Goal: Task Accomplishment & Management: Complete application form

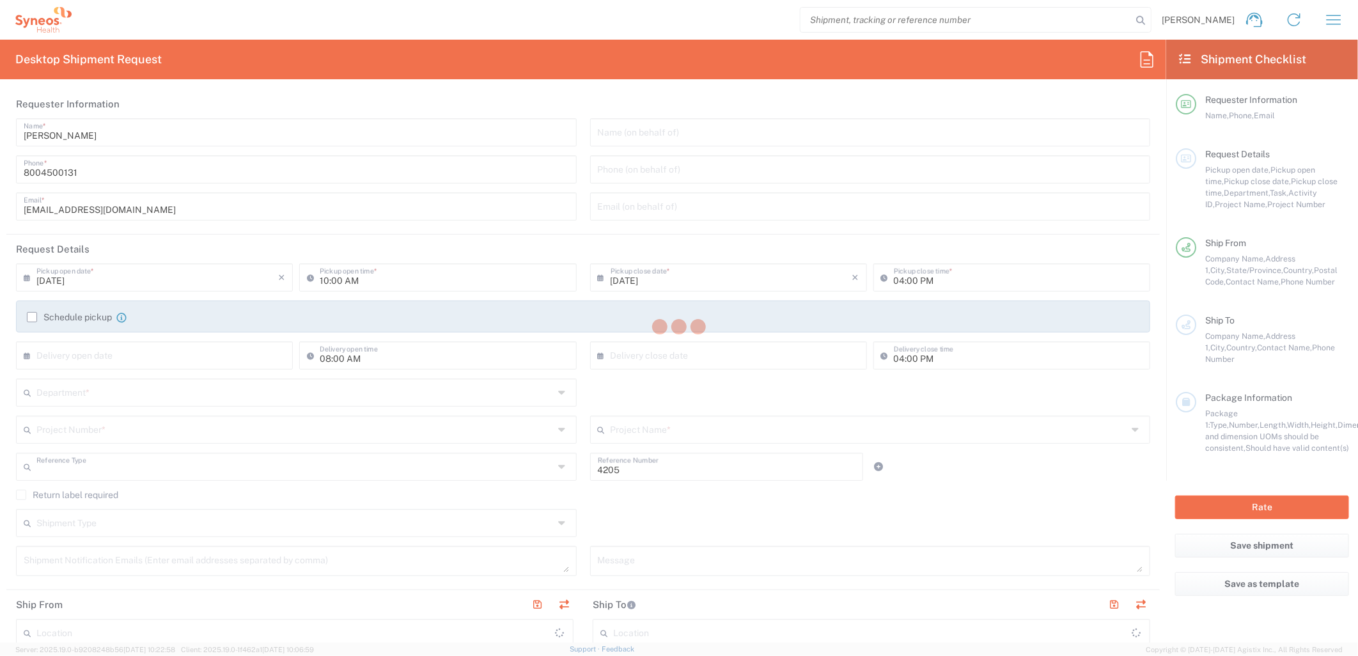
type input "Department"
type input "[US_STATE]"
type input "[GEOGRAPHIC_DATA]"
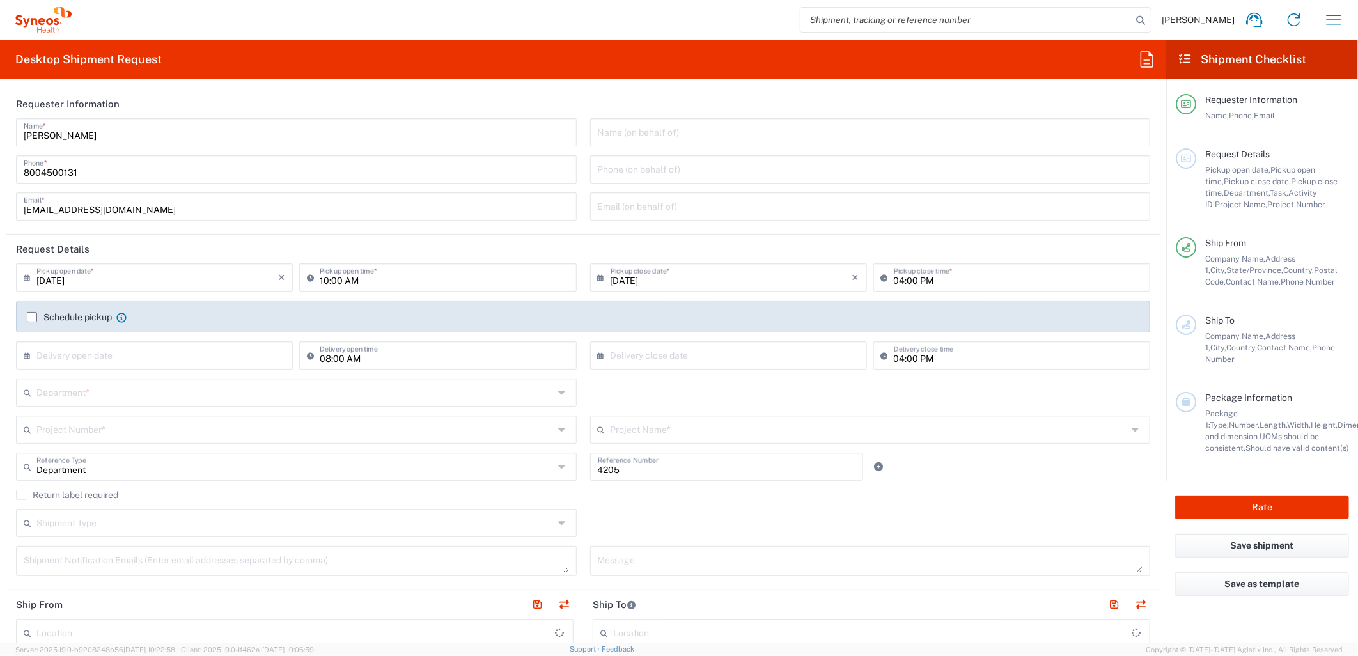
type input "Syneos Health Commercial Servi- [GEOGRAPHIC_DATA] [GEOGRAPHIC_DATA]"
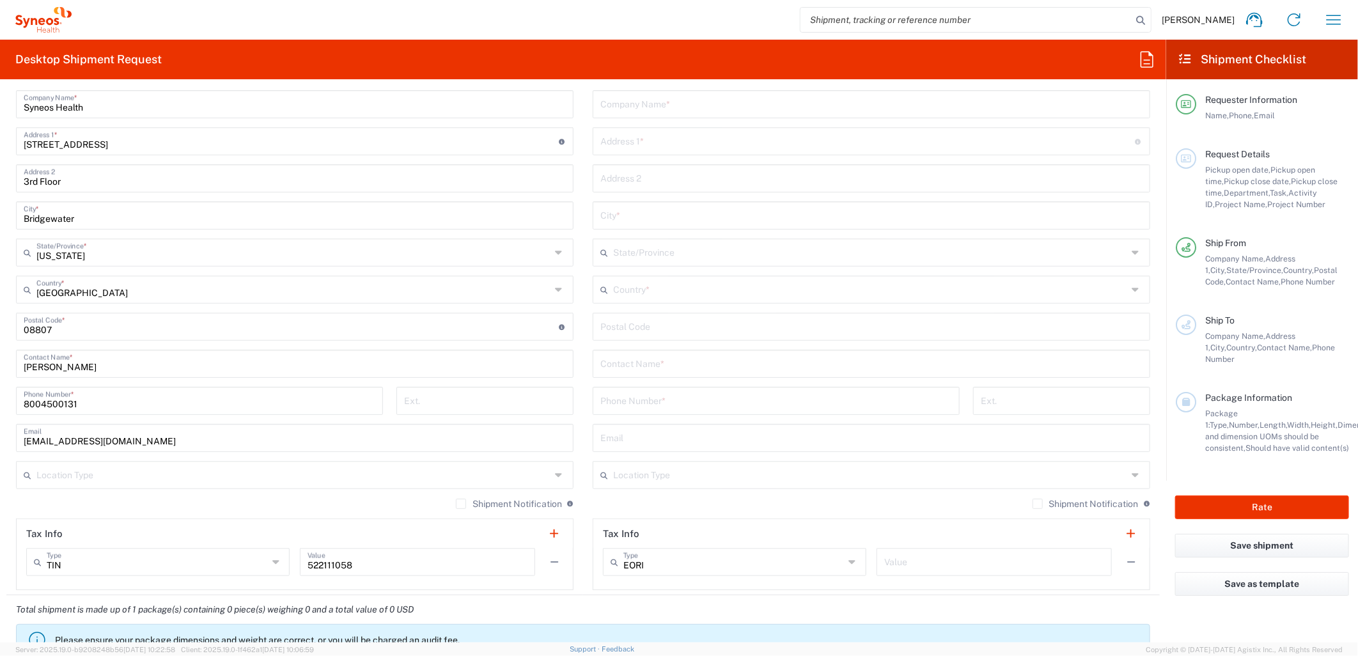
scroll to position [497, 0]
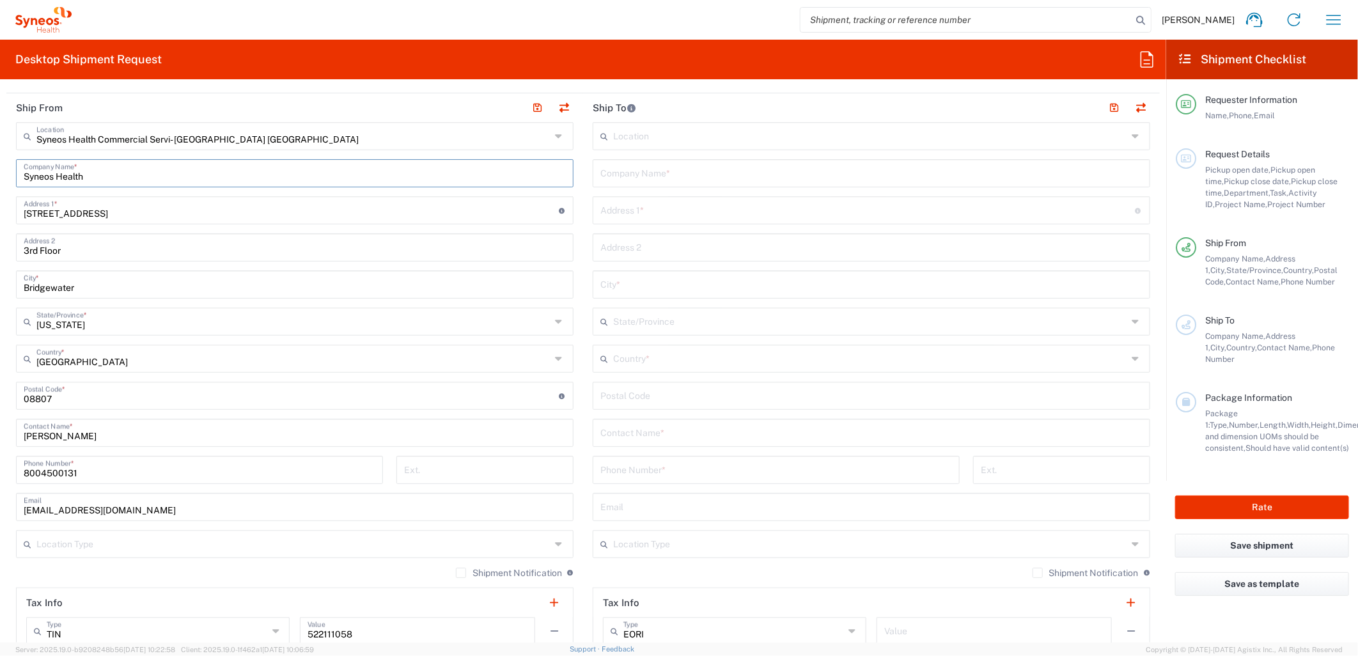
drag, startPoint x: 88, startPoint y: 177, endPoint x: 15, endPoint y: 164, distance: 73.5
click at [18, 168] on div "Syneos Health Company Name *" at bounding box center [294, 173] width 557 height 28
drag, startPoint x: 105, startPoint y: 437, endPoint x: 1, endPoint y: 425, distance: 105.5
click at [1, 425] on form "Requester Information [PERSON_NAME] Name * [PHONE_NUMBER] Phone * [EMAIL_ADDRES…" at bounding box center [583, 366] width 1166 height 553
paste input "Syneos Health"
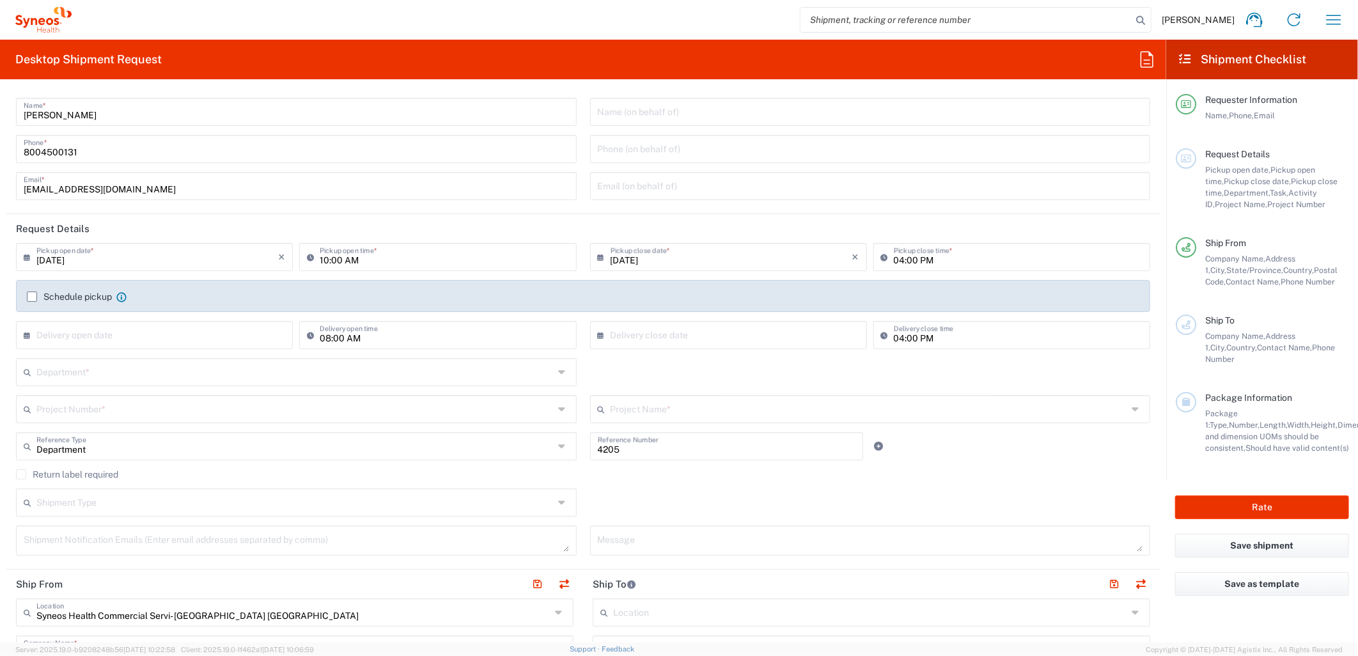
scroll to position [0, 0]
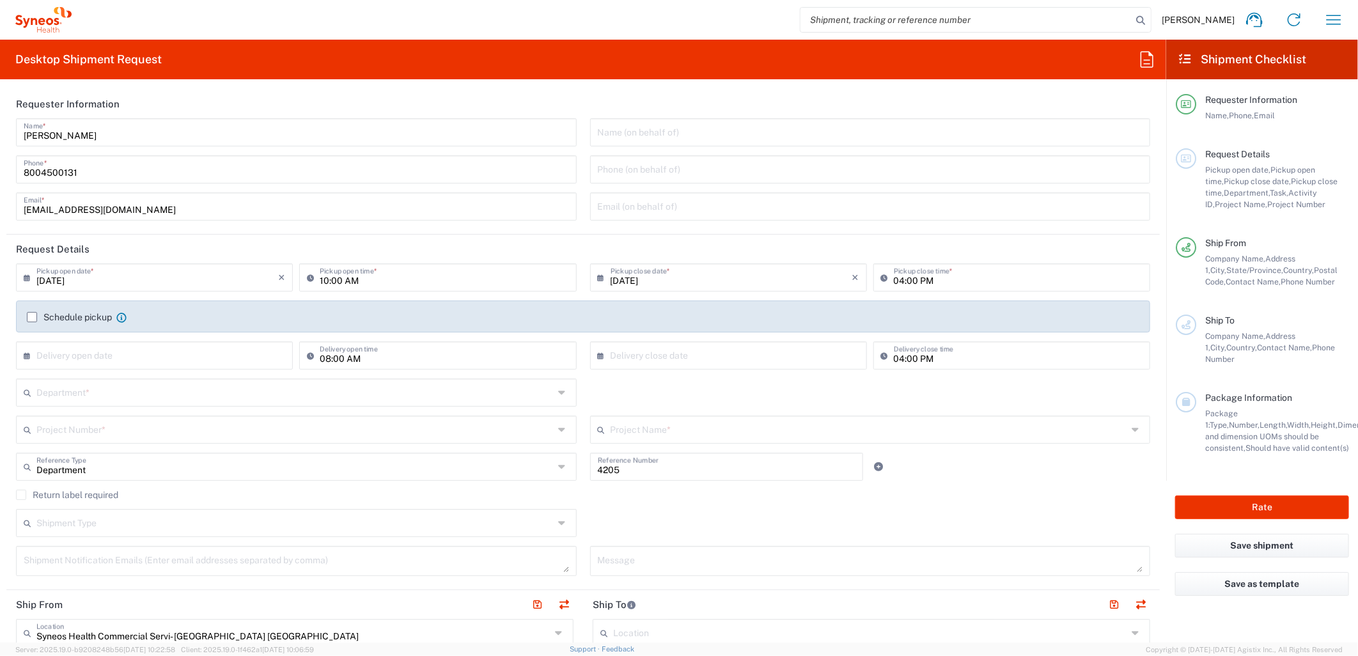
type input "Syneos Health"
drag, startPoint x: 86, startPoint y: 134, endPoint x: -19, endPoint y: 104, distance: 108.5
click at [0, 104] on html "[PERSON_NAME] Home Shipment estimator Shipment tracking Desktop shipment reques…" at bounding box center [679, 328] width 1358 height 656
paste input "Syneos Health"
type input "Syneos Health"
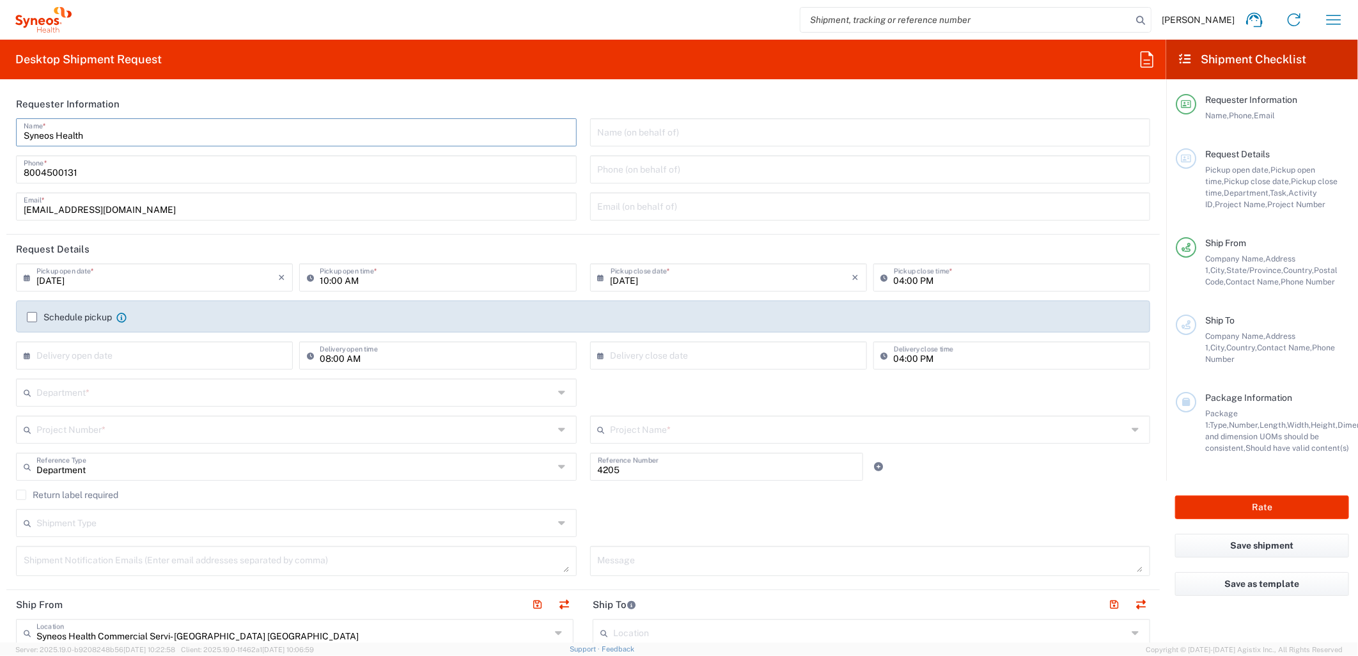
click at [320, 278] on input "10:00 AM" at bounding box center [444, 276] width 249 height 22
type input "11:00 AM"
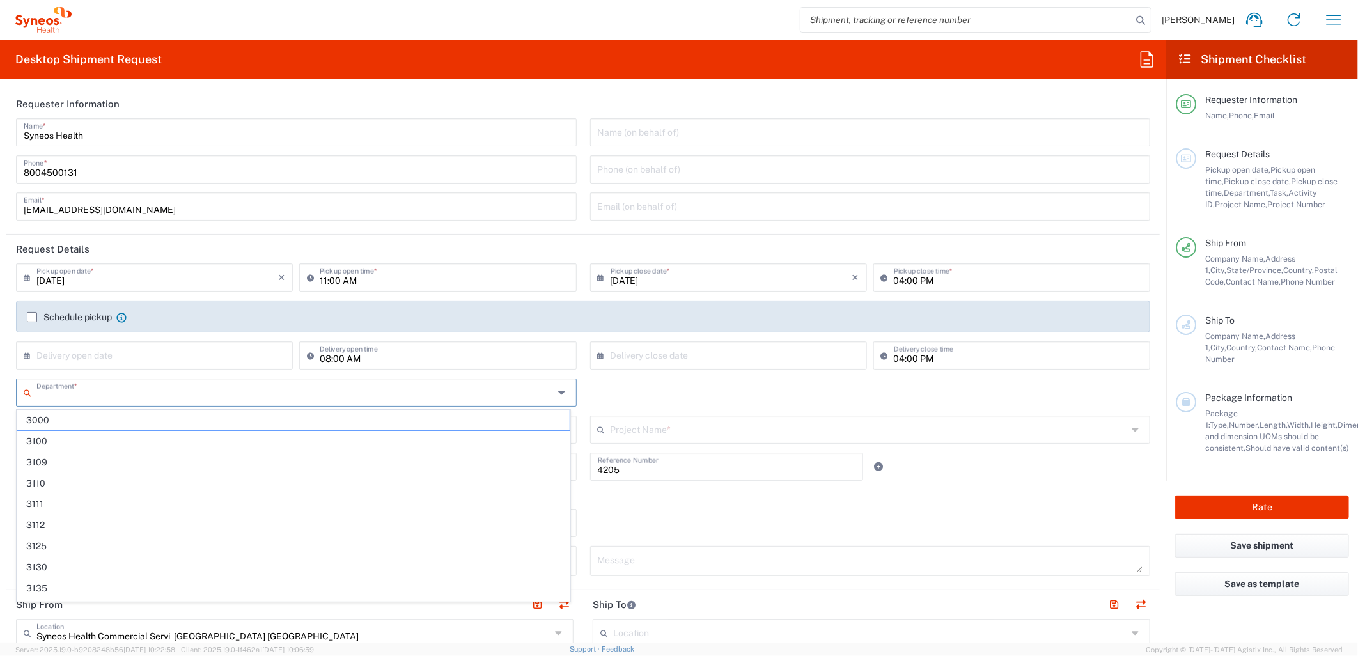
click at [139, 393] on input "text" at bounding box center [294, 391] width 517 height 22
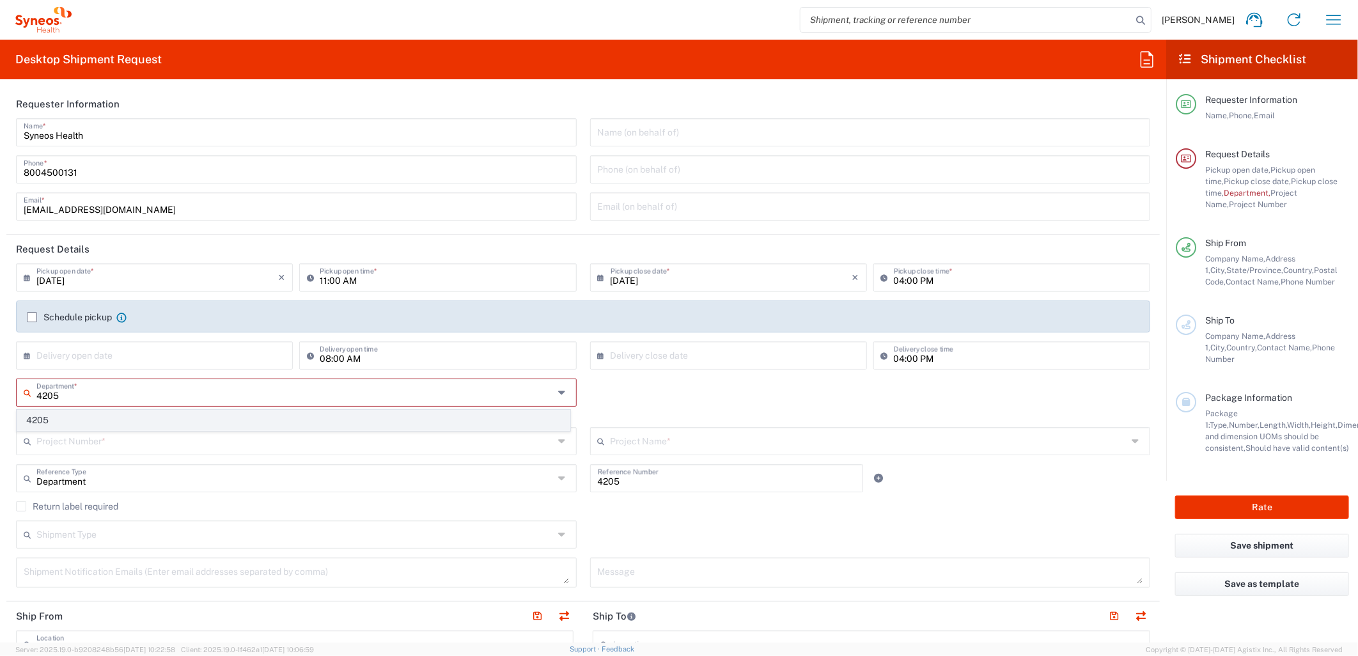
type input "4205"
click at [45, 424] on span "4205" at bounding box center [293, 420] width 552 height 20
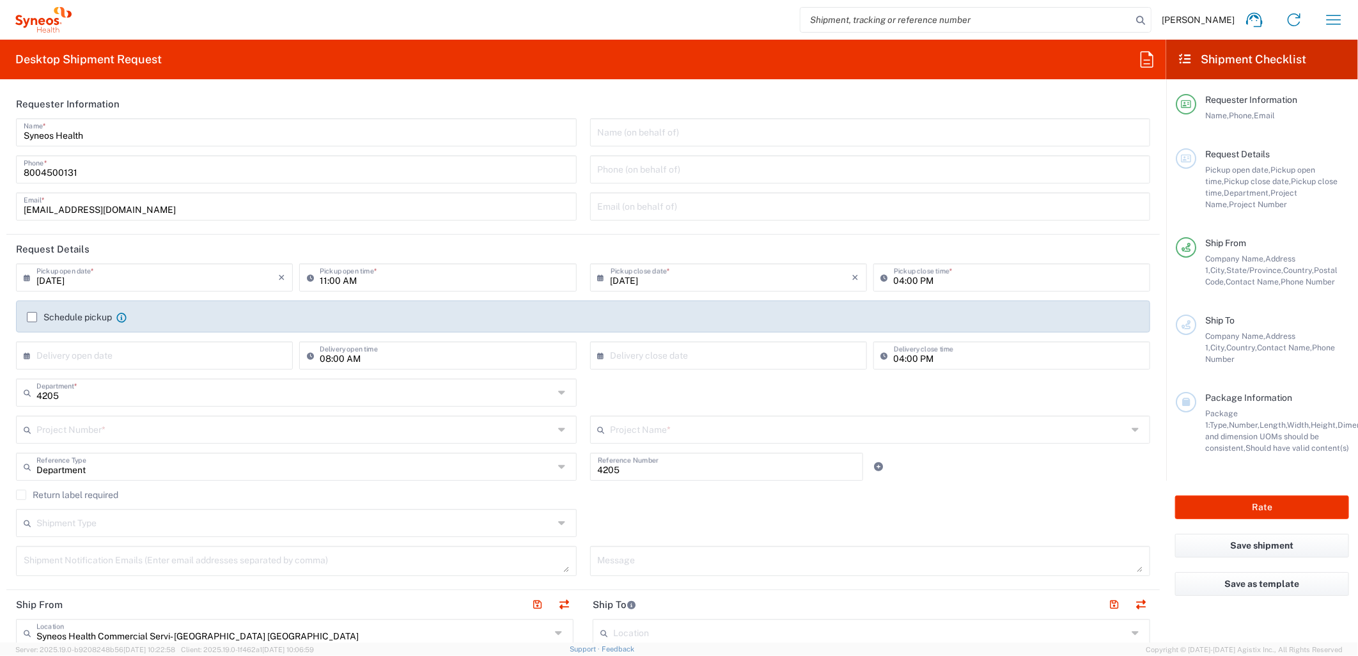
click at [602, 472] on input "4205" at bounding box center [727, 466] width 258 height 22
paste input "RITM236554"
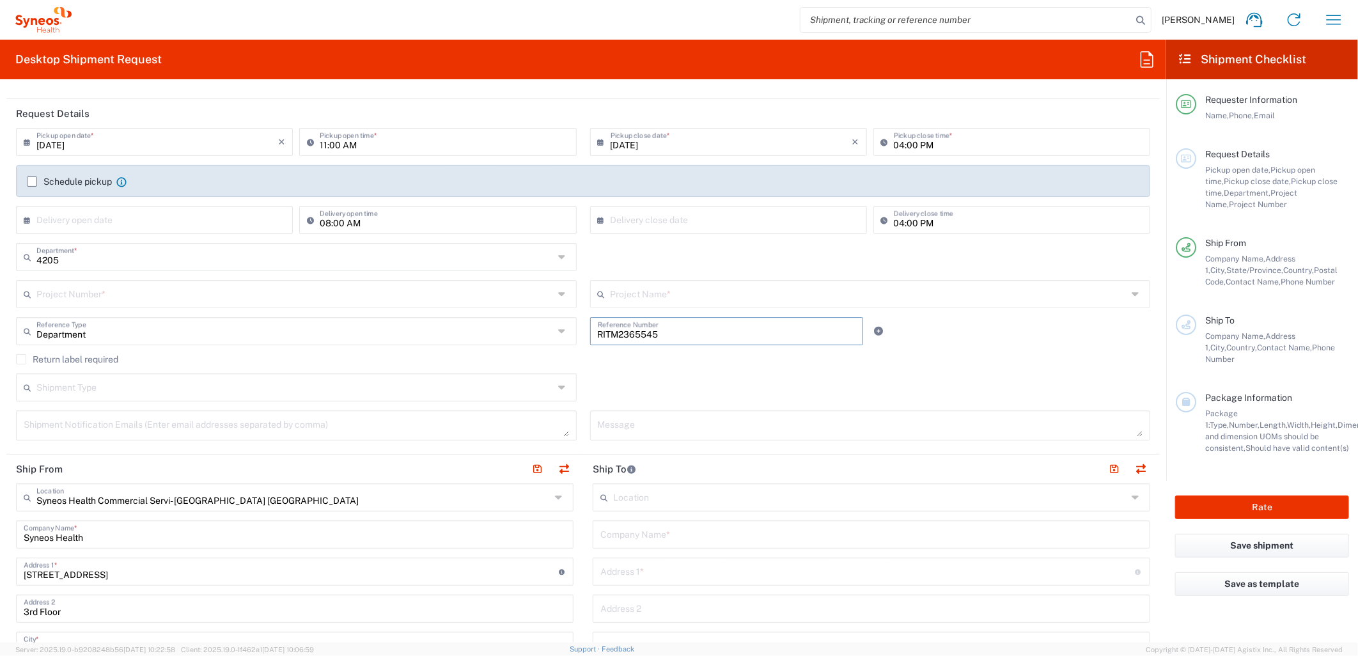
scroll to position [142, 0]
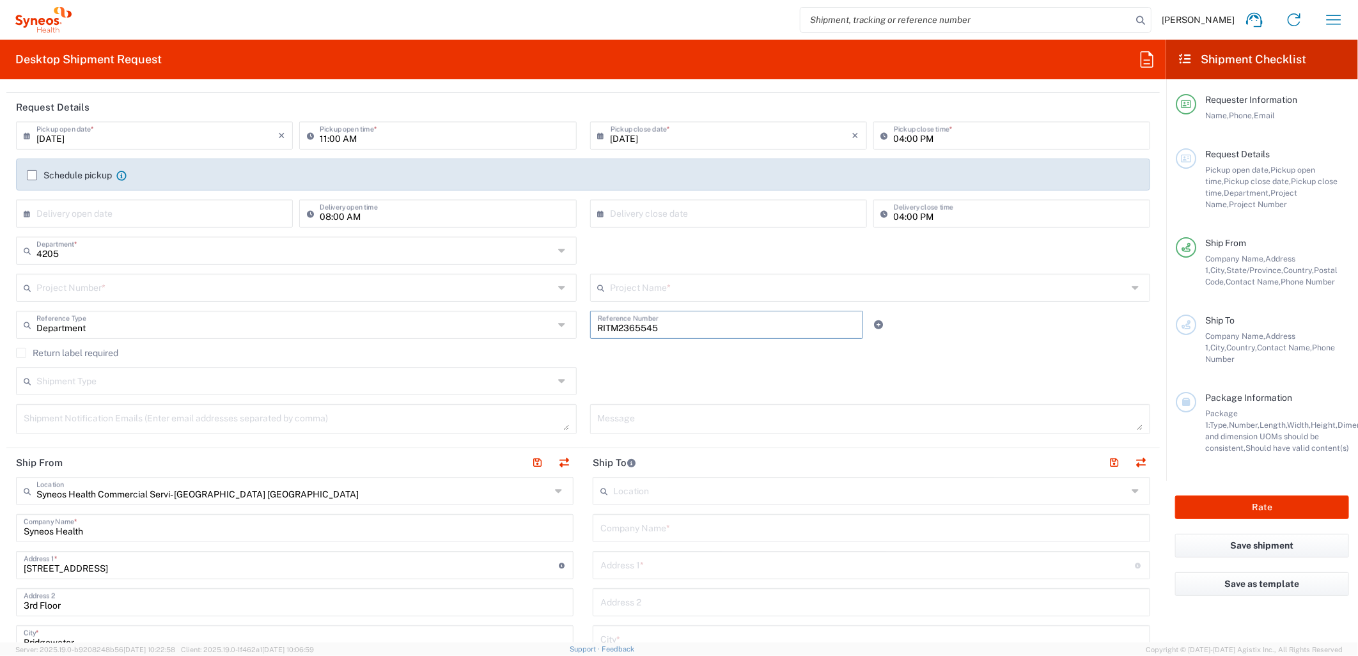
type input "RITM2365545"
click at [115, 289] on input "text" at bounding box center [294, 287] width 517 height 22
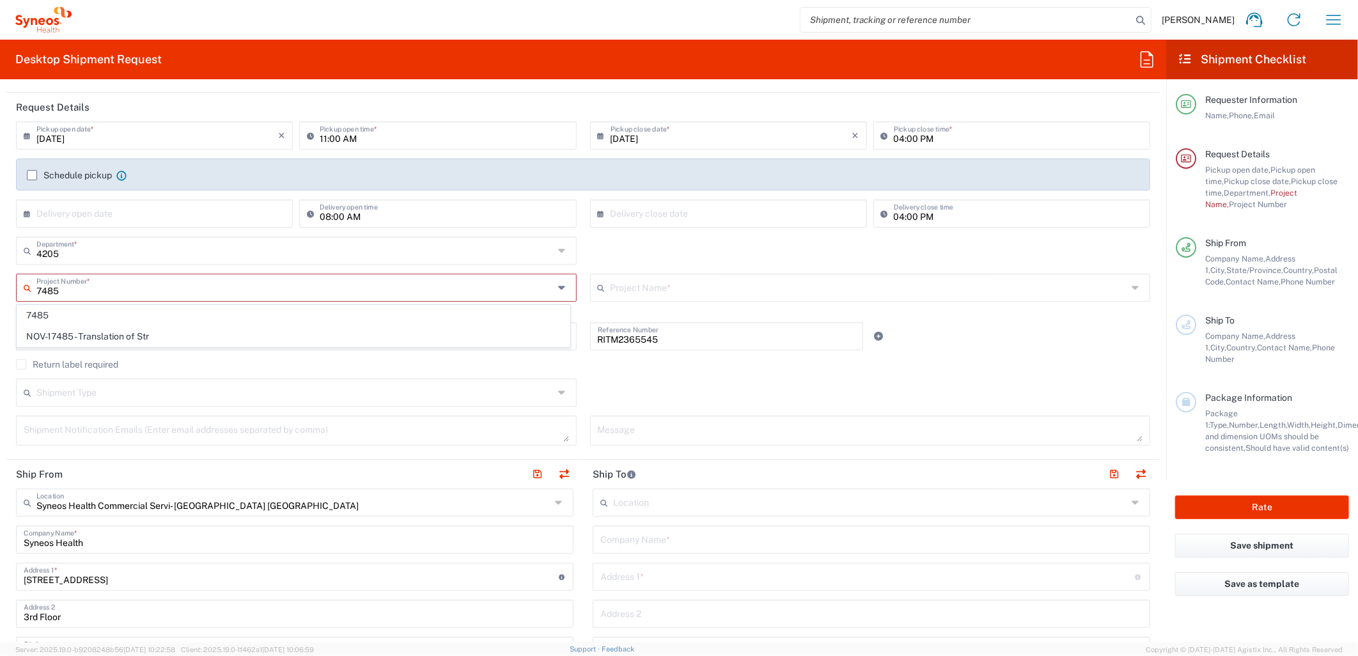
type input "7485"
click at [37, 315] on span "7485" at bounding box center [293, 316] width 552 height 20
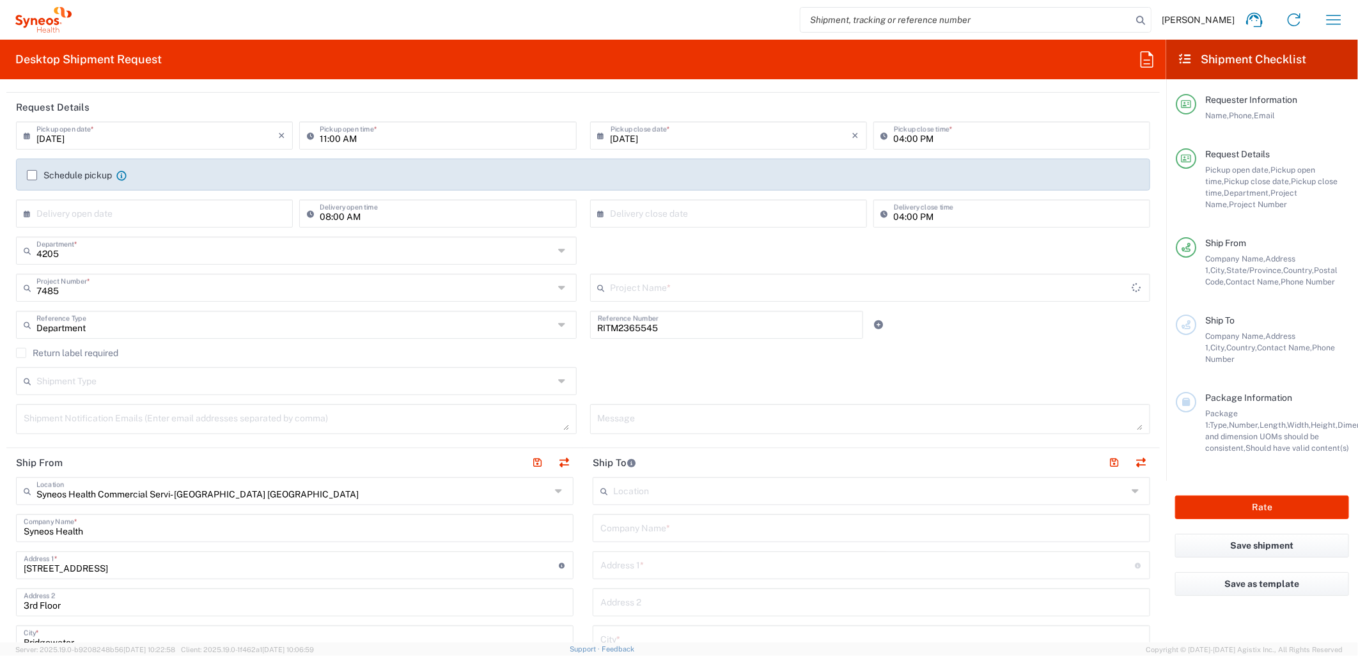
type input "EC-US-Novo Nordisk Tele Tm"
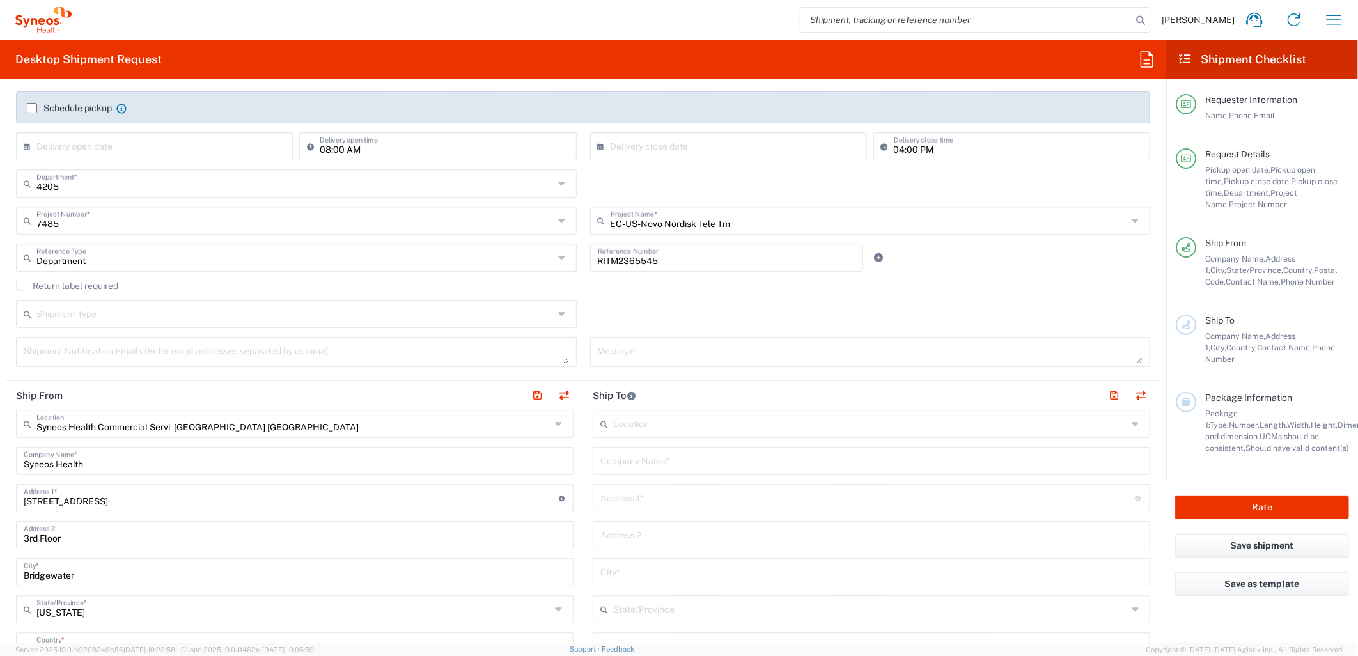
scroll to position [213, 0]
click at [20, 282] on label "Return label required" at bounding box center [67, 282] width 102 height 10
click at [21, 282] on input "Return label required" at bounding box center [21, 282] width 0 height 0
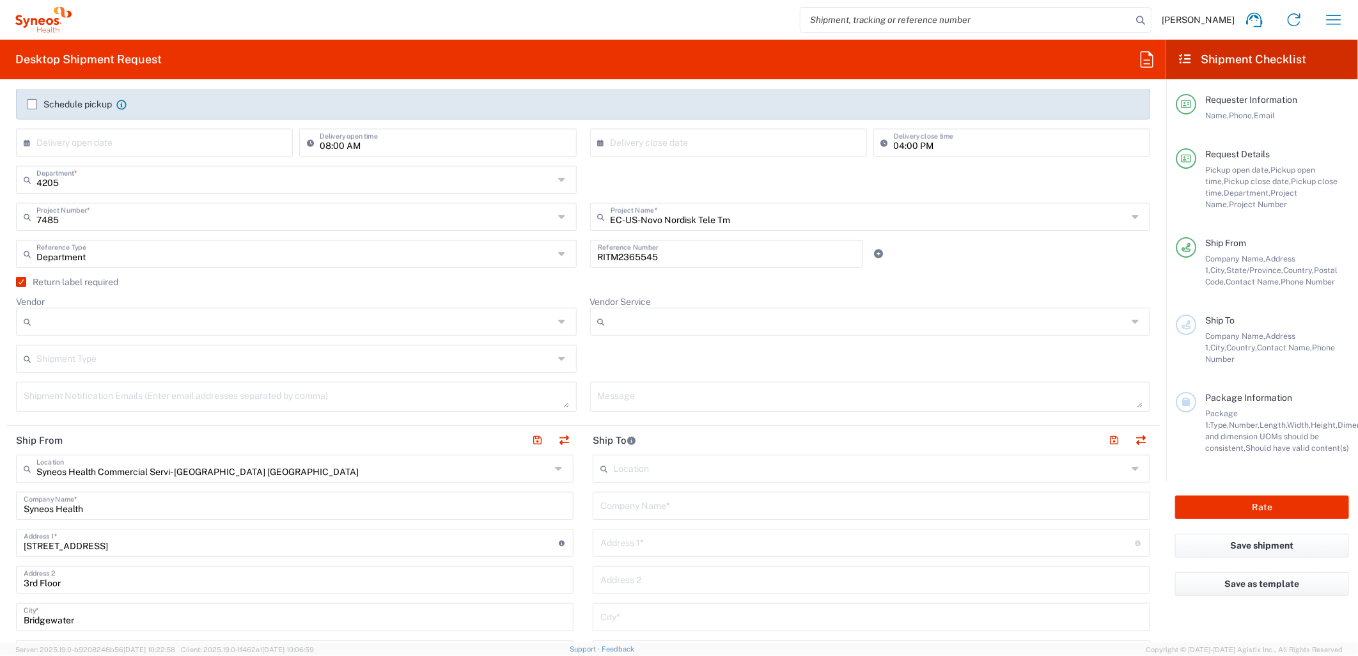
click at [35, 312] on icon at bounding box center [30, 321] width 13 height 20
click at [34, 389] on span "UPS" at bounding box center [293, 391] width 552 height 20
type input "UPS"
click at [651, 316] on input "Vendor Service" at bounding box center [869, 321] width 517 height 20
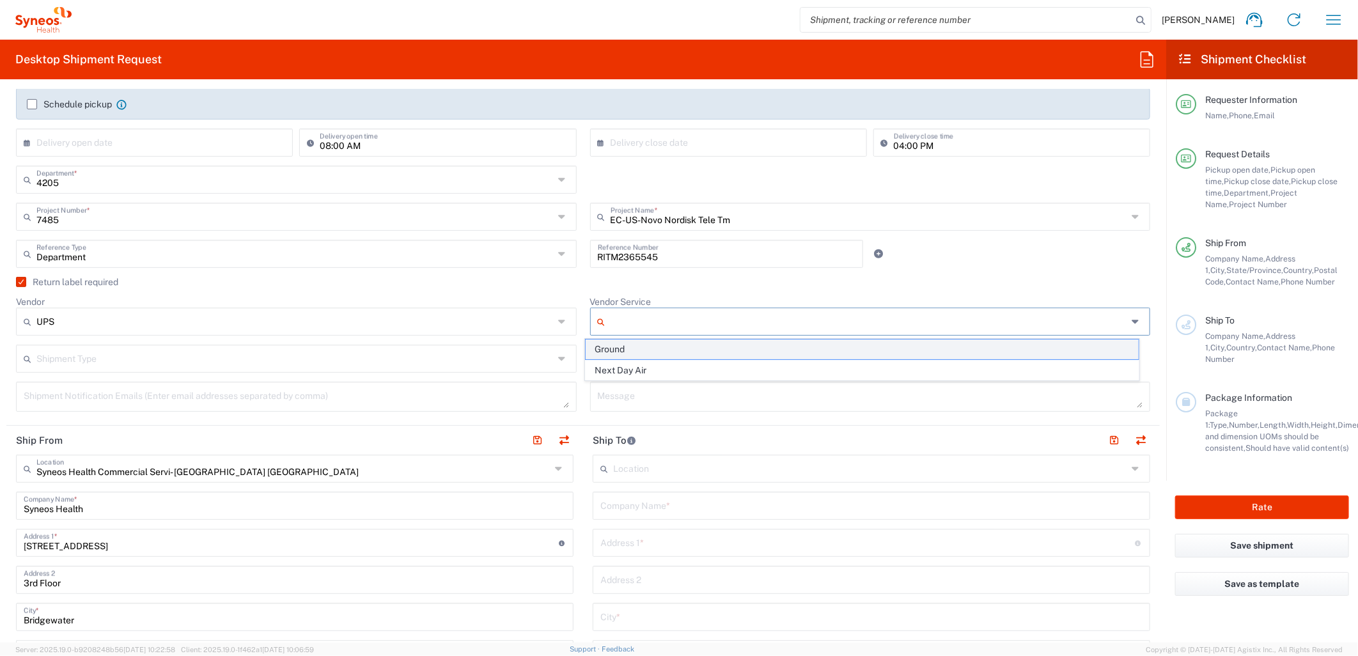
click at [616, 352] on span "Ground" at bounding box center [862, 349] width 552 height 20
type input "Ground"
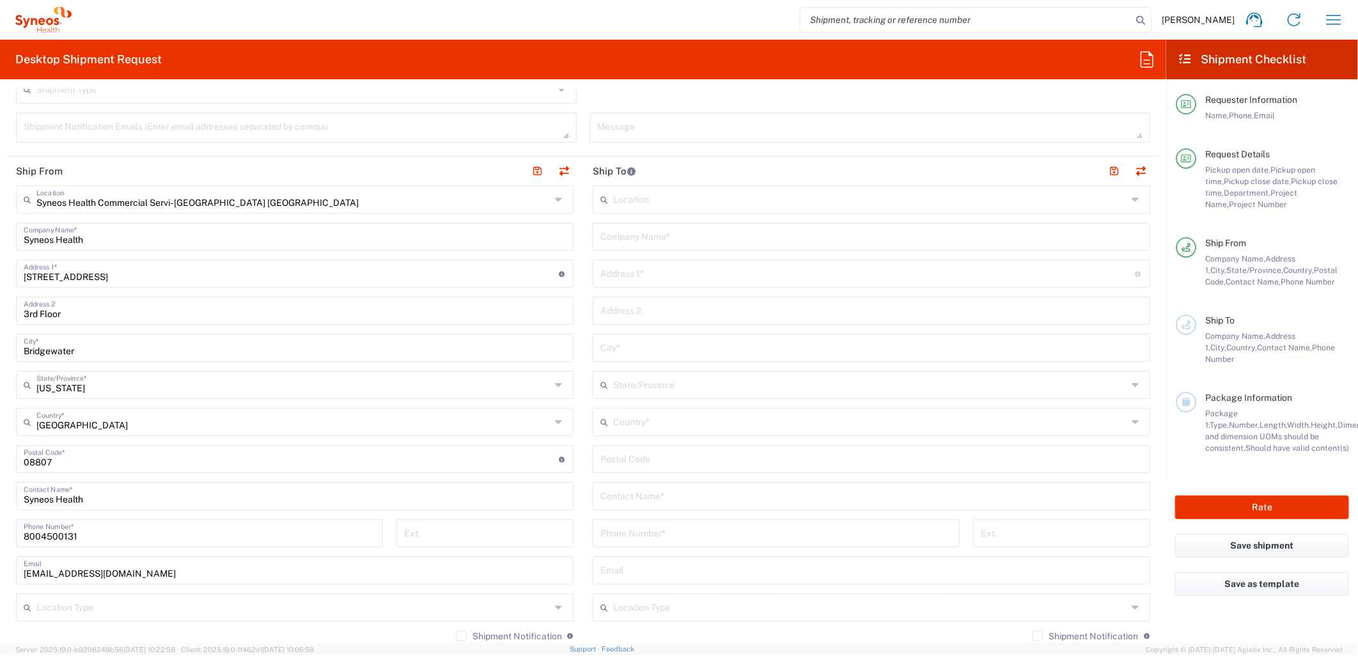
scroll to position [497, 0]
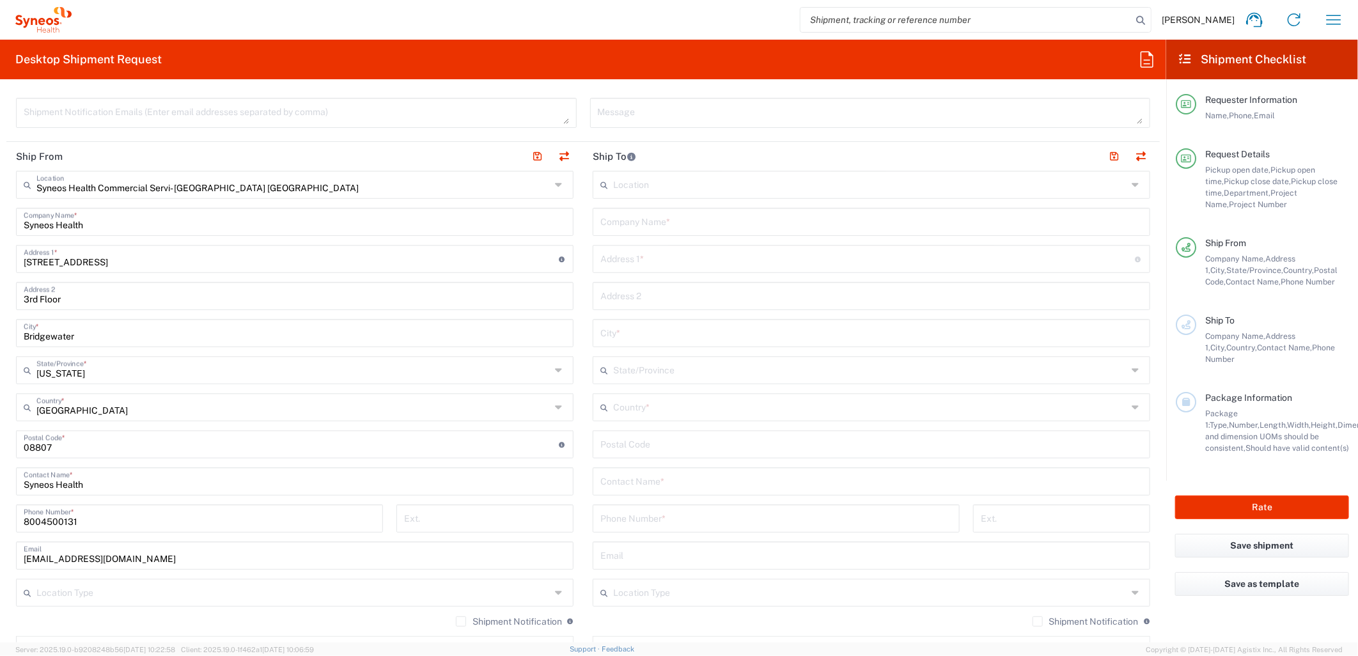
click at [635, 222] on input "text" at bounding box center [871, 221] width 542 height 22
paste input "[PERSON_NAME]"
type input "[PERSON_NAME]"
click at [668, 483] on input "text" at bounding box center [871, 480] width 542 height 22
paste input "[PERSON_NAME]"
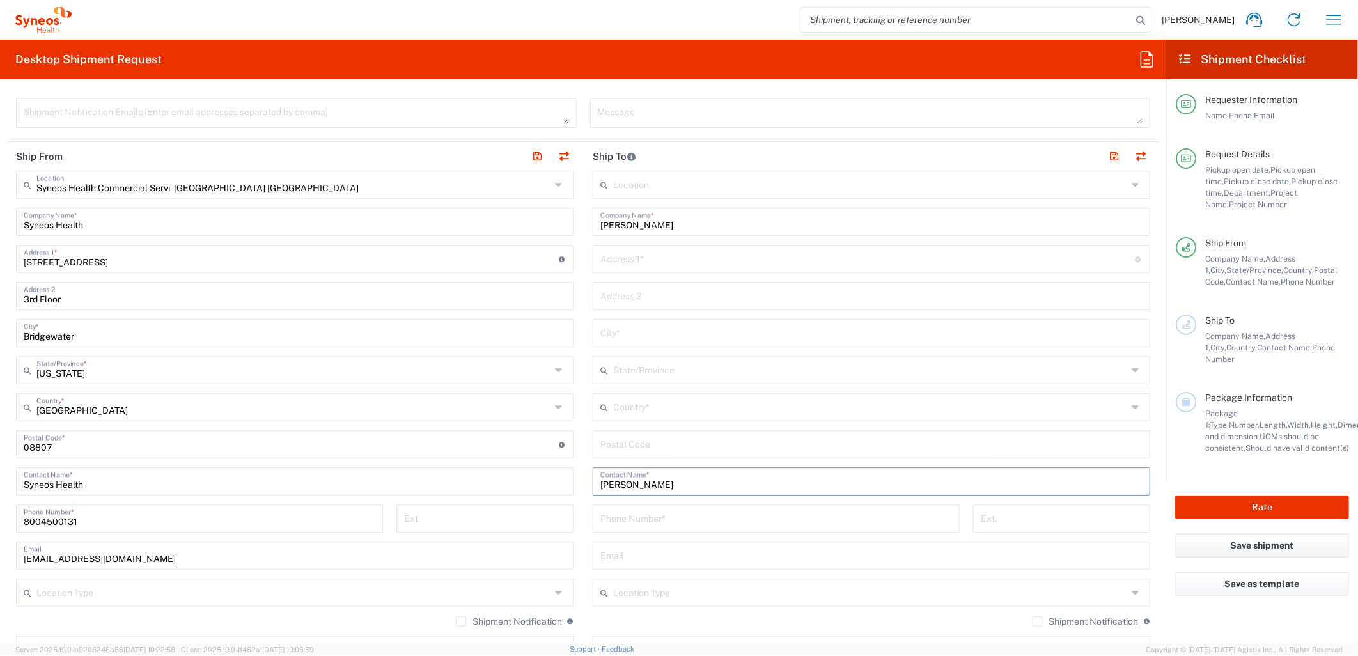
type input "[PERSON_NAME]"
click at [674, 260] on input "text" at bounding box center [867, 258] width 535 height 22
paste input "[STREET_ADDRESS][PERSON_NAME]"
type input "[STREET_ADDRESS][PERSON_NAME]"
click at [639, 300] on input "text" at bounding box center [871, 295] width 542 height 22
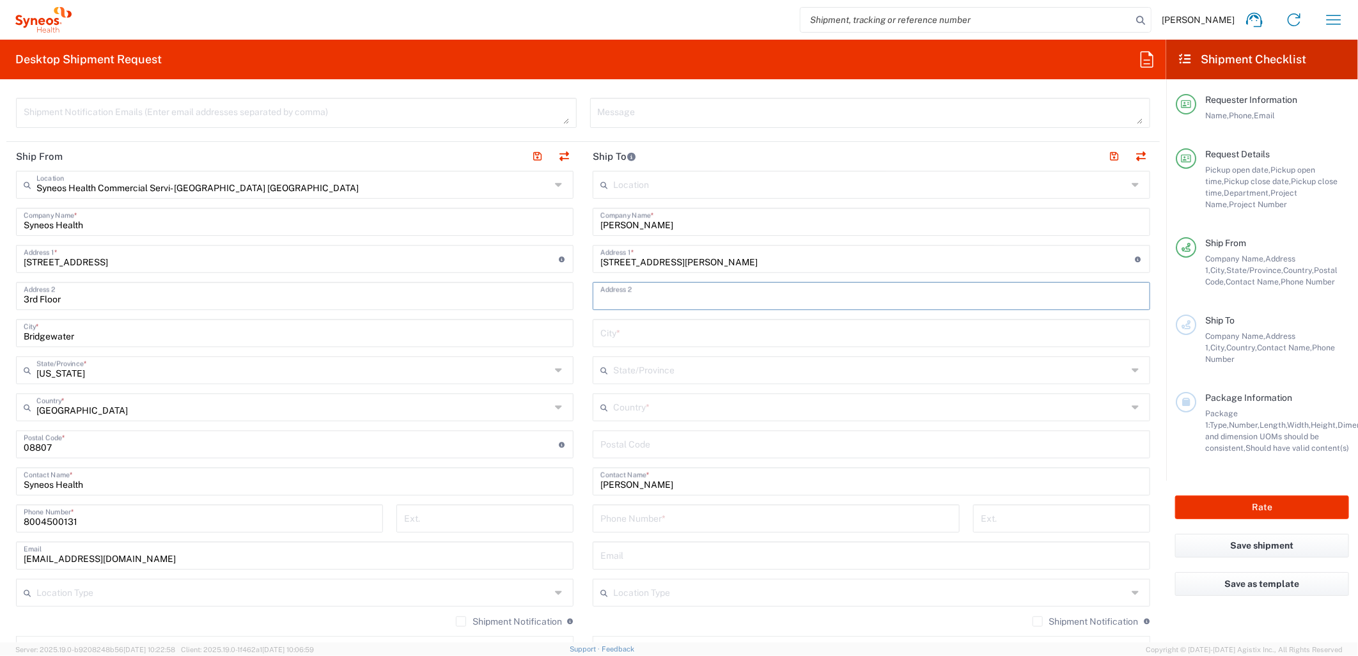
paste input "#1"
type input "#1"
click at [665, 371] on input "text" at bounding box center [870, 369] width 514 height 22
click at [721, 451] on input "undefined" at bounding box center [871, 443] width 542 height 22
click at [668, 409] on input "text" at bounding box center [870, 406] width 514 height 22
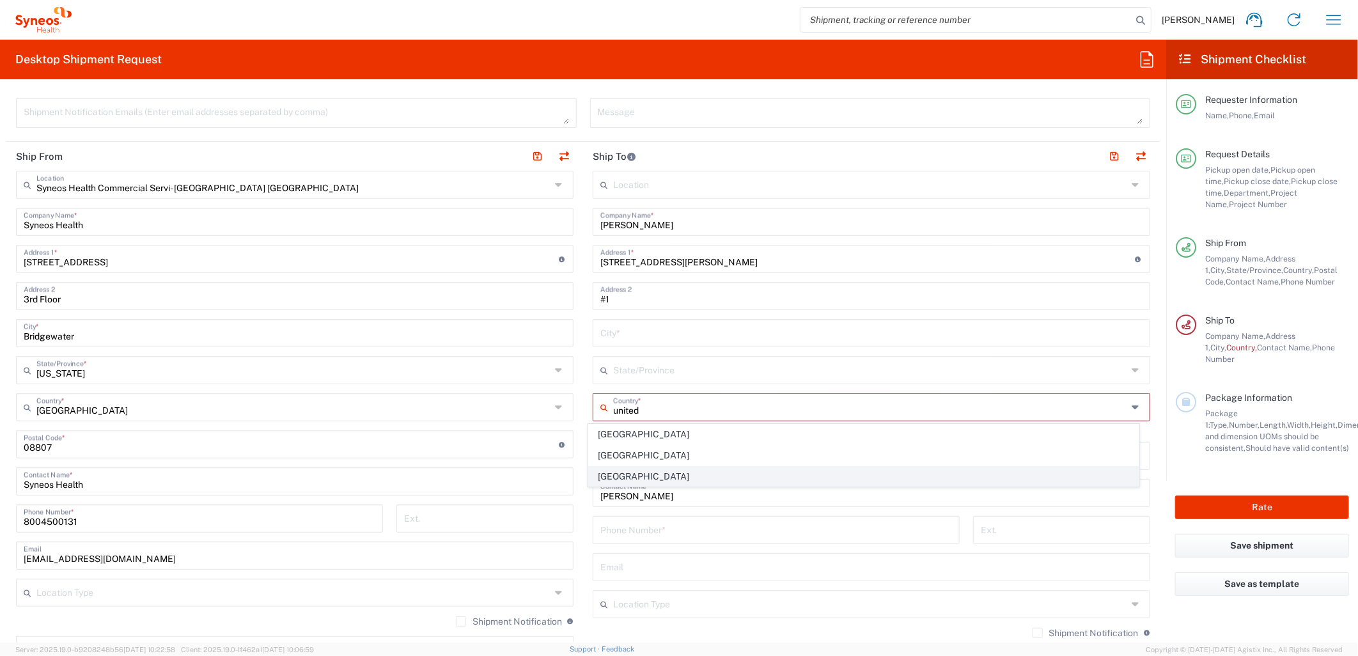
click at [644, 484] on span "[GEOGRAPHIC_DATA]" at bounding box center [864, 477] width 550 height 20
type input "[GEOGRAPHIC_DATA]"
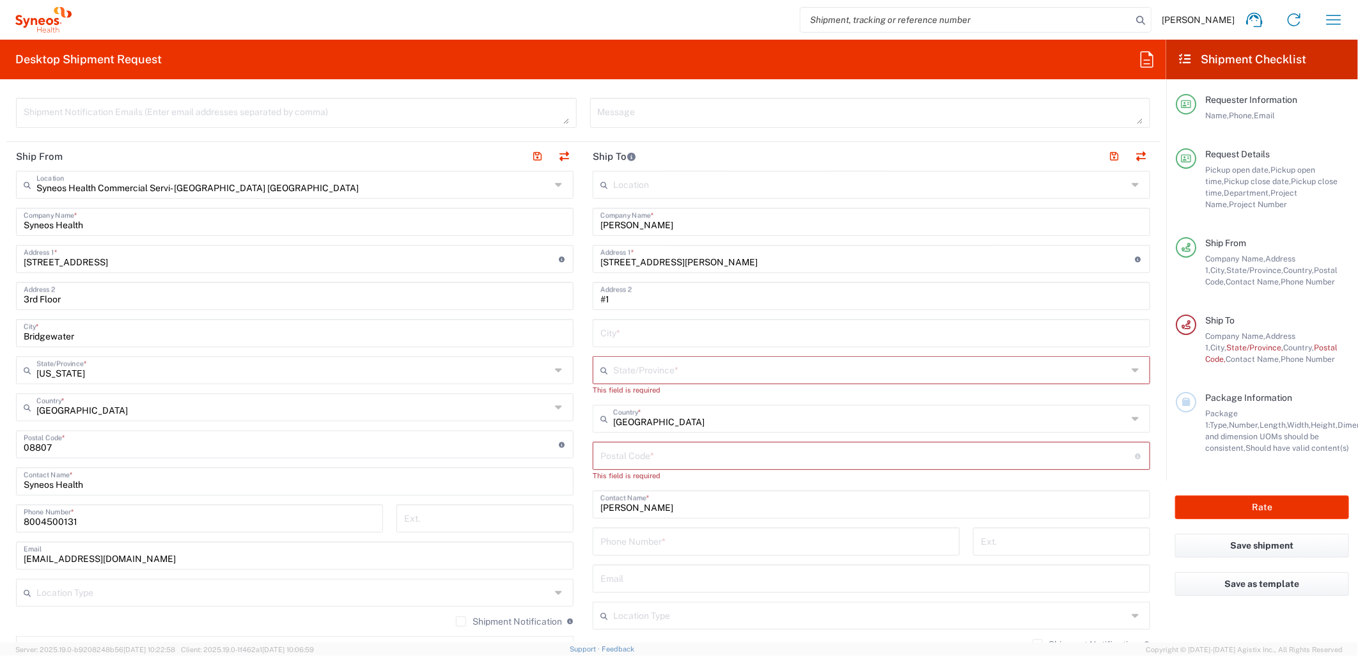
click at [624, 320] on div "City *" at bounding box center [871, 333] width 557 height 28
click at [624, 331] on input "text" at bounding box center [871, 332] width 542 height 22
paste input "[GEOGRAPHIC_DATA]"
type input "[GEOGRAPHIC_DATA]"
click at [627, 360] on input "text" at bounding box center [870, 369] width 514 height 22
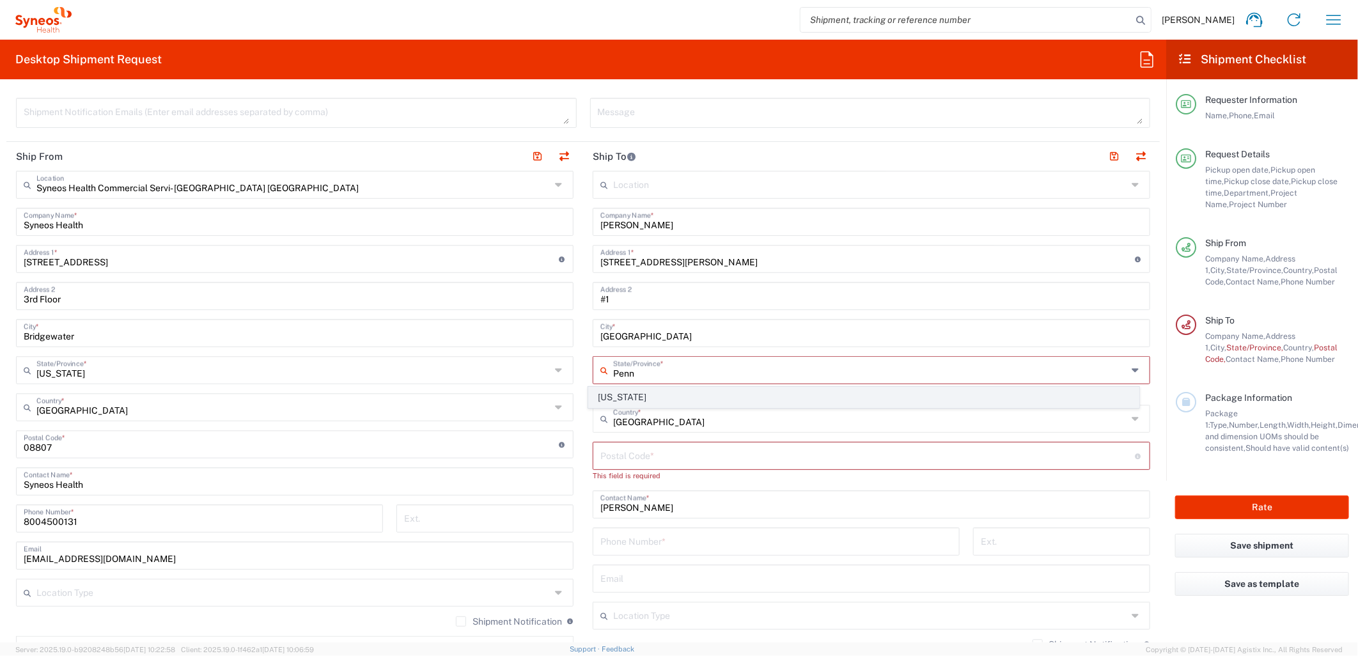
click at [623, 393] on span "[US_STATE]" at bounding box center [864, 397] width 550 height 20
type input "[US_STATE]"
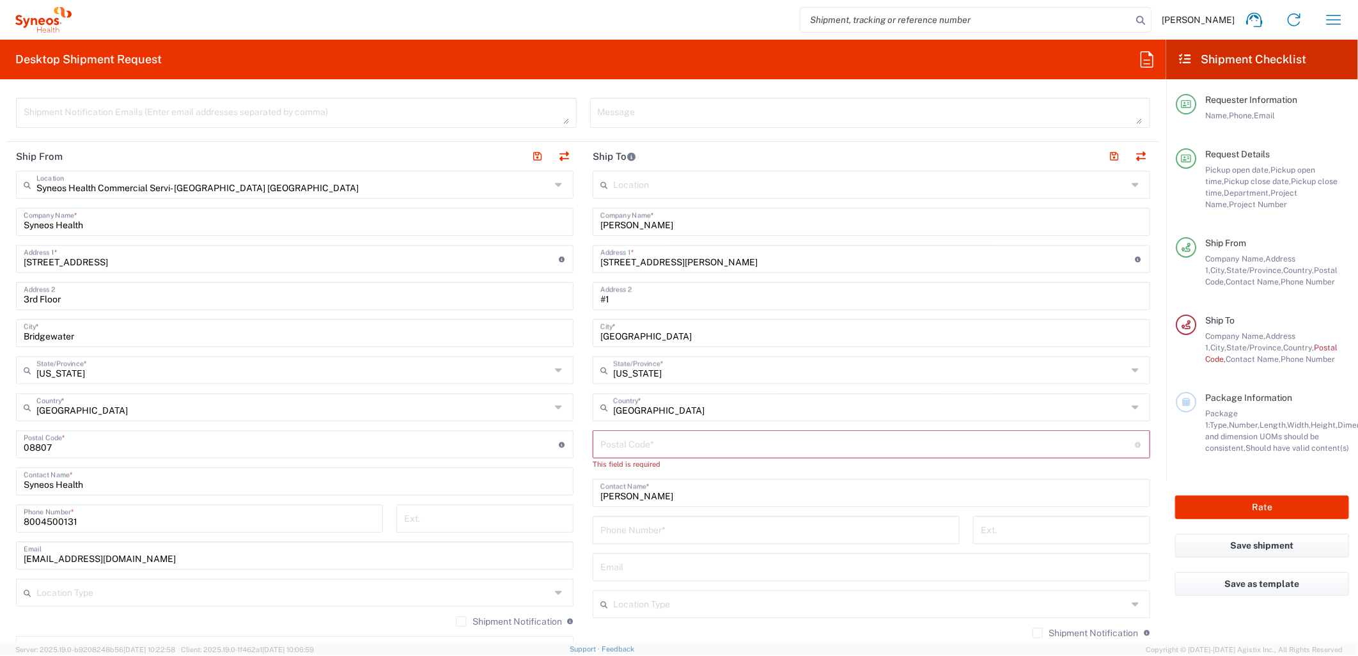
click at [642, 437] on input "undefined" at bounding box center [867, 443] width 535 height 22
paste input "15221"
type input "15221"
drag, startPoint x: 644, startPoint y: 515, endPoint x: 652, endPoint y: 513, distance: 8.1
click at [646, 515] on input "tel" at bounding box center [776, 517] width 352 height 22
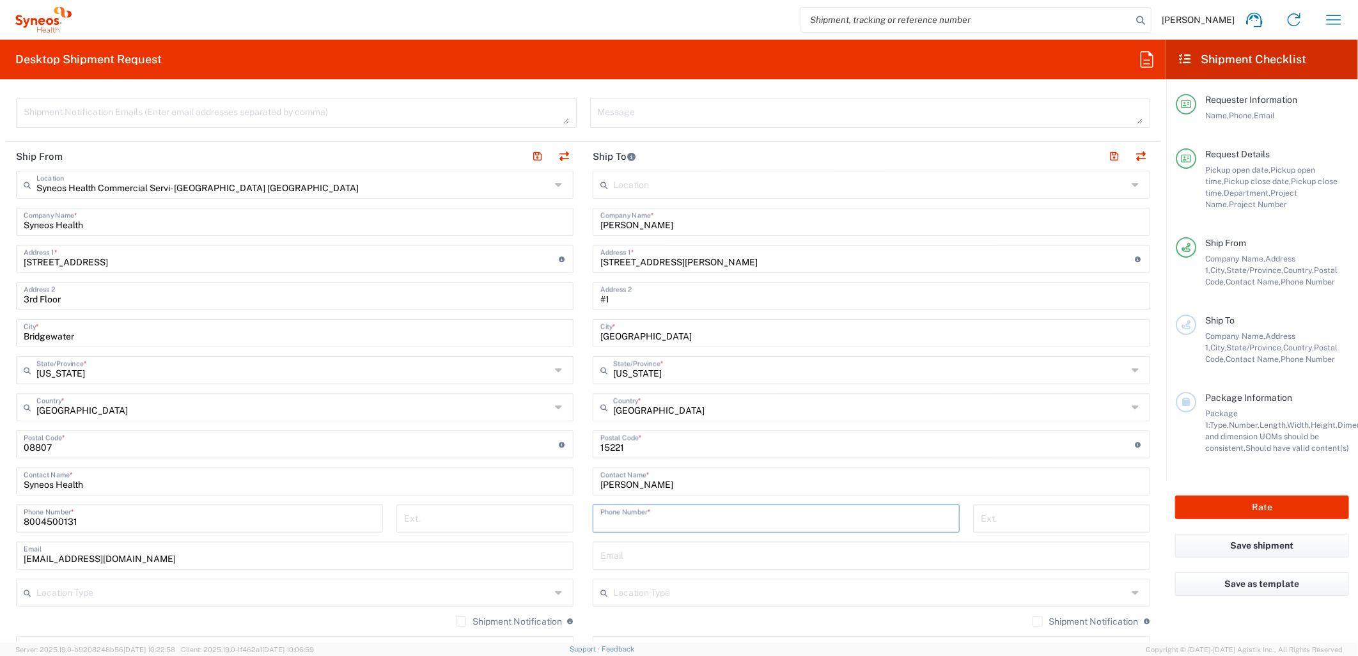
paste input "4124524655"
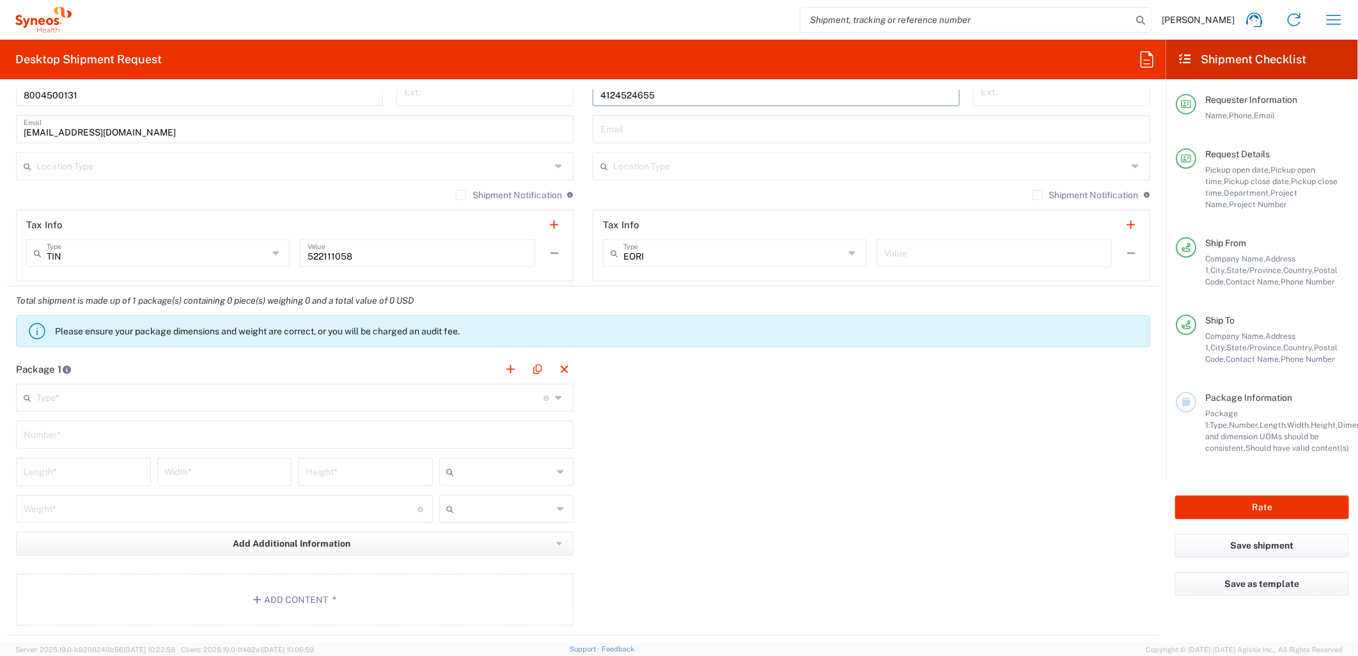
scroll to position [994, 0]
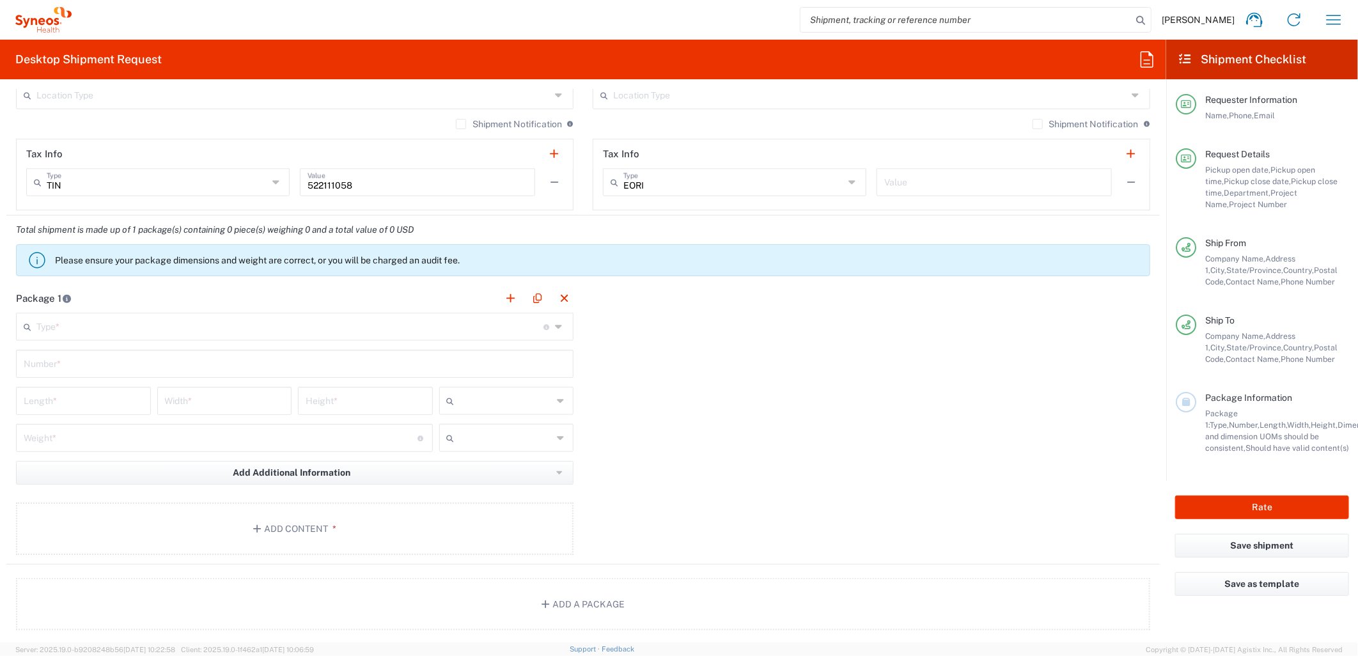
type input "4124524655"
click at [214, 332] on input "text" at bounding box center [289, 326] width 507 height 22
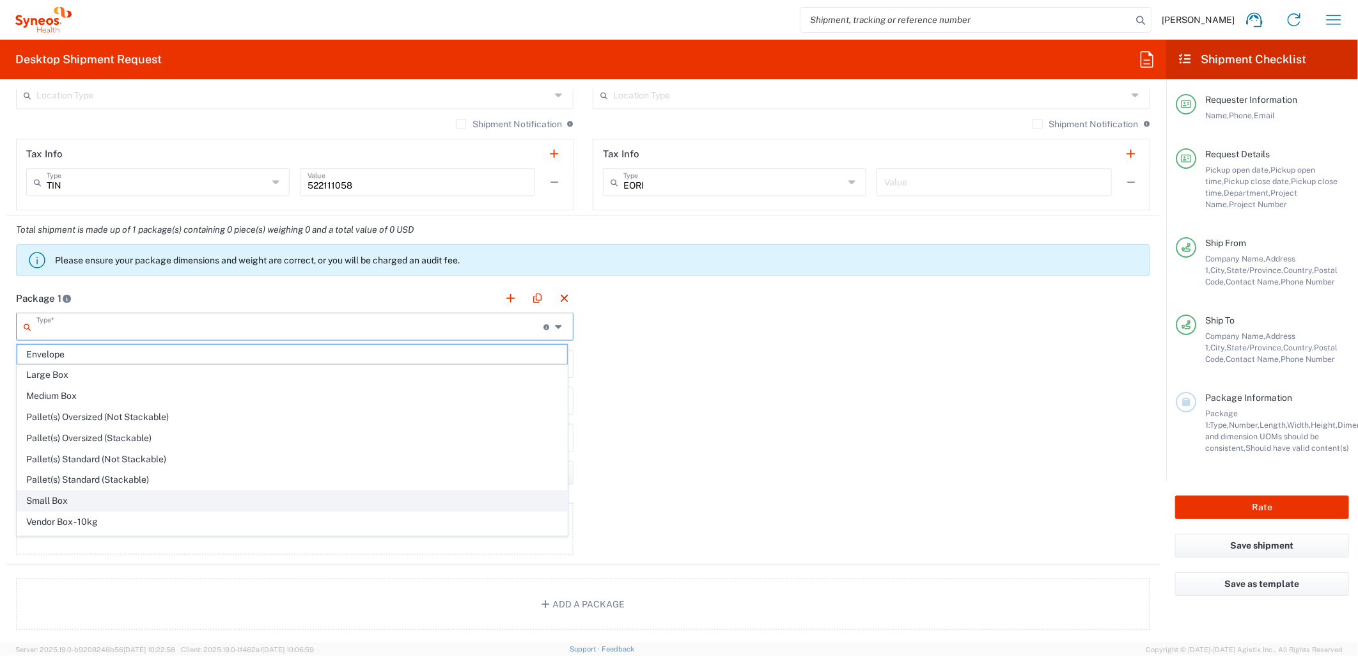
scroll to position [40, 0]
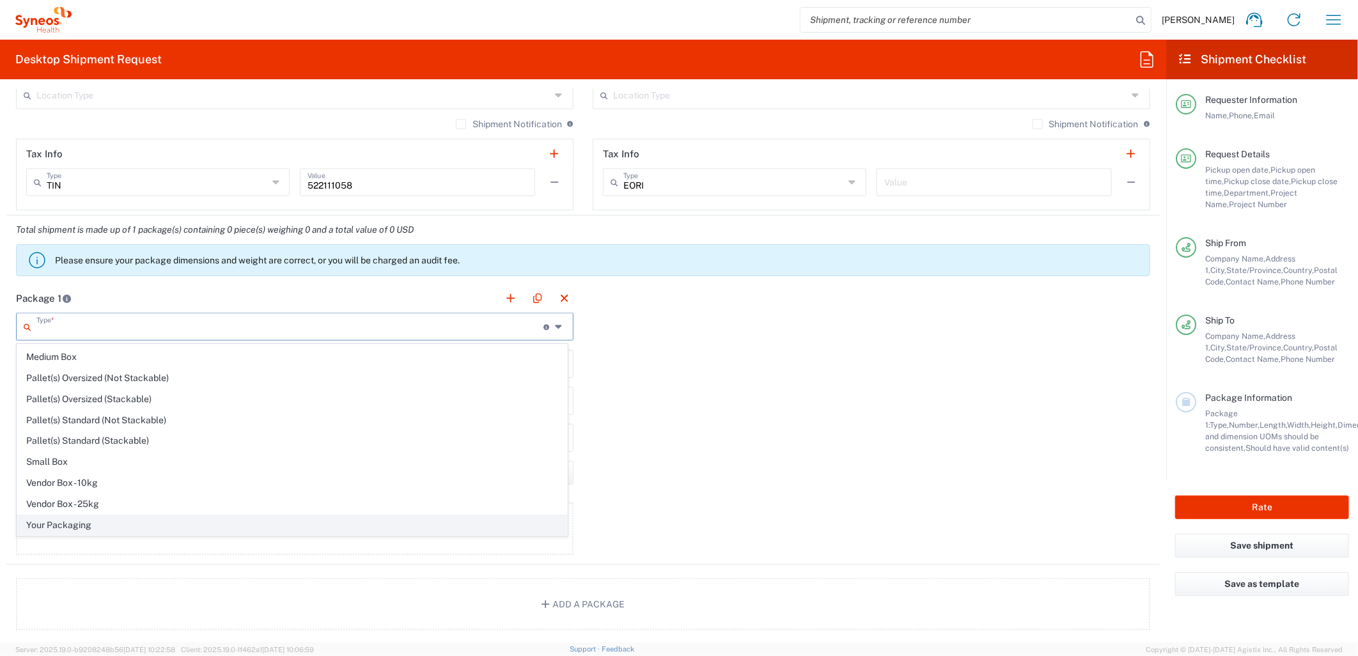
click at [91, 527] on span "Your Packaging" at bounding box center [292, 525] width 550 height 20
type input "Your Packaging"
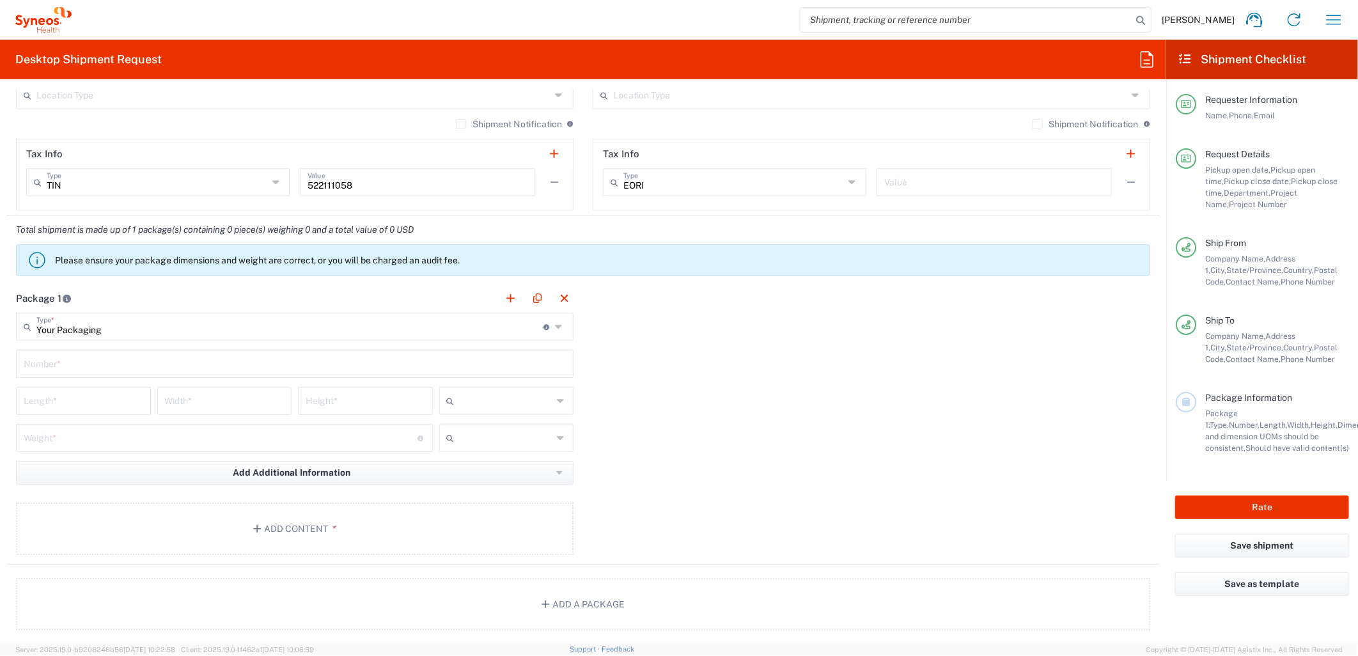
click at [157, 362] on input "text" at bounding box center [295, 363] width 542 height 22
type input "1"
type input "16"
type input "12"
type input "5"
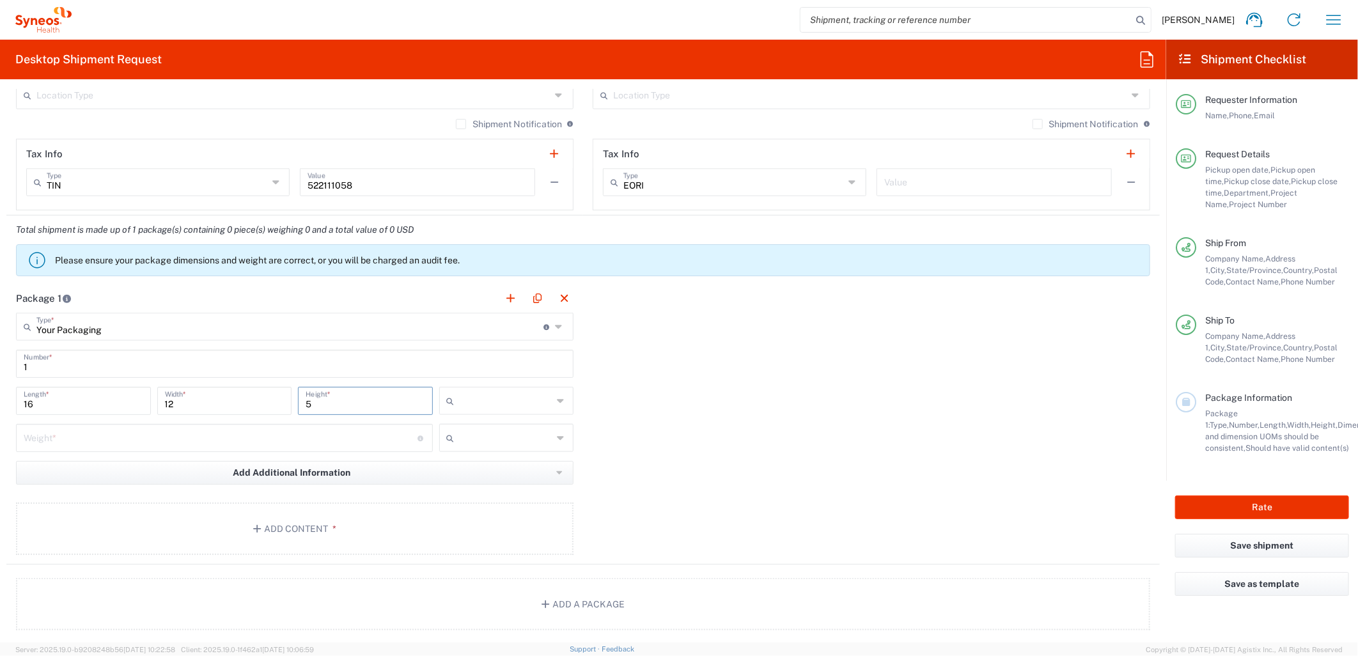
click at [460, 400] on input "text" at bounding box center [506, 401] width 93 height 20
click at [449, 465] on span "in" at bounding box center [501, 470] width 130 height 20
type input "in"
click at [106, 439] on input "number" at bounding box center [221, 437] width 394 height 22
type input "8"
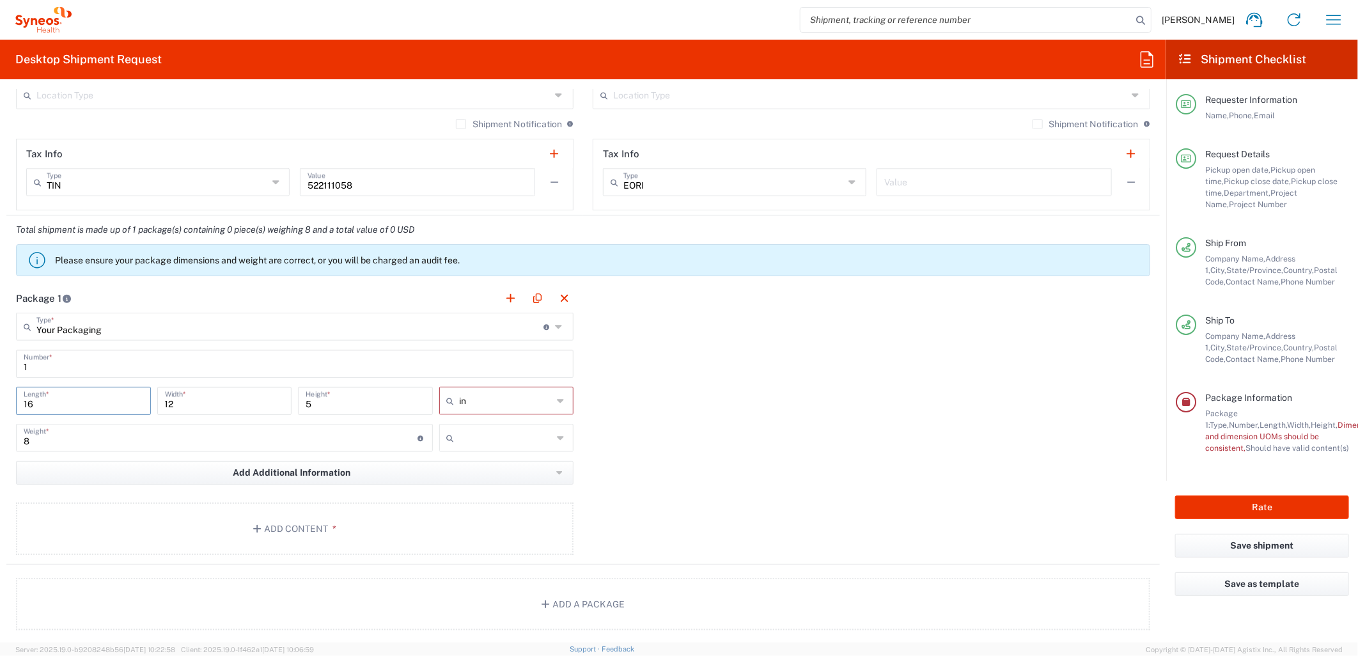
click at [27, 403] on input "16" at bounding box center [84, 400] width 120 height 22
type input "22"
click at [165, 407] on input "12" at bounding box center [225, 400] width 120 height 22
click at [165, 406] on input "12" at bounding box center [225, 400] width 120 height 22
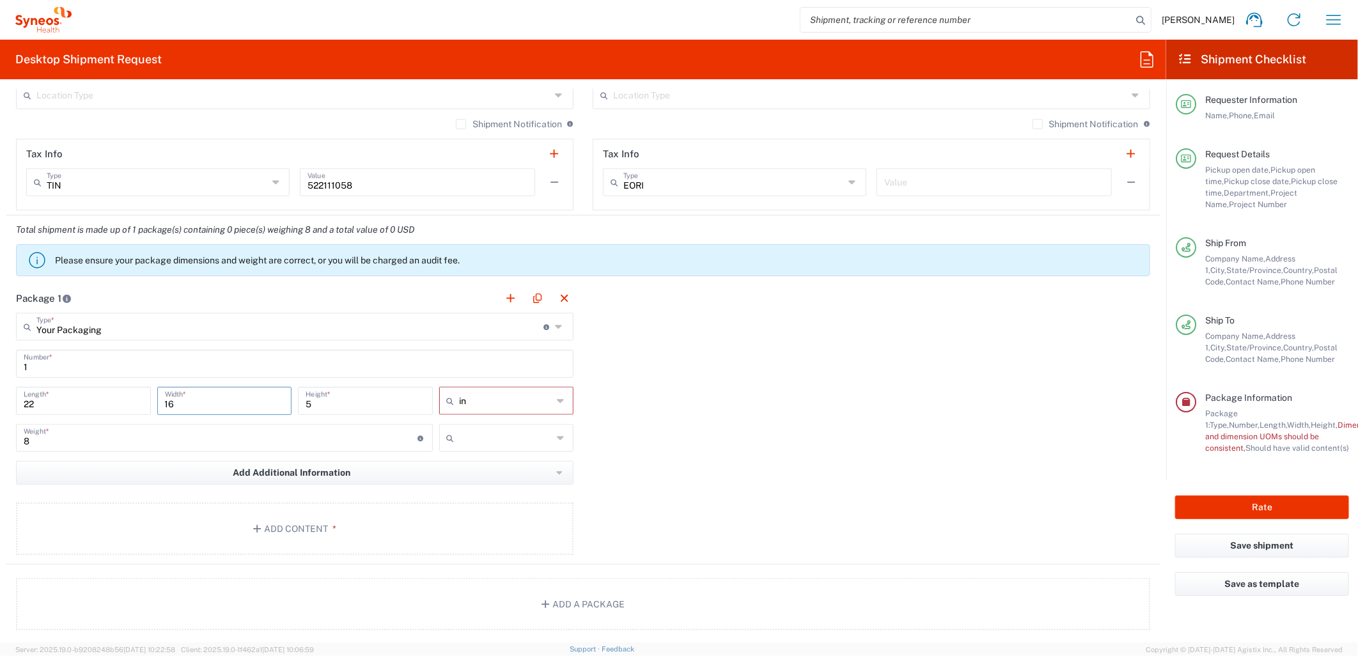
type input "16"
click at [250, 532] on button "Add Content *" at bounding box center [294, 528] width 557 height 52
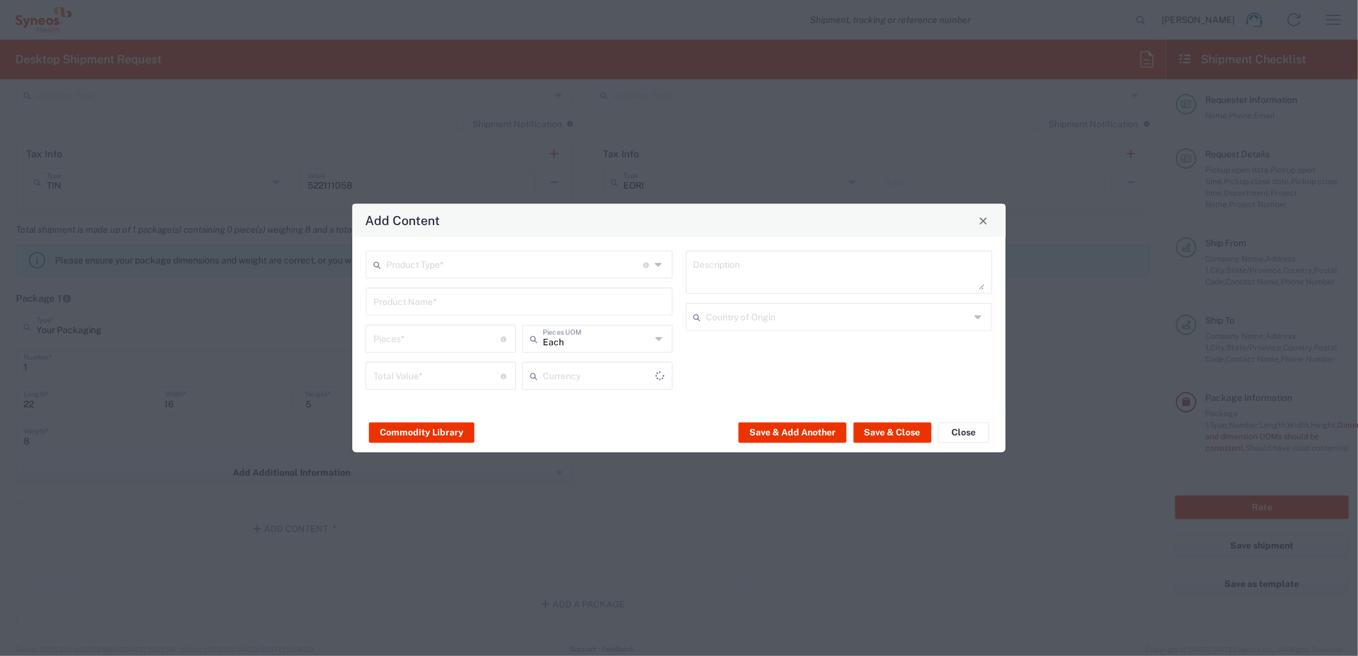
type input "US Dollar"
click at [463, 254] on input "text" at bounding box center [514, 264] width 257 height 22
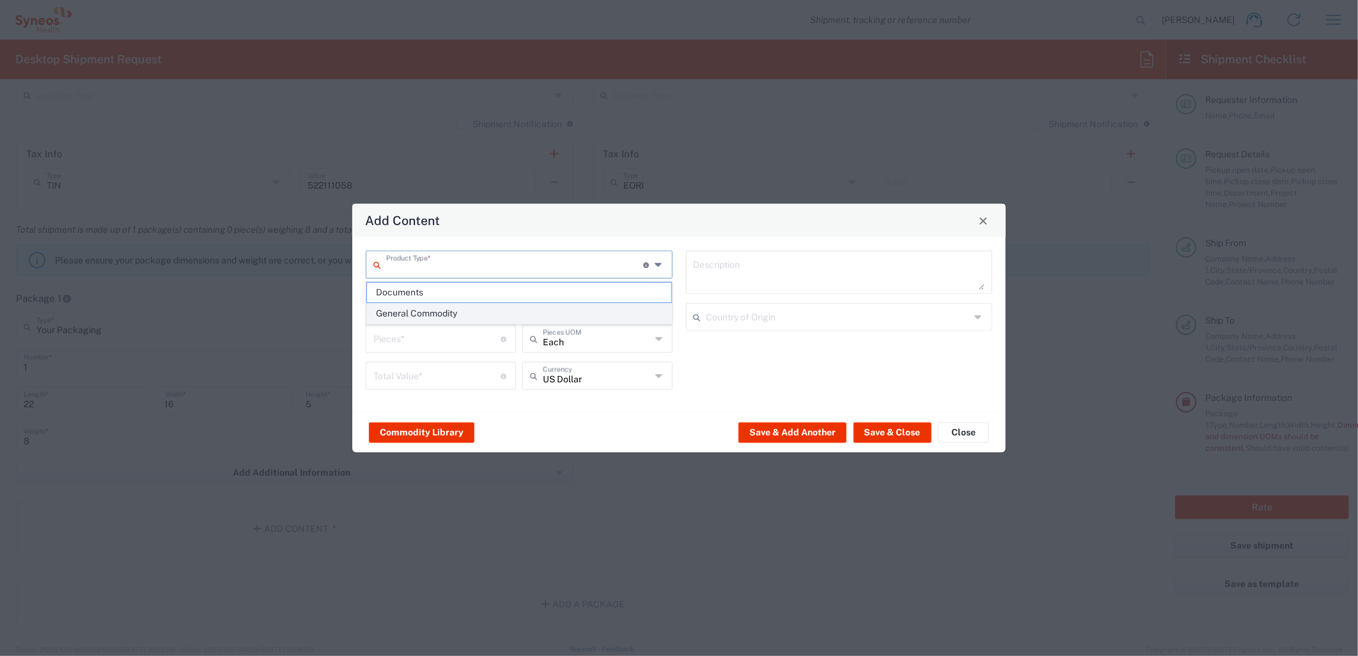
click at [449, 309] on span "General Commodity" at bounding box center [519, 314] width 304 height 20
type input "General Commodity"
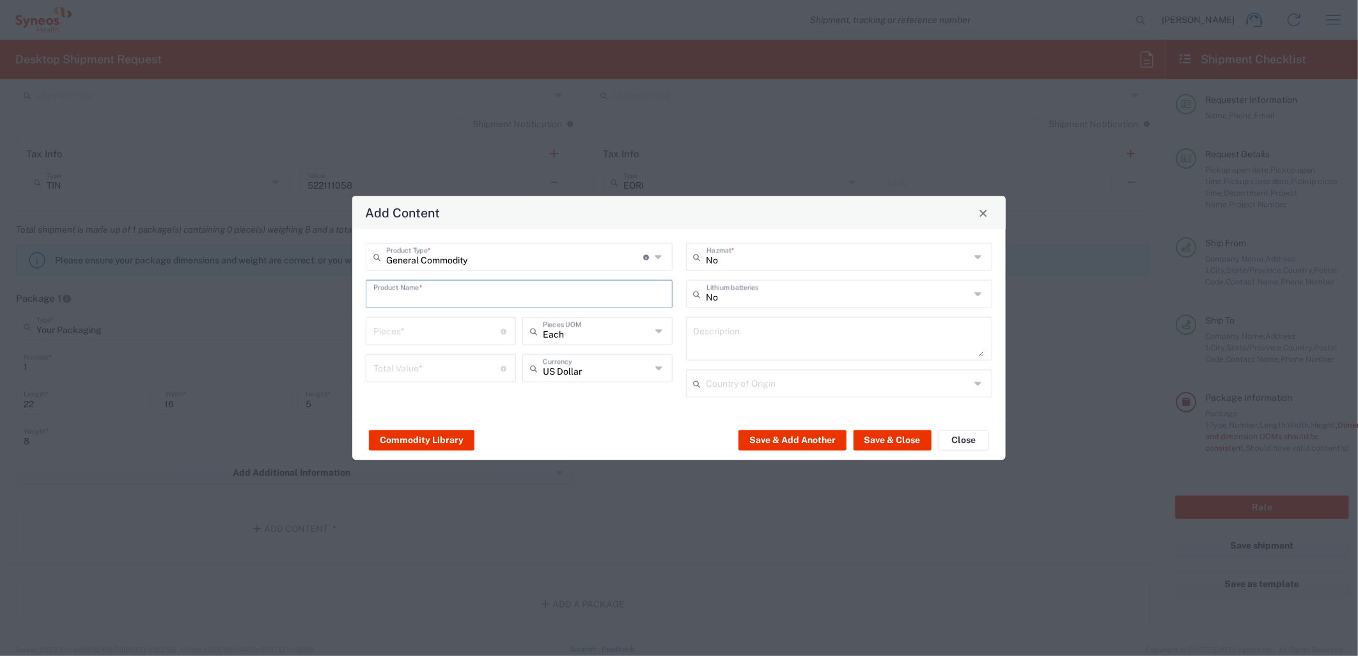
click at [446, 295] on input "text" at bounding box center [519, 293] width 292 height 22
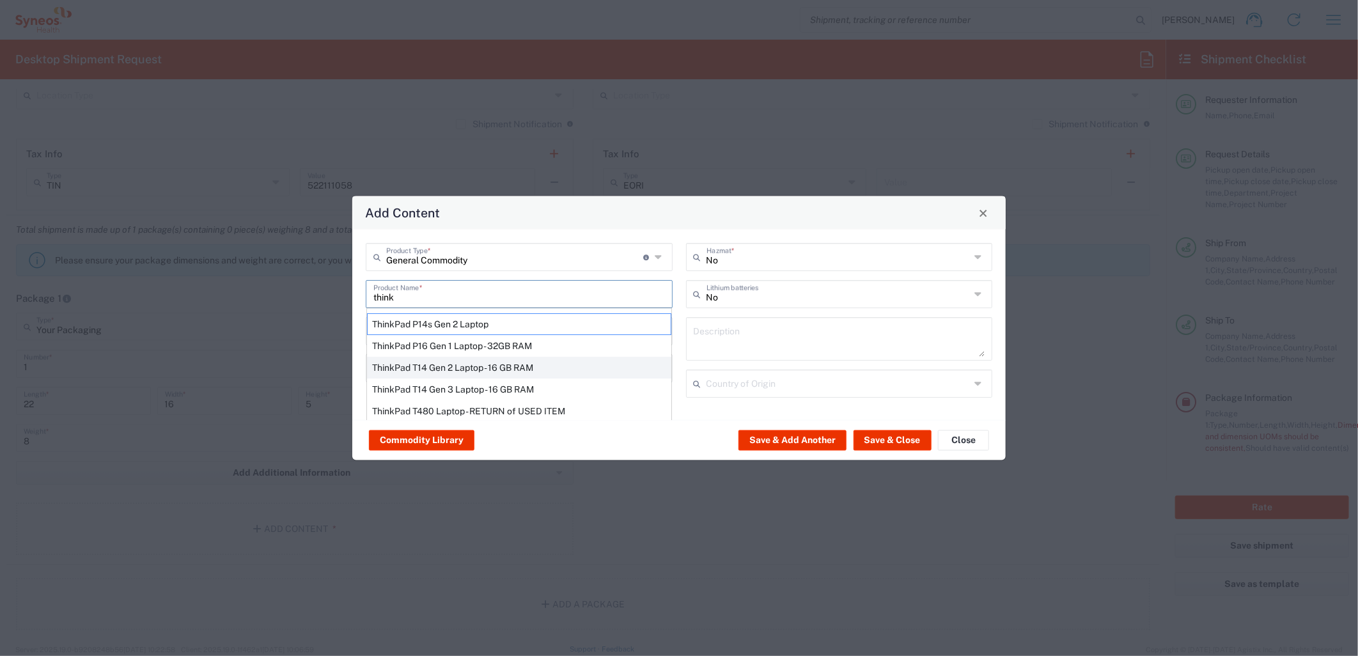
click at [454, 366] on div "ThinkPad T14 Gen 2 Laptop - 16 GB RAM" at bounding box center [519, 368] width 304 height 22
type input "ThinkPad T14 Gen 2 Laptop - 16 GB RAM"
type input "1"
type textarea "Intel Core i7-1156G7 vProÂ® Processor - 14"- 16 GB RAM - 512 GB SSD"
type input "[GEOGRAPHIC_DATA]"
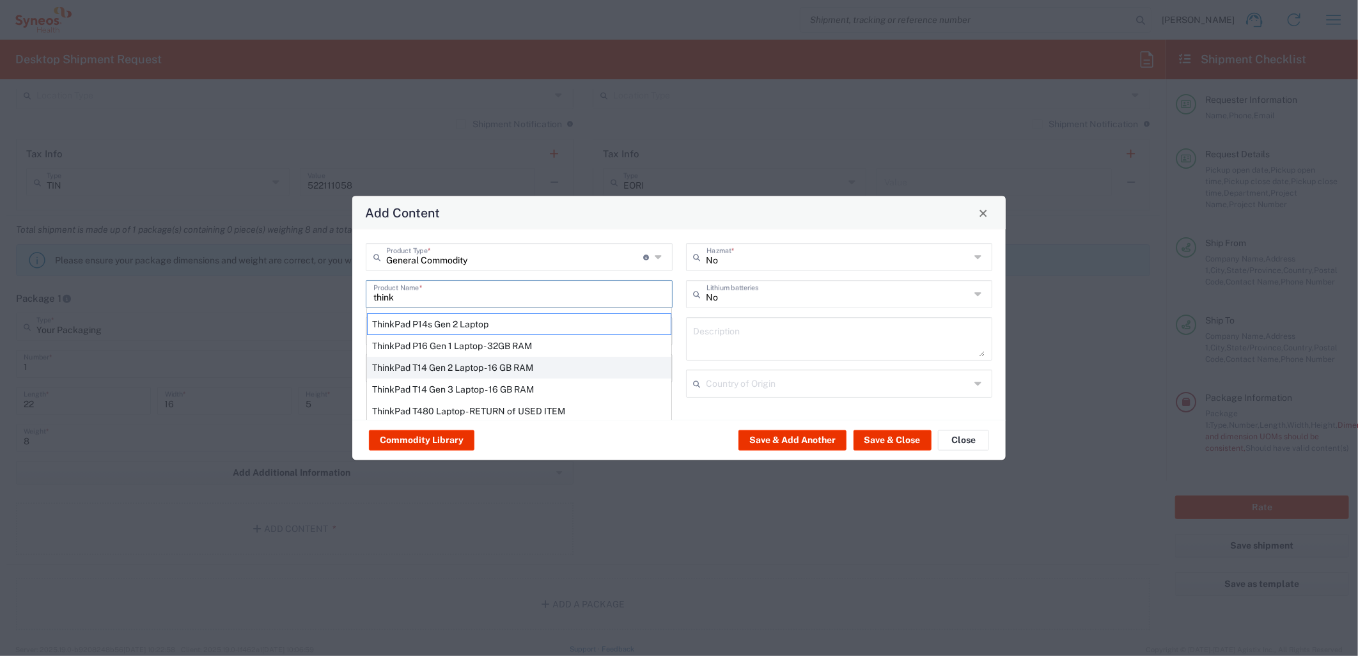
type input "Yes"
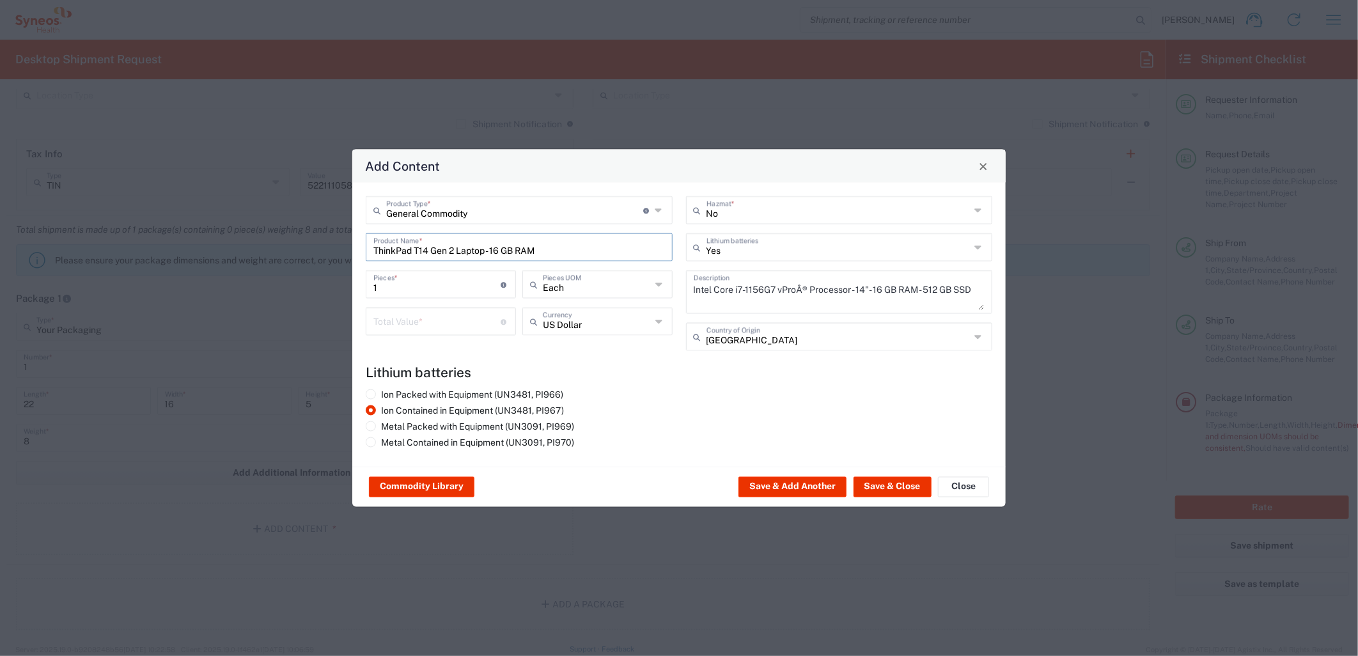
click at [435, 327] on input "number" at bounding box center [437, 320] width 128 height 22
type input "1000"
click at [884, 489] on button "Save & Close" at bounding box center [892, 487] width 78 height 20
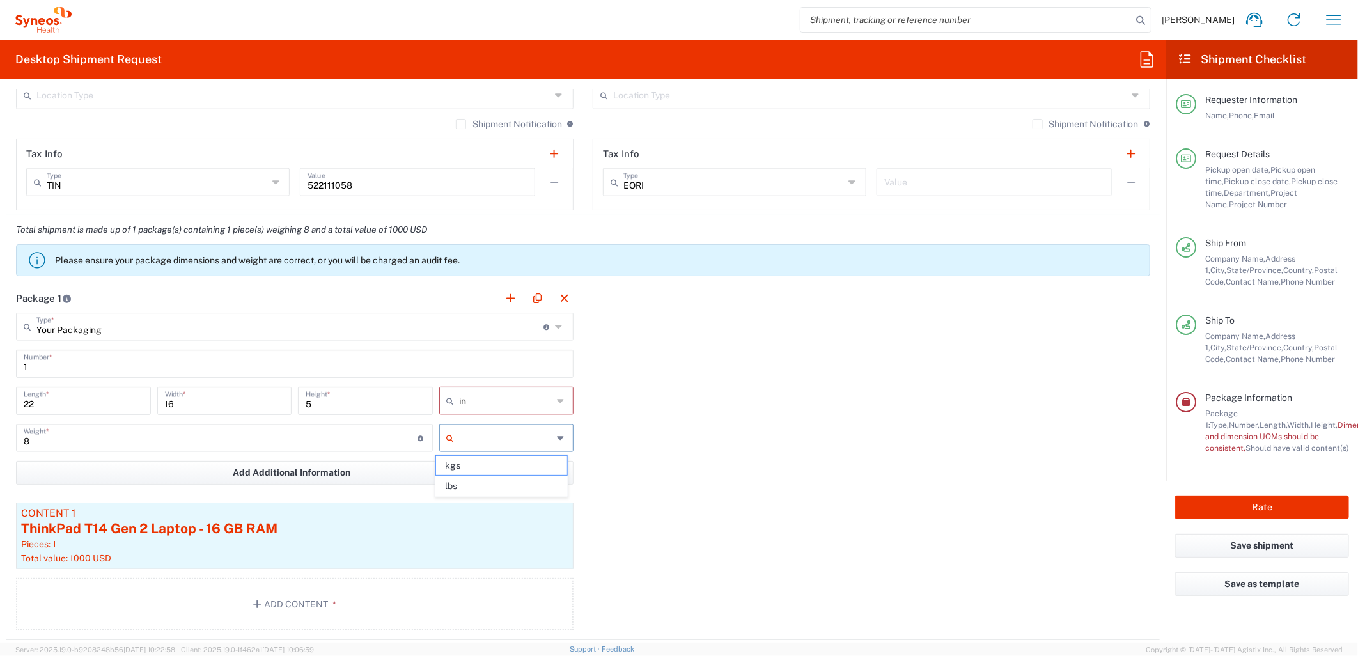
click at [489, 444] on input "text" at bounding box center [506, 438] width 93 height 20
click at [460, 483] on span "lbs" at bounding box center [501, 486] width 130 height 20
type input "lbs"
click at [827, 304] on div "Package 1 Your Packaging Type * Material used to package goods Envelope Large B…" at bounding box center [582, 462] width 1153 height 356
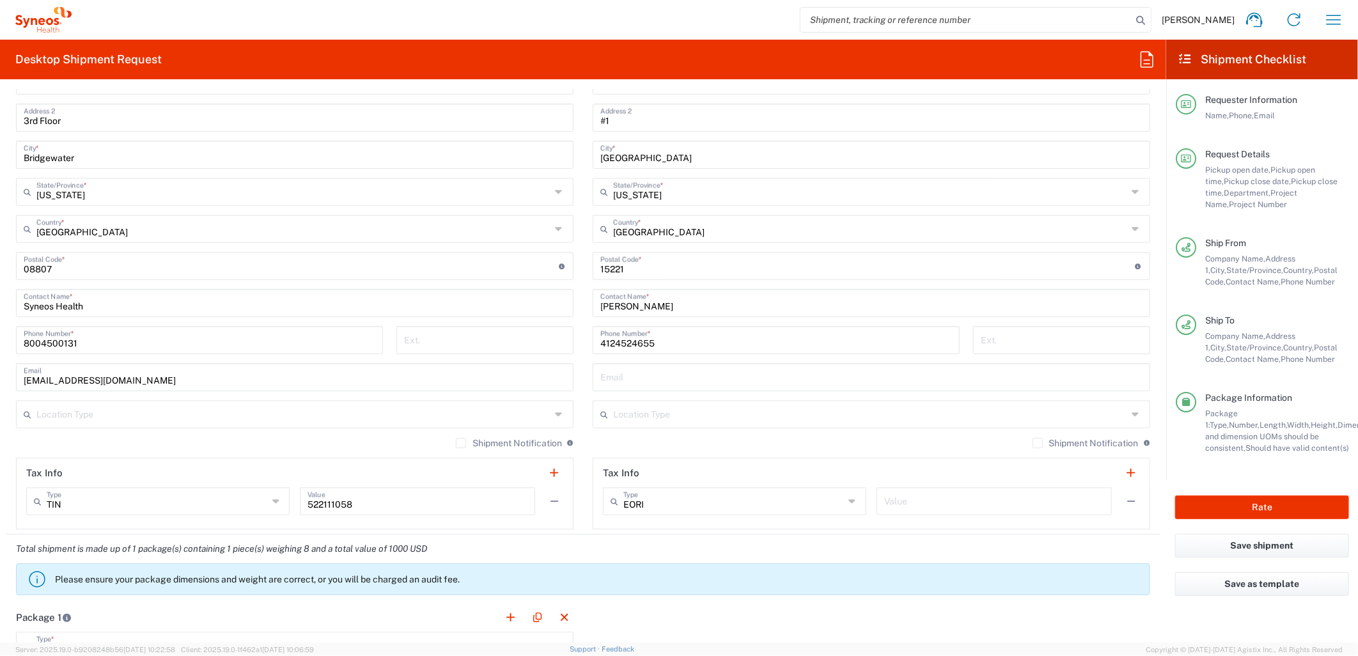
scroll to position [647, 0]
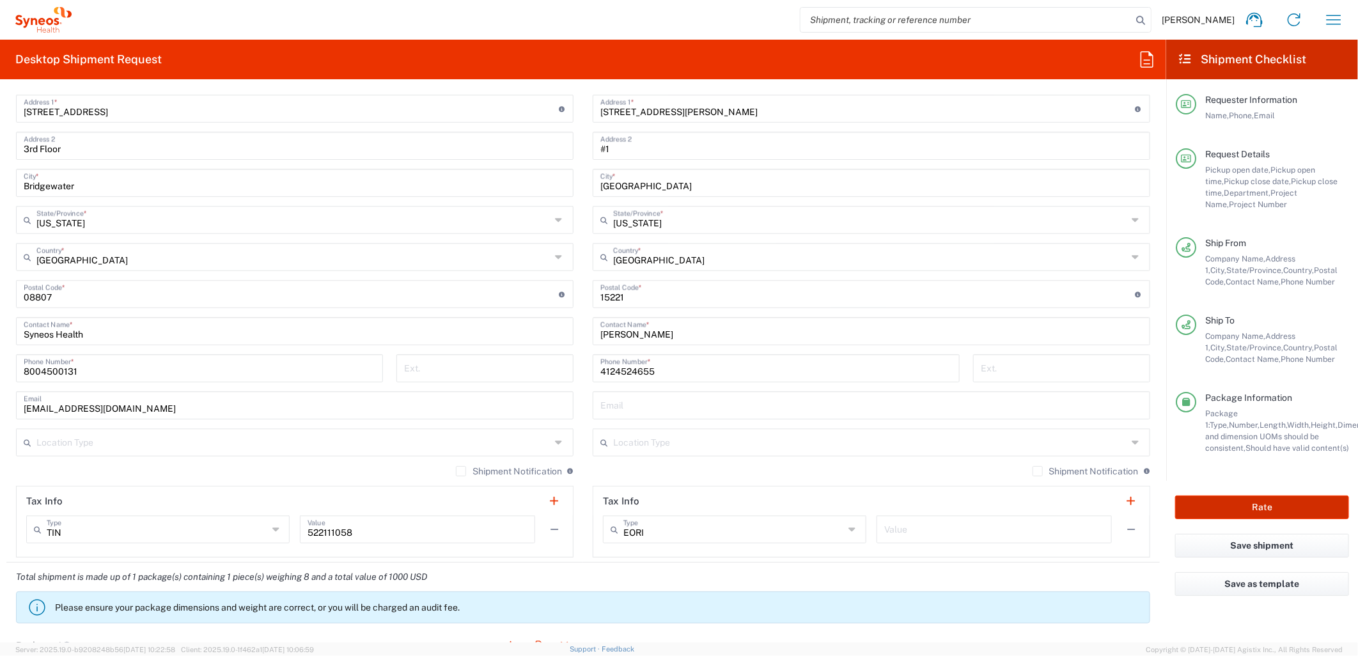
click at [1258, 501] on button "Rate" at bounding box center [1262, 507] width 174 height 24
type input "4205"
type input "7485"
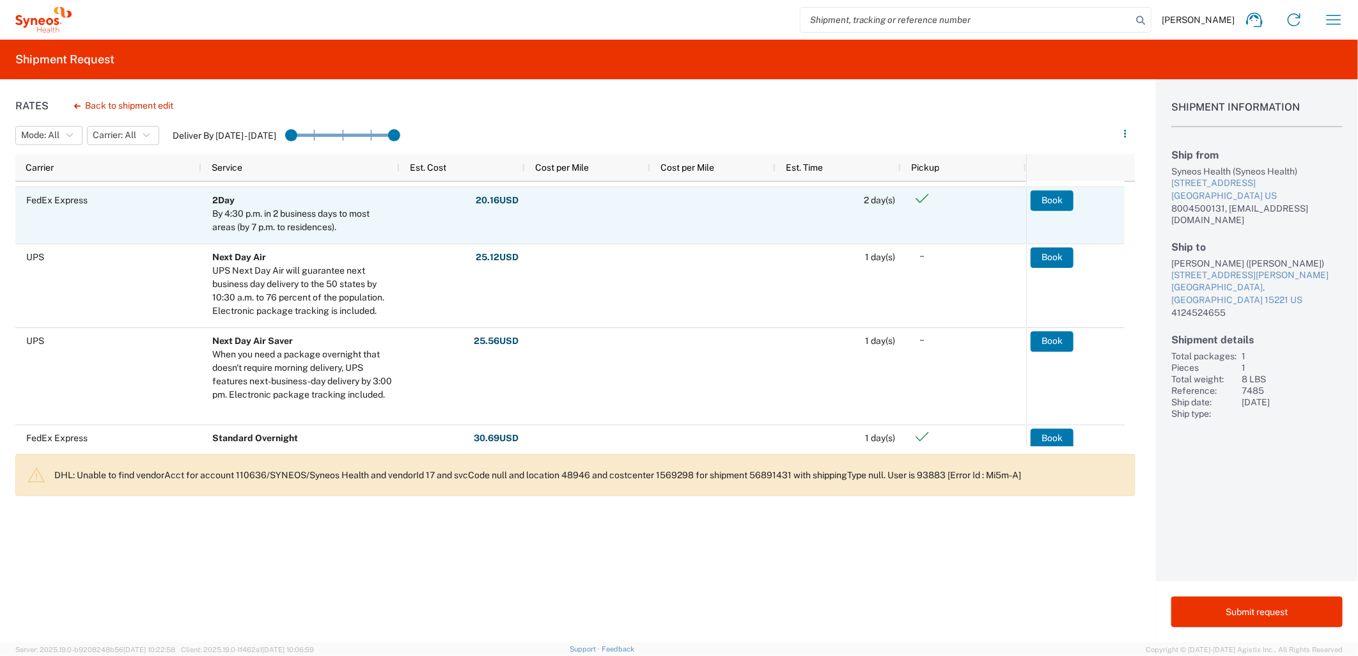
scroll to position [284, 0]
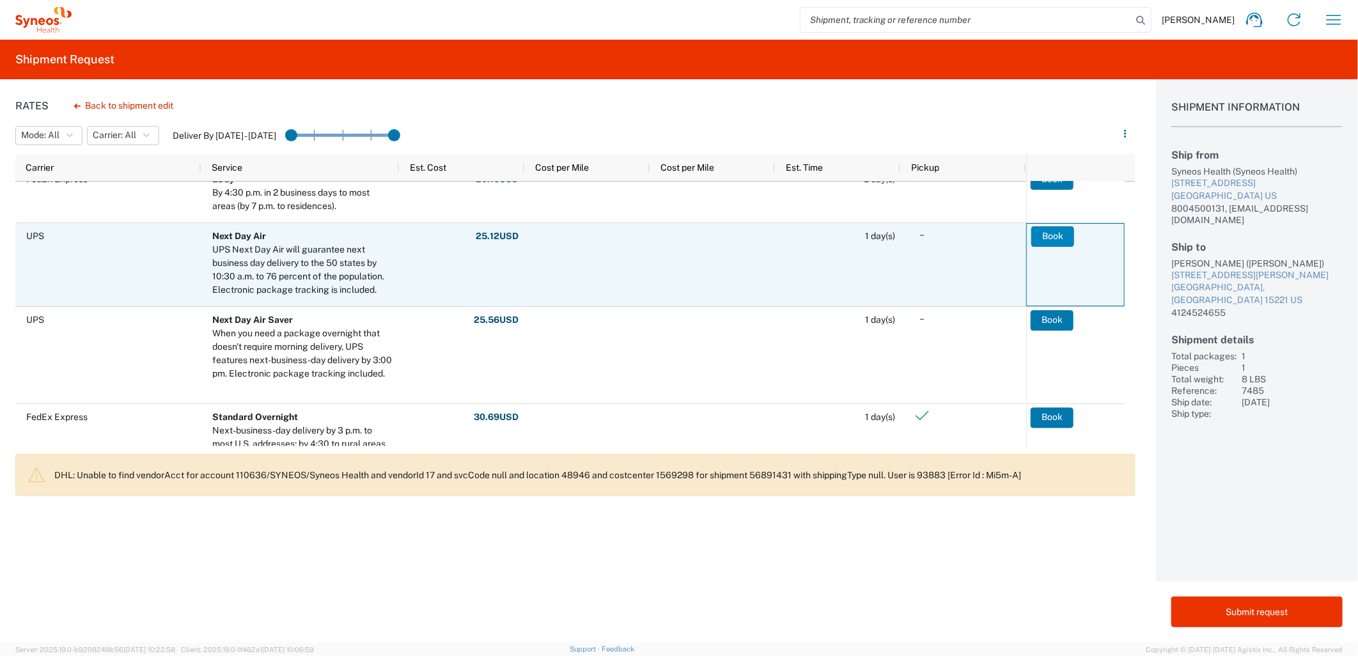
click at [1048, 233] on button "Book" at bounding box center [1052, 236] width 43 height 20
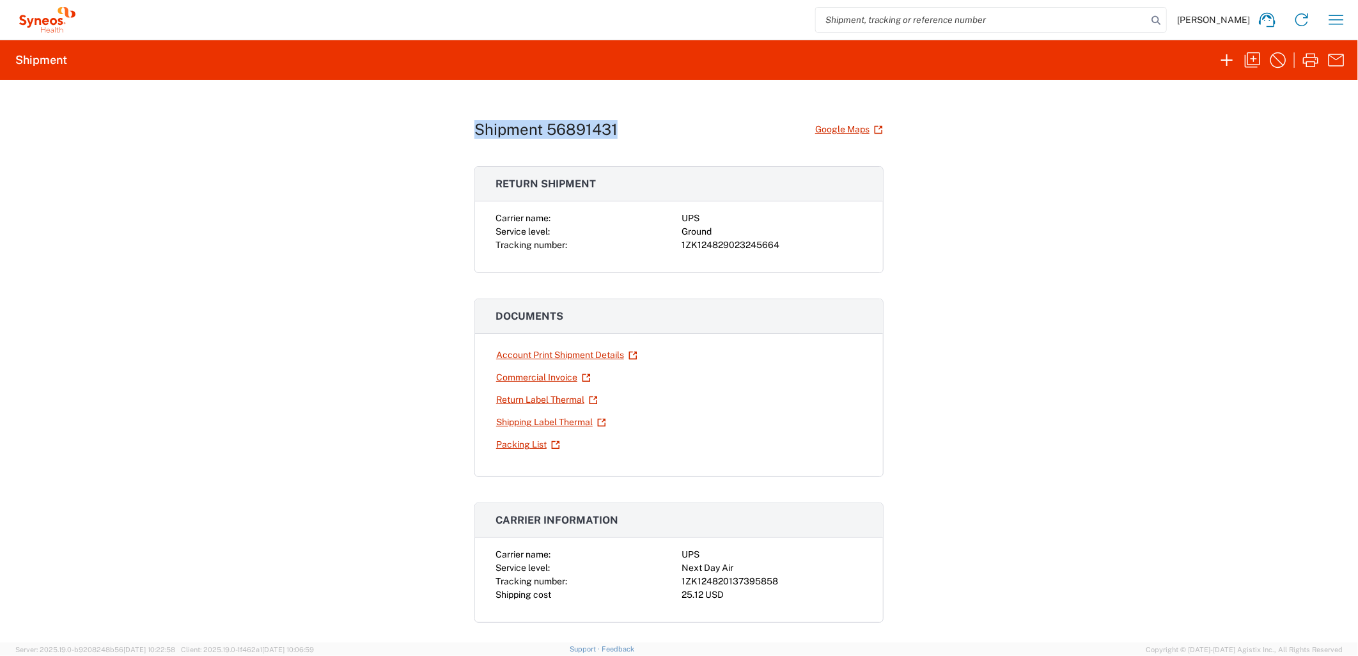
drag, startPoint x: 618, startPoint y: 131, endPoint x: 469, endPoint y: 121, distance: 149.3
click at [474, 121] on div "Shipment 56891431 Google Maps" at bounding box center [678, 129] width 409 height 22
copy h1 "Shipment 56891431"
click at [520, 426] on link "Shipping Label Thermal" at bounding box center [550, 422] width 111 height 22
click at [1235, 333] on div "Shipment 56891431 Google Maps Return shipment Carrier name: UPS Service level: …" at bounding box center [679, 361] width 1358 height 563
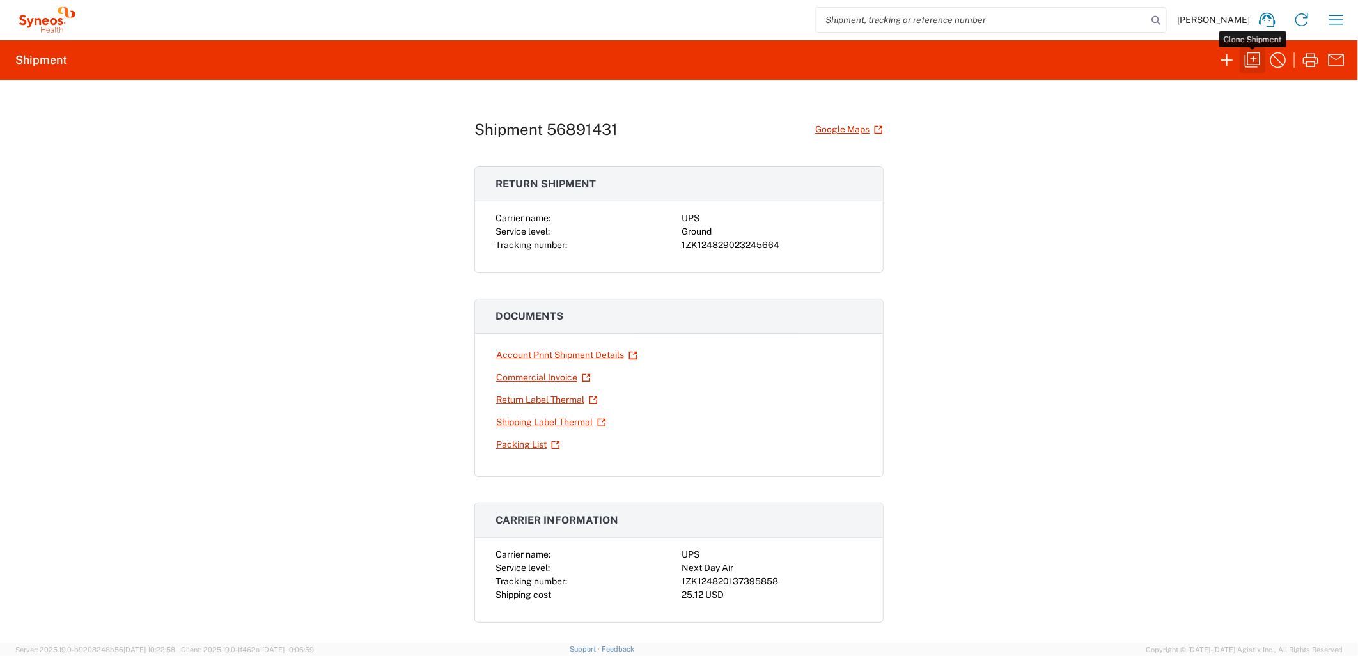
click at [1245, 56] on icon "button" at bounding box center [1252, 59] width 15 height 15
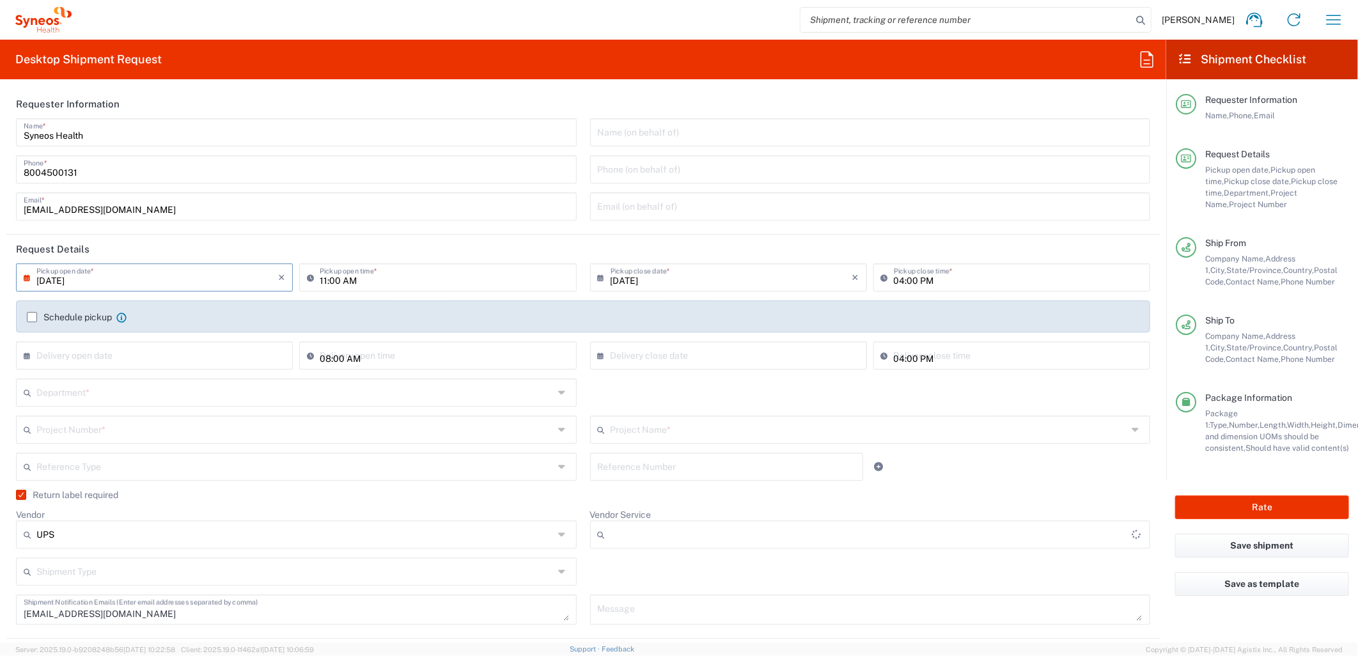
type input "[US_STATE]"
type input "7485"
type input "Ground"
type input "Your Packaging"
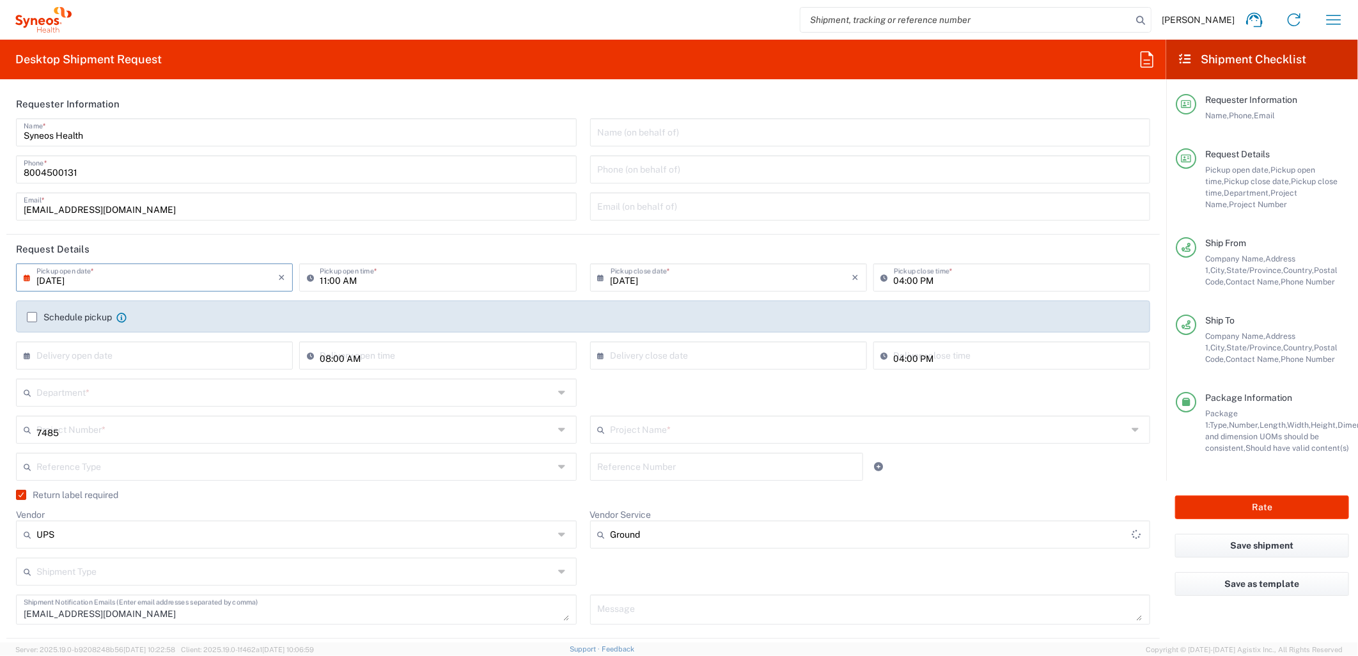
type input "4205"
type input "EC-US-Novo Nordisk Tele Tm"
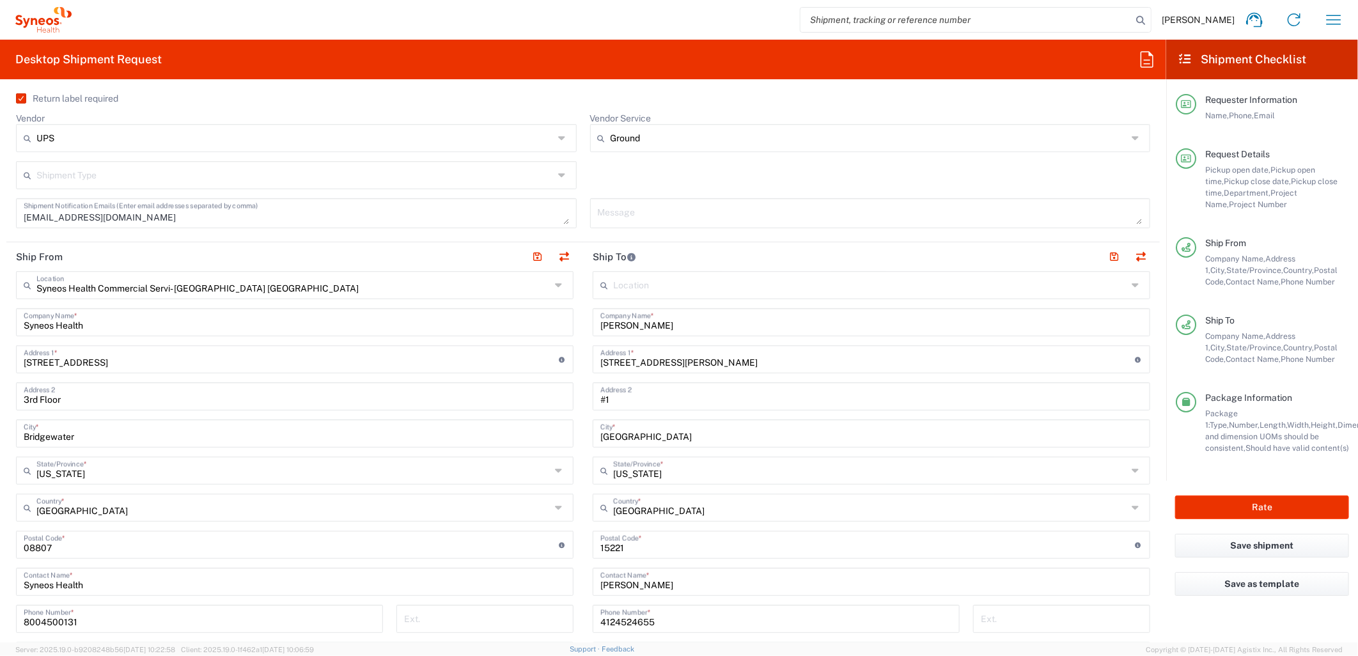
scroll to position [426, 0]
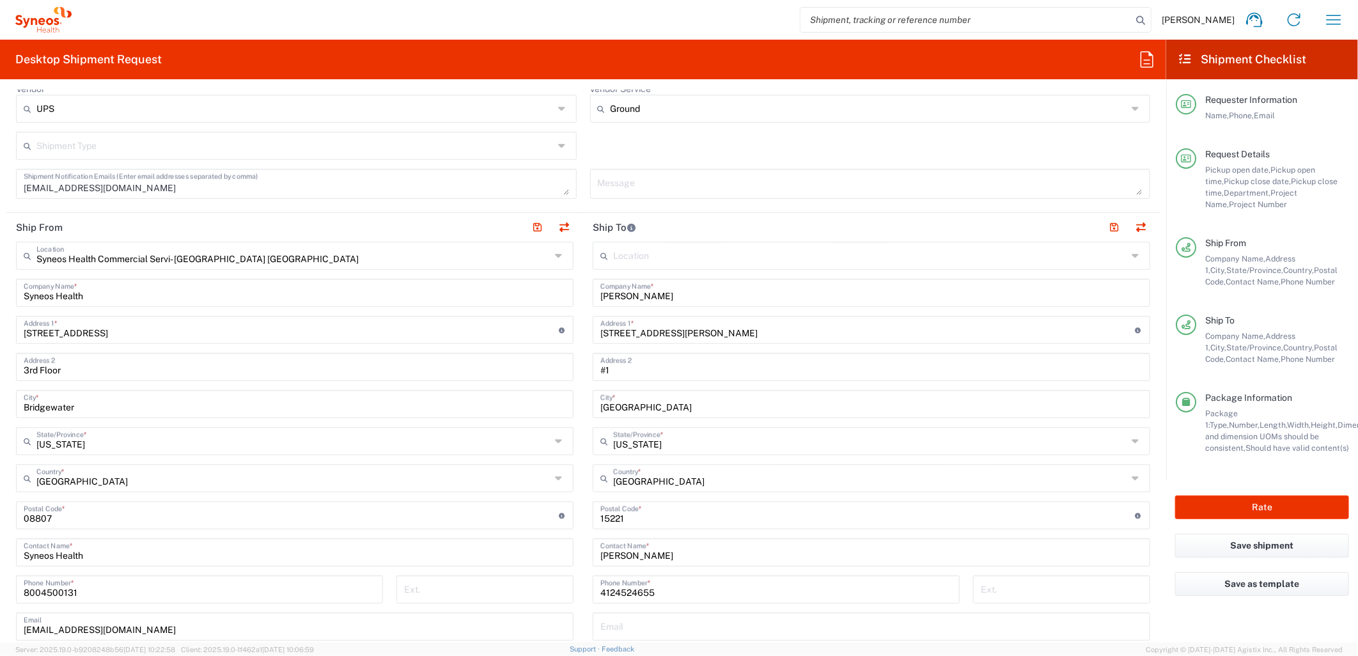
click at [703, 302] on input "[PERSON_NAME]" at bounding box center [871, 292] width 542 height 22
drag, startPoint x: 674, startPoint y: 303, endPoint x: 564, endPoint y: 304, distance: 110.0
click at [565, 304] on div "Ship From Syneos Health Commercial Servi- [GEOGRAPHIC_DATA] [GEOGRAPHIC_DATA] L…" at bounding box center [582, 498] width 1153 height 571
paste input "[PERSON_NAME]"
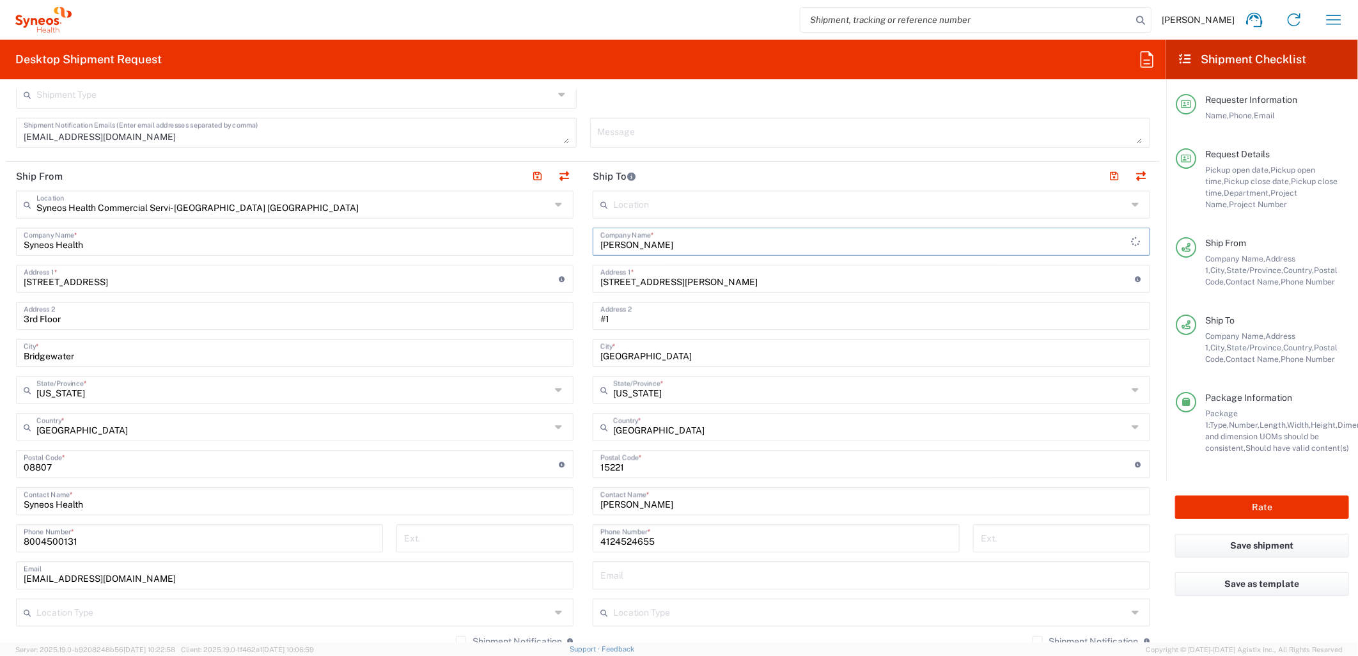
scroll to position [710, 0]
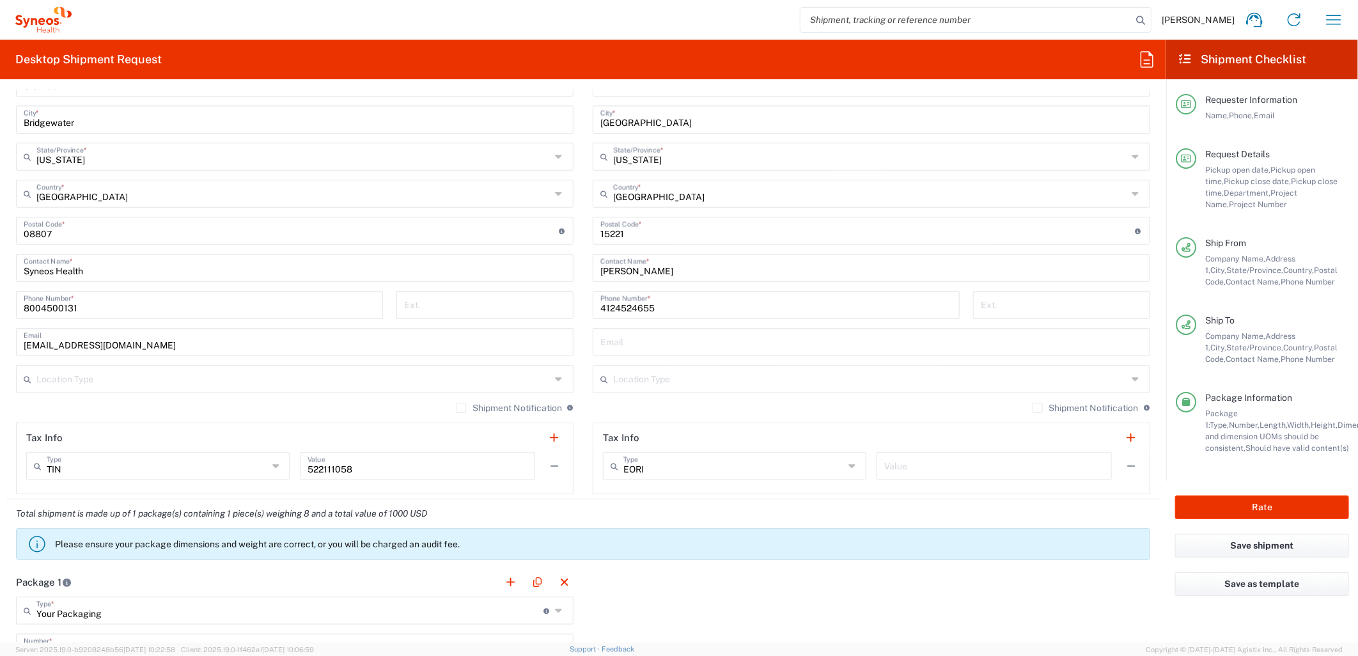
type input "[PERSON_NAME]"
drag, startPoint x: 693, startPoint y: 270, endPoint x: 567, endPoint y: 280, distance: 126.4
click at [567, 280] on div "Ship From Syneos Health Commercial Servi- [GEOGRAPHIC_DATA] [GEOGRAPHIC_DATA] L…" at bounding box center [582, 213] width 1153 height 571
paste input "[PERSON_NAME]"
type input "[PERSON_NAME]"
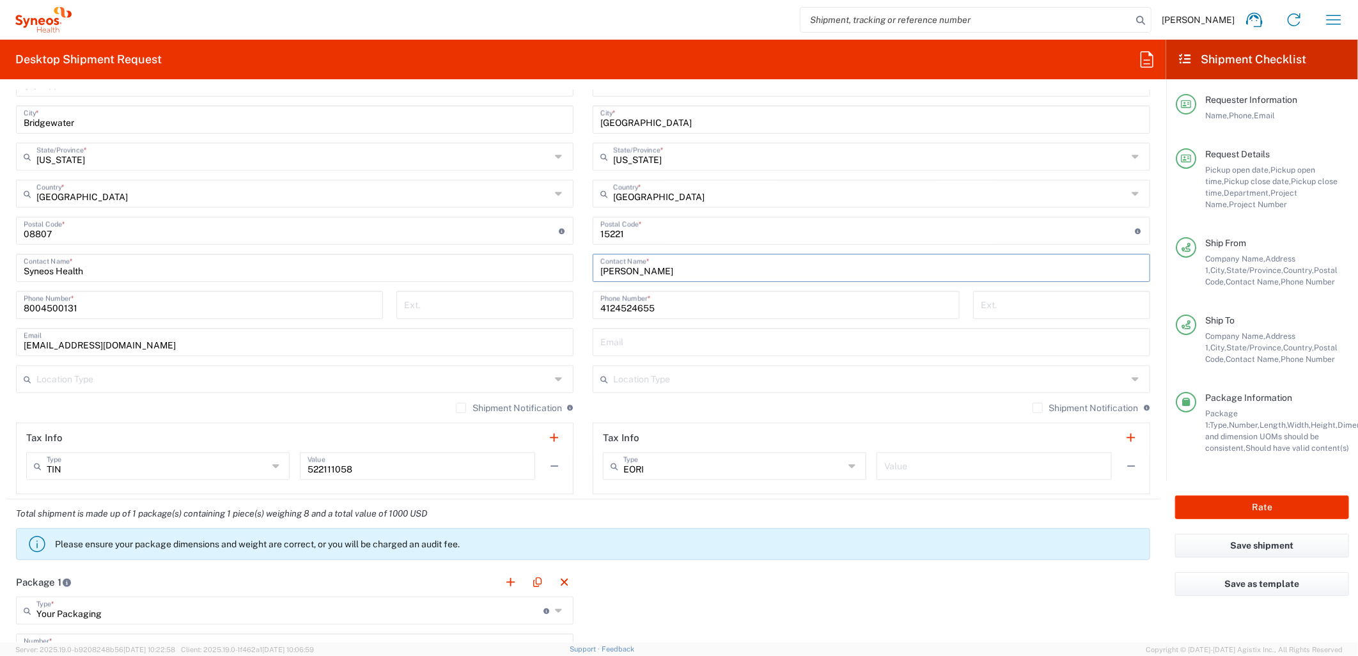
click at [607, 305] on input "4124524655" at bounding box center [776, 304] width 352 height 22
paste input "5862170990"
type input "5862170990"
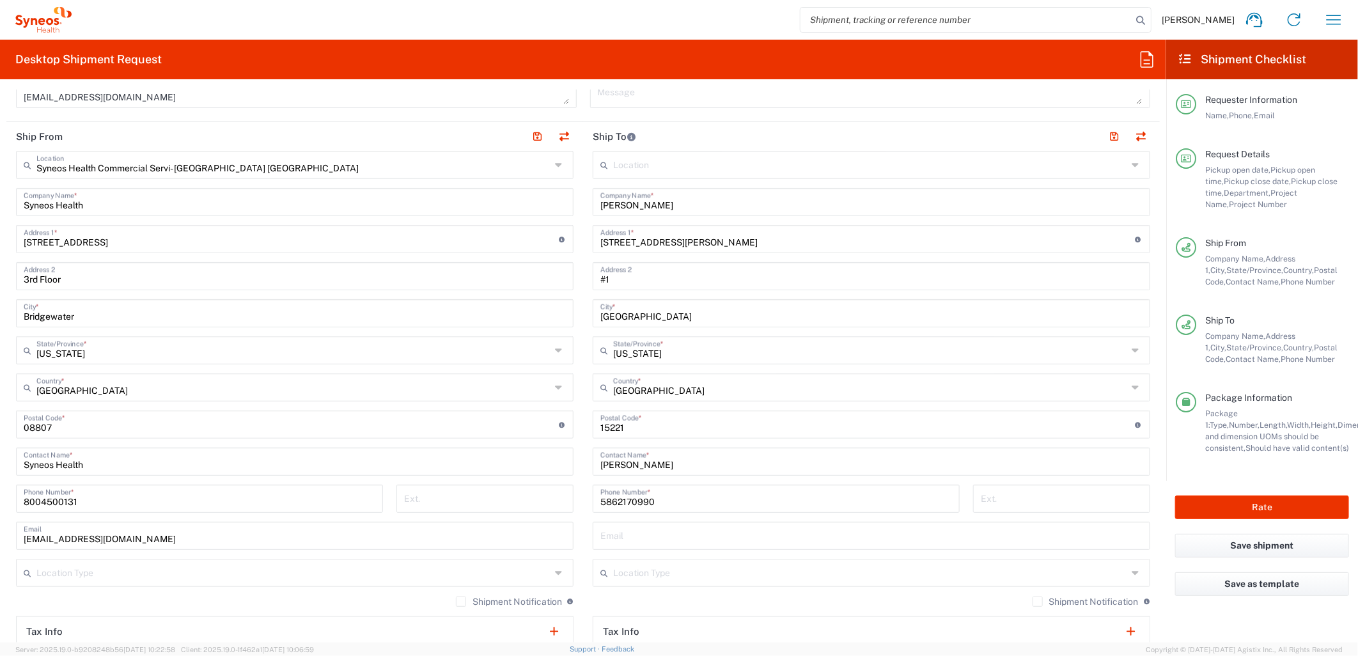
scroll to position [497, 0]
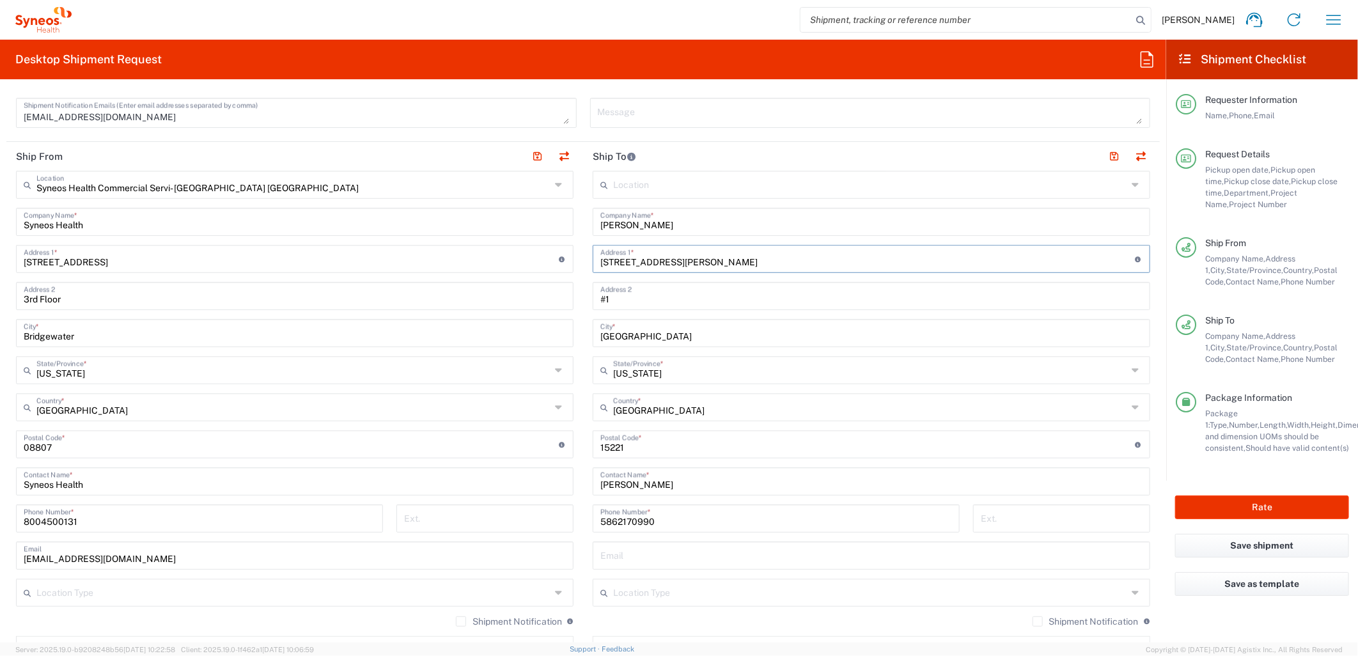
drag, startPoint x: 602, startPoint y: 276, endPoint x: 580, endPoint y: 288, distance: 24.9
click at [543, 276] on div "Ship From Syneos Health Commercial Servi- [GEOGRAPHIC_DATA] [GEOGRAPHIC_DATA] L…" at bounding box center [582, 427] width 1153 height 571
paste input "[STREET_ADDRESS][PERSON_NAME]"
type input "29707 [PERSON_NAME] DR"
click at [623, 296] on input "#1" at bounding box center [871, 295] width 542 height 22
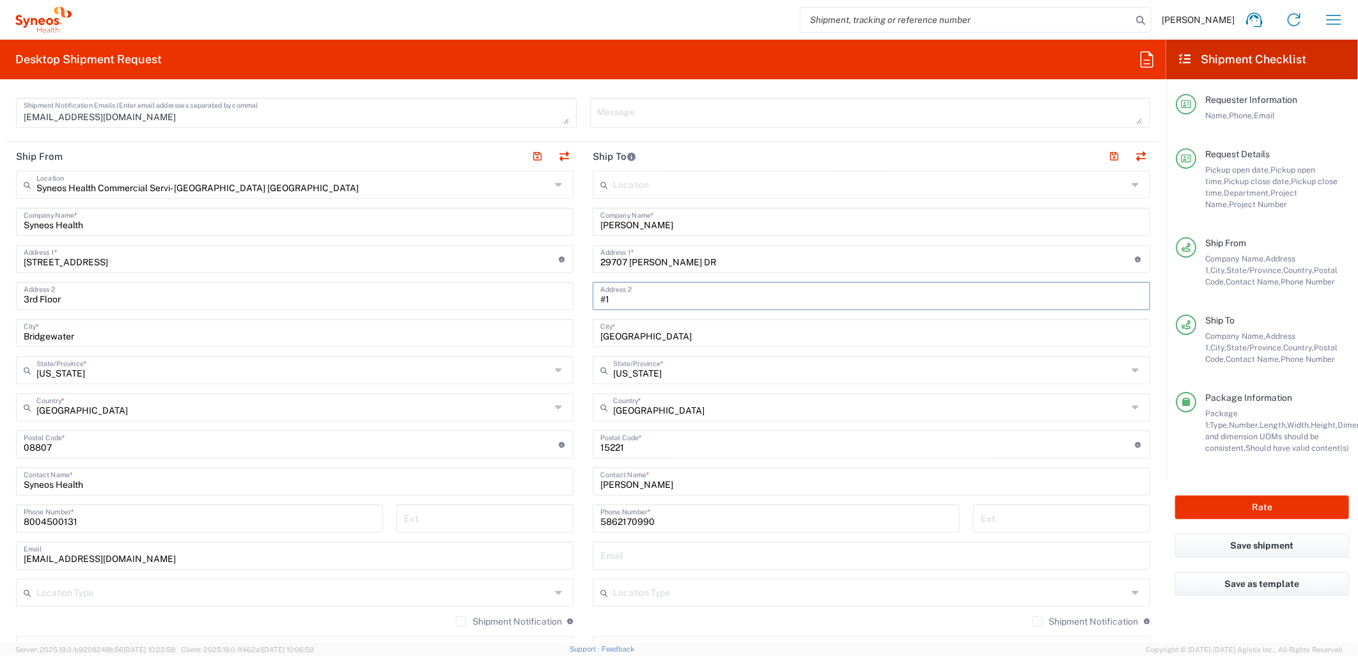
type input "#"
click at [630, 376] on input "[US_STATE]" at bounding box center [870, 369] width 514 height 22
click at [630, 376] on input "text" at bounding box center [870, 369] width 514 height 22
click at [625, 331] on input "[GEOGRAPHIC_DATA]" at bounding box center [871, 332] width 542 height 22
type input "[US_STATE]"
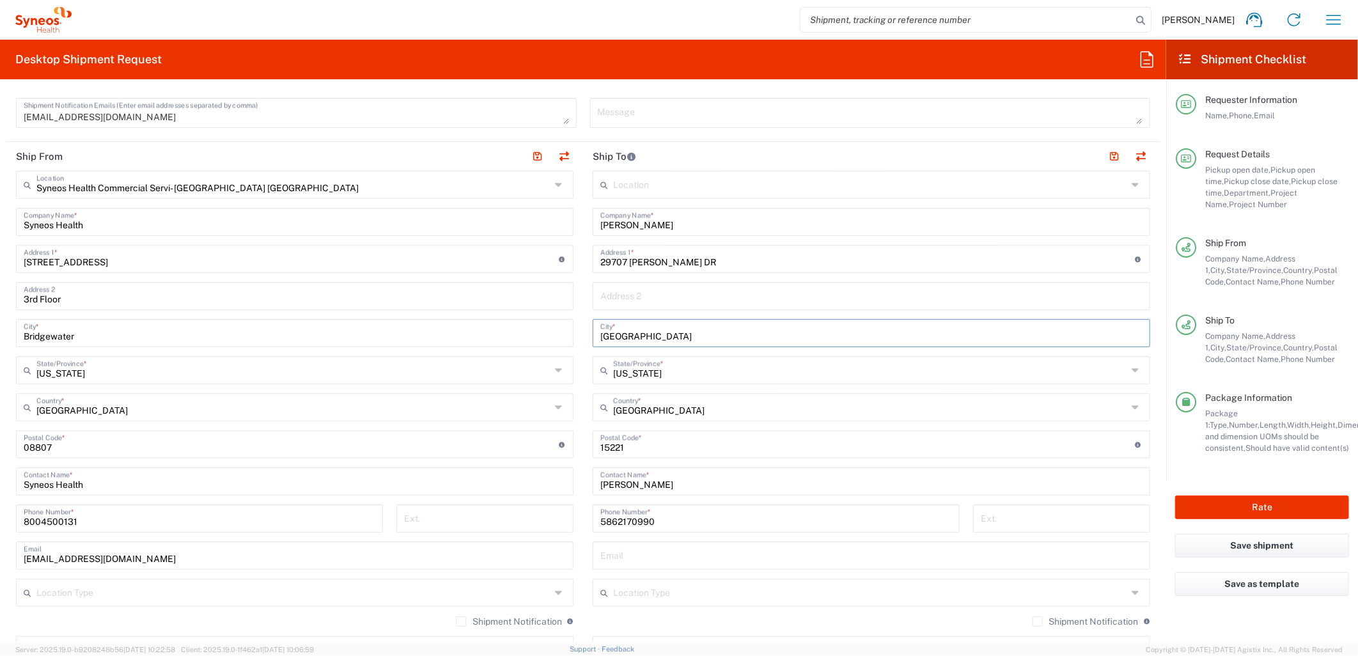
click at [625, 331] on input "[GEOGRAPHIC_DATA]" at bounding box center [871, 332] width 542 height 22
paste input "[PERSON_NAME]"
type input "[PERSON_NAME]"
click at [624, 366] on input "text" at bounding box center [870, 369] width 514 height 22
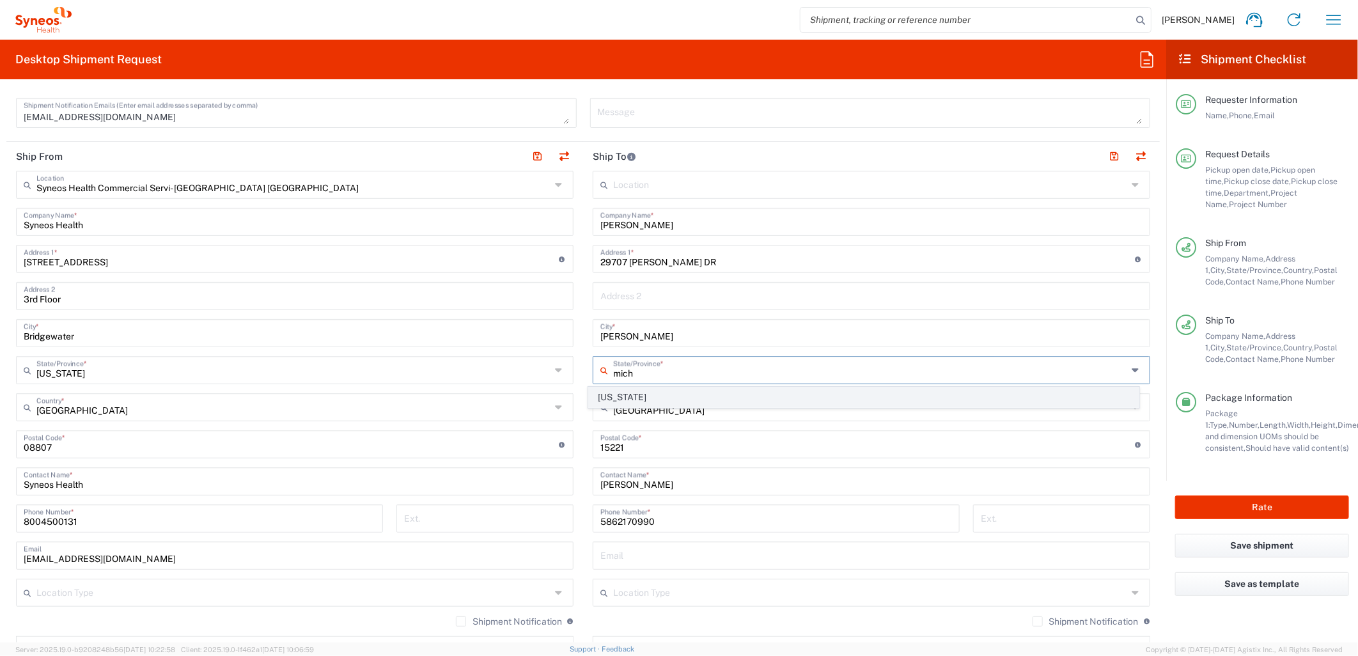
click at [627, 398] on span "[US_STATE]" at bounding box center [864, 397] width 550 height 20
type input "[US_STATE]"
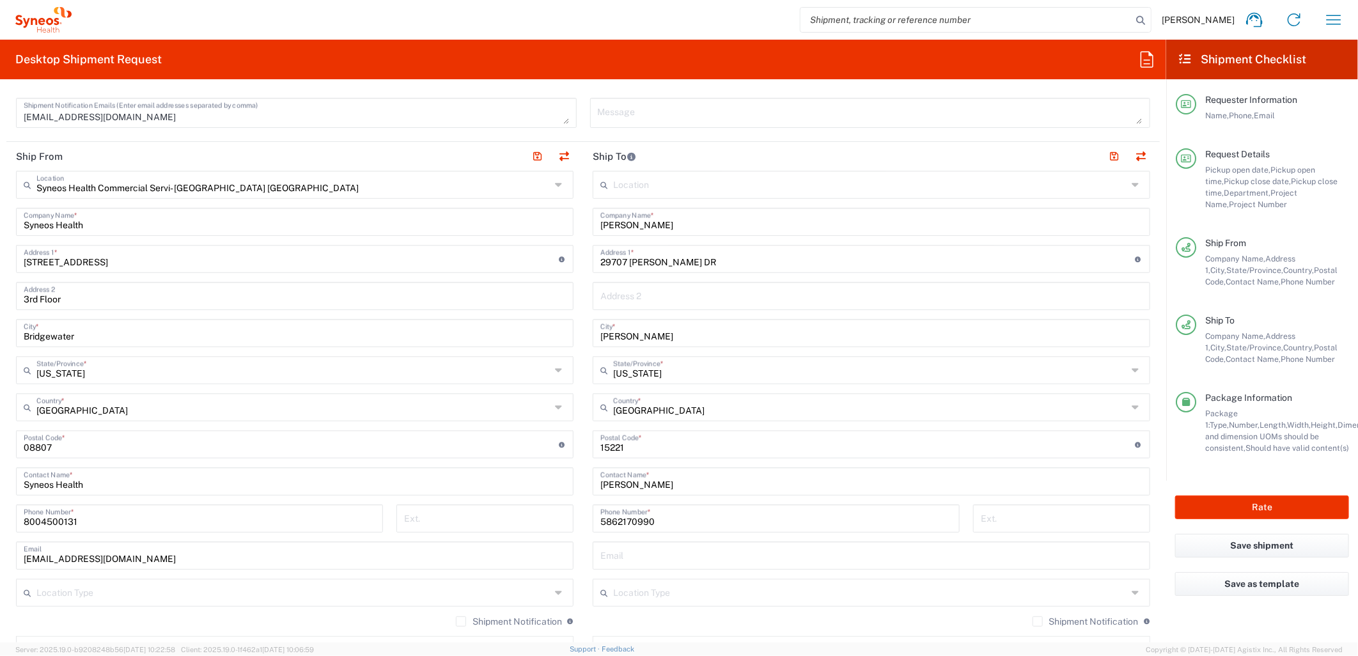
click at [601, 446] on input "undefined" at bounding box center [867, 443] width 535 height 22
paste input "48088"
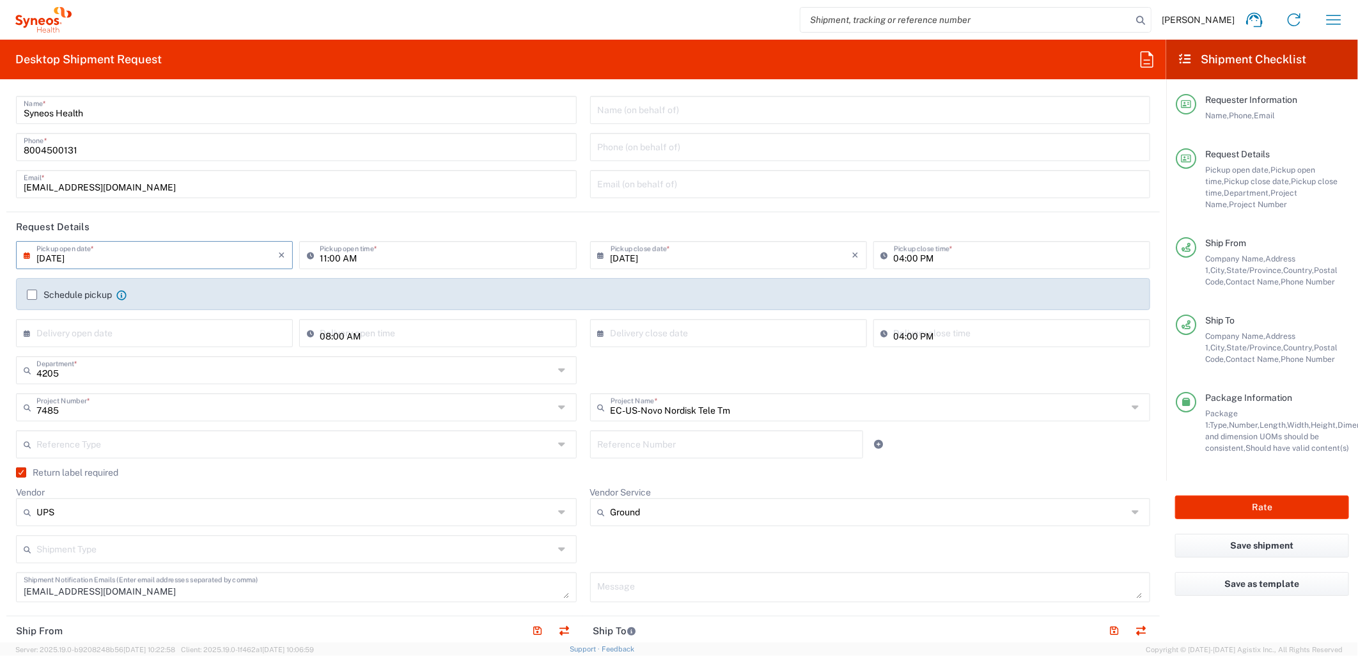
scroll to position [0, 0]
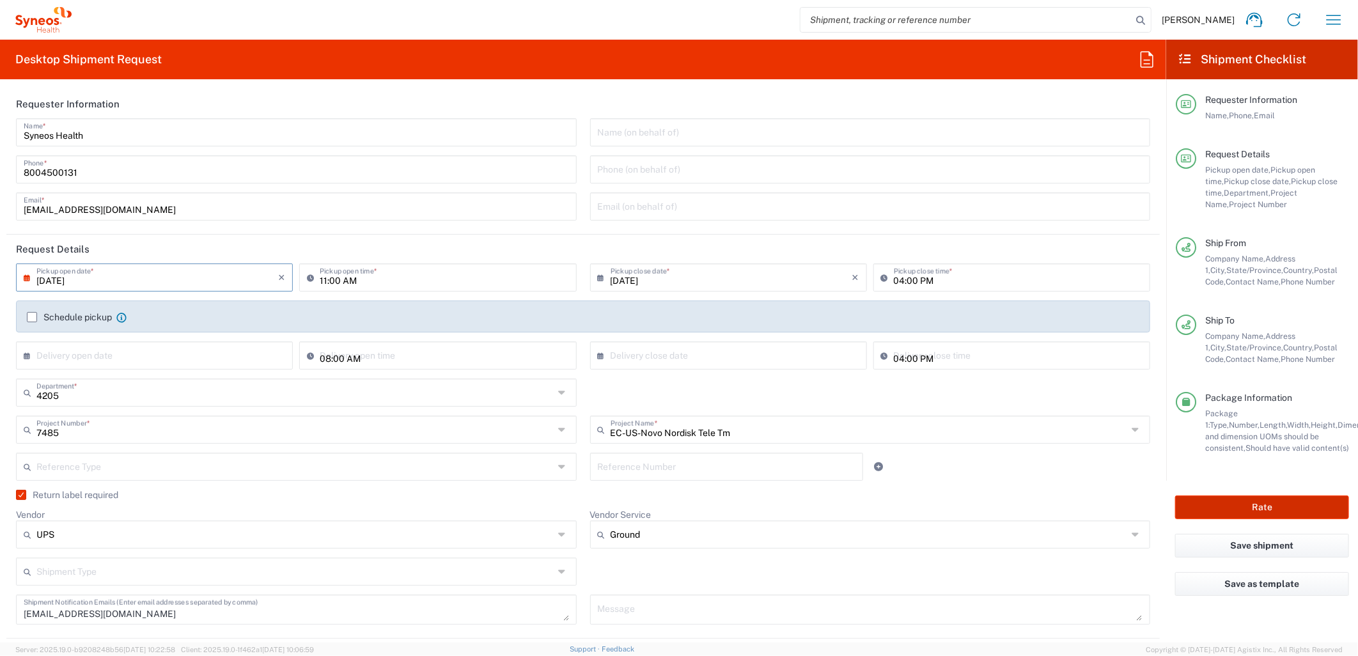
type input "48088"
click at [1239, 505] on button "Rate" at bounding box center [1262, 507] width 174 height 24
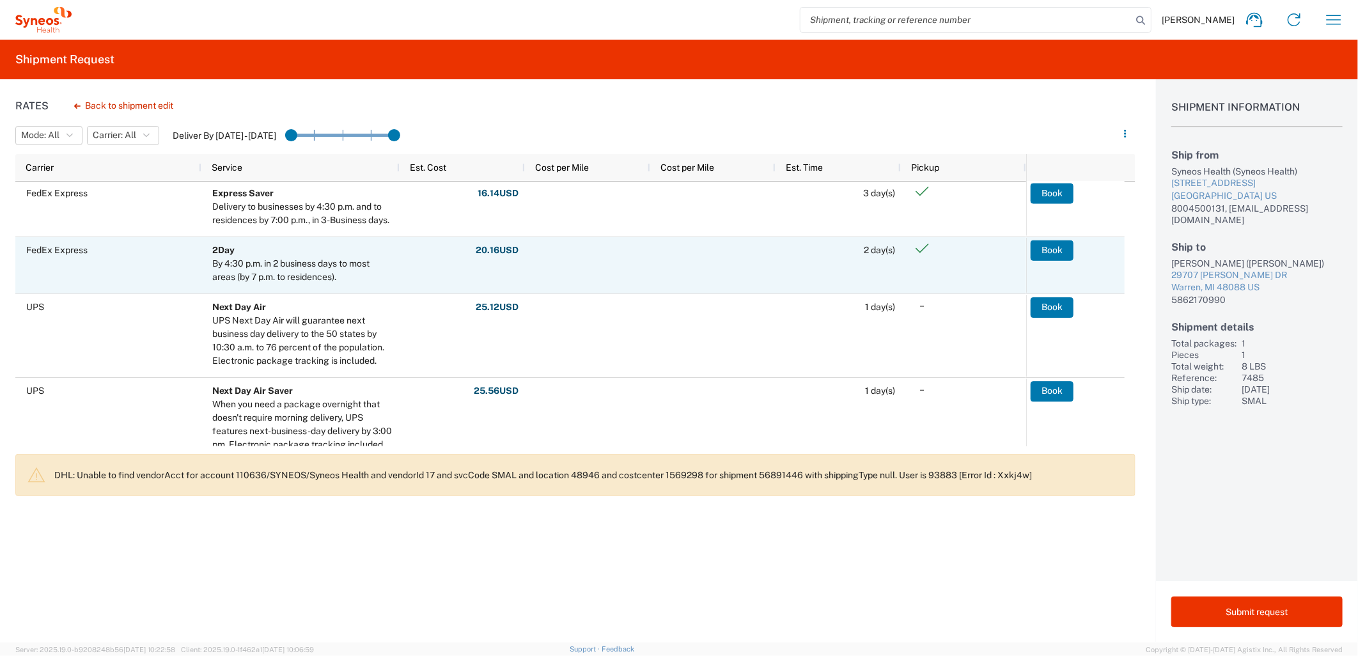
scroll to position [284, 0]
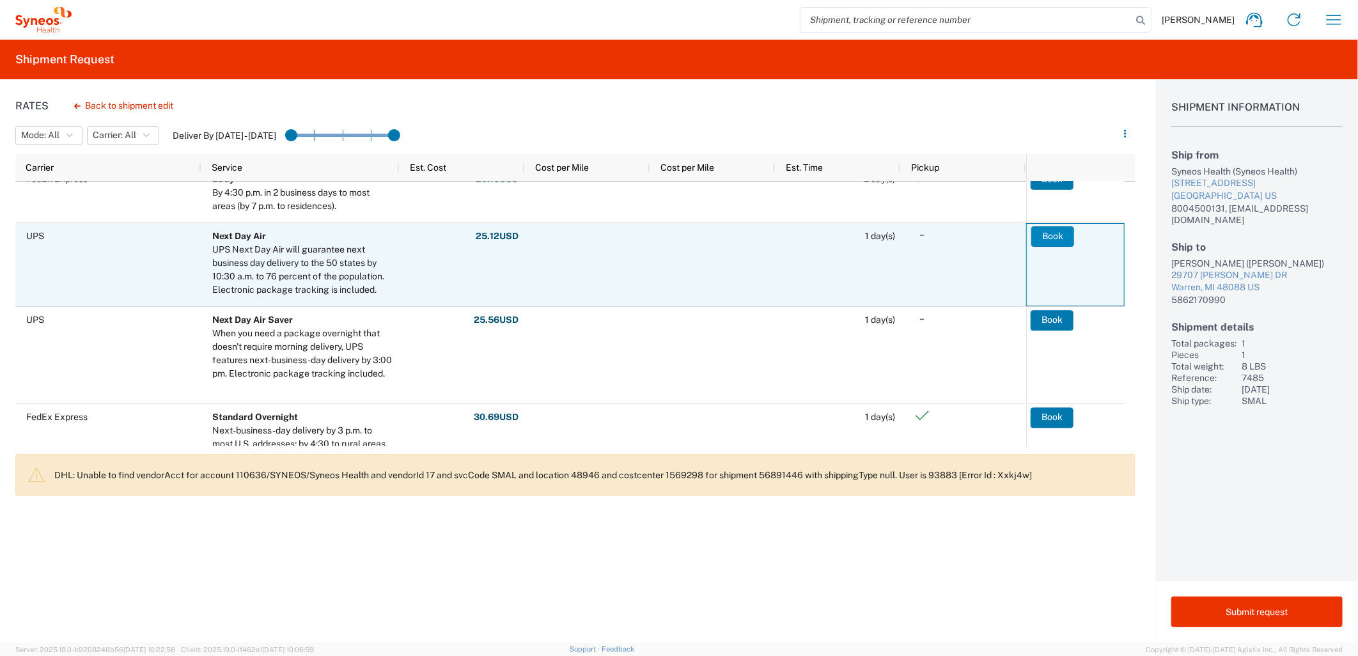
click at [1057, 232] on button "Book" at bounding box center [1052, 236] width 43 height 20
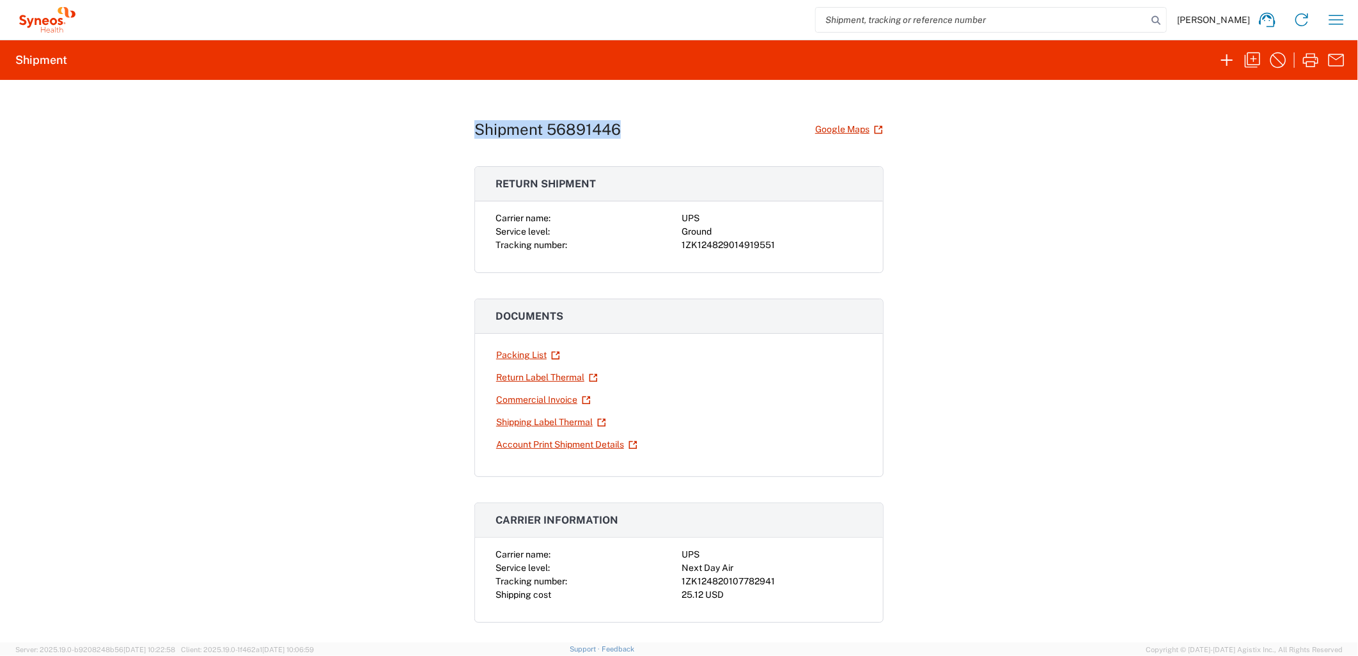
drag, startPoint x: 623, startPoint y: 134, endPoint x: 470, endPoint y: 132, distance: 152.8
click at [474, 132] on div "Shipment 56891446 Google Maps" at bounding box center [678, 129] width 409 height 22
copy h1 "Shipment 56891446"
click at [1328, 15] on icon "button" at bounding box center [1336, 20] width 20 height 20
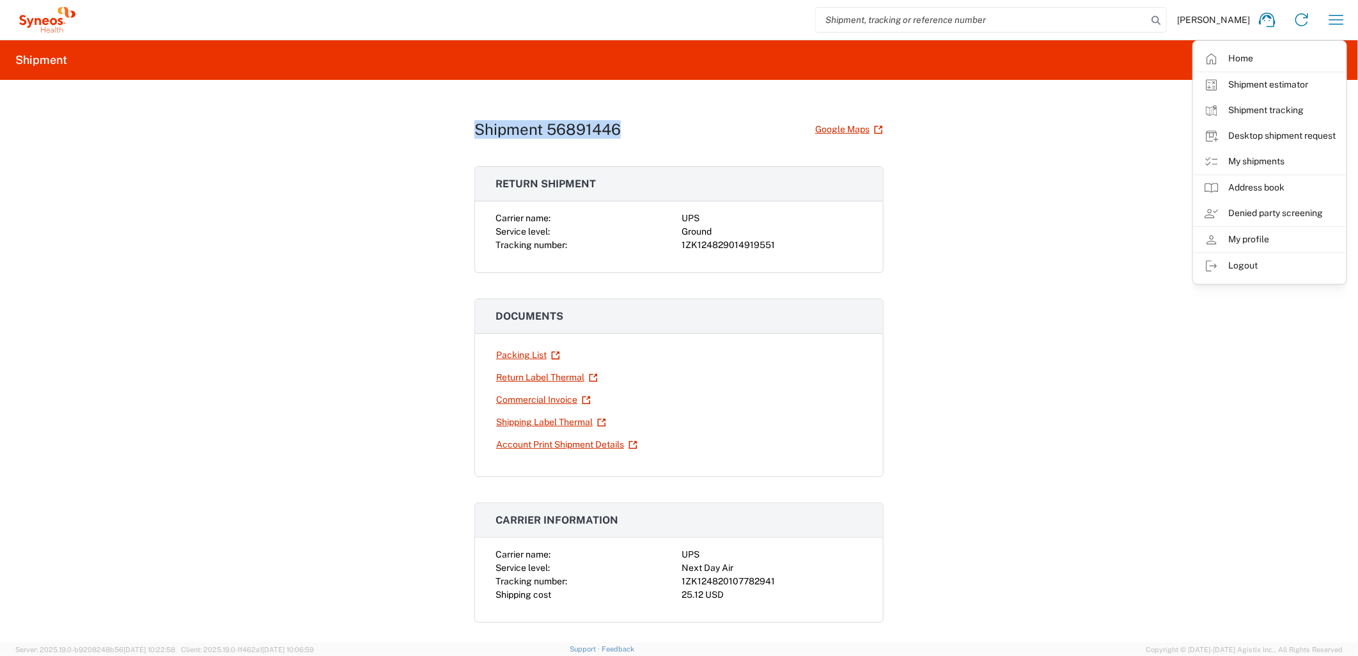
click at [1273, 165] on link "My shipments" at bounding box center [1270, 162] width 152 height 26
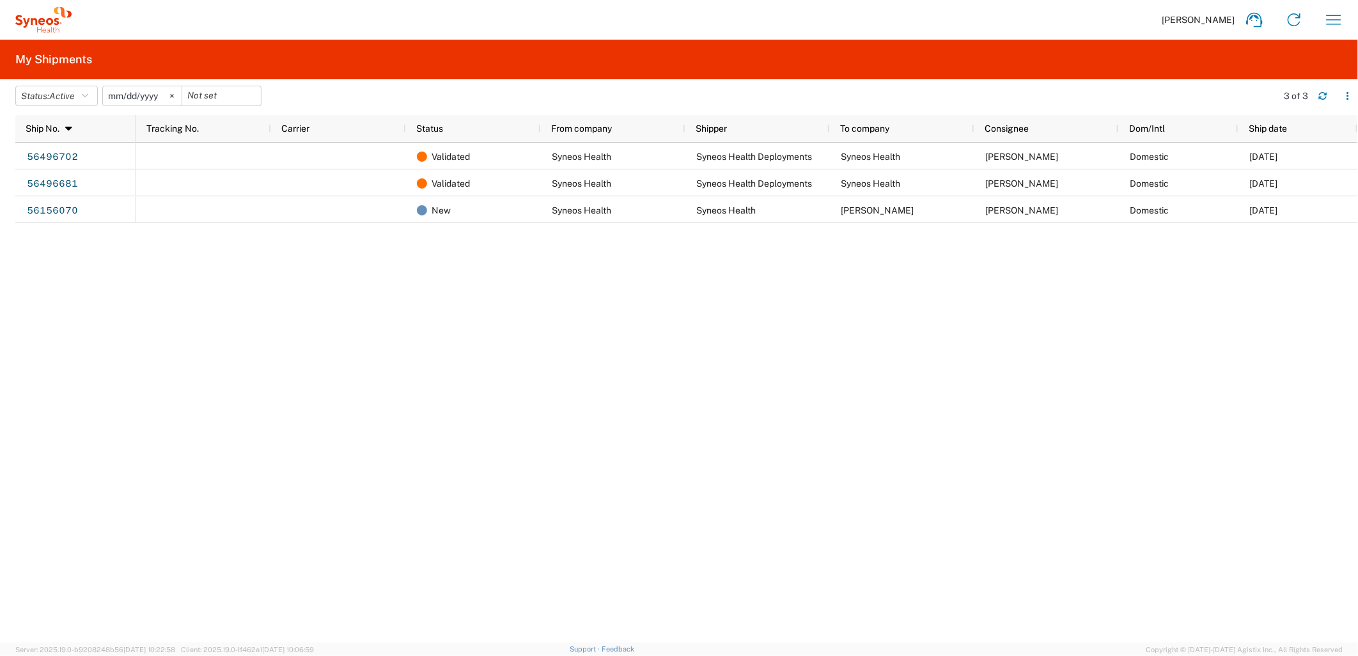
click at [1078, 345] on div "Validated Syneos Health Syneos Health Deployments Syneos Health [PERSON_NAME] D…" at bounding box center [747, 393] width 1222 height 500
click at [1334, 20] on icon "button" at bounding box center [1333, 20] width 20 height 20
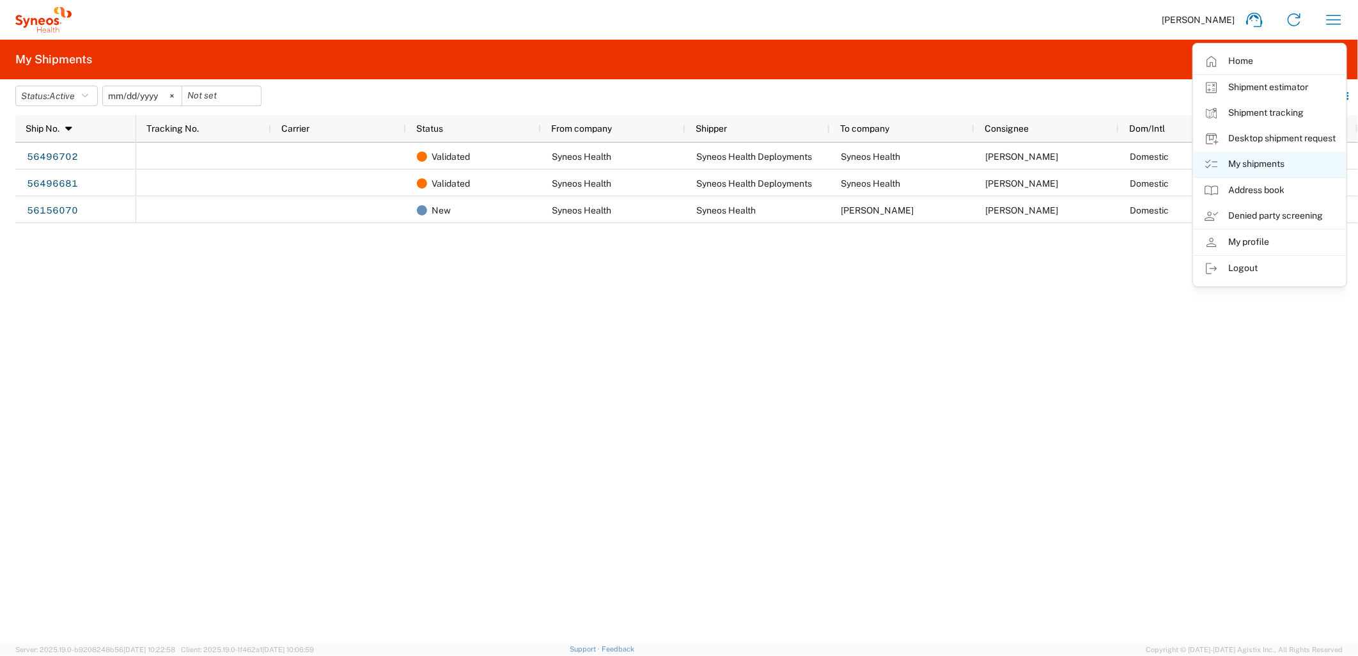
click at [1260, 162] on link "My shipments" at bounding box center [1270, 165] width 152 height 26
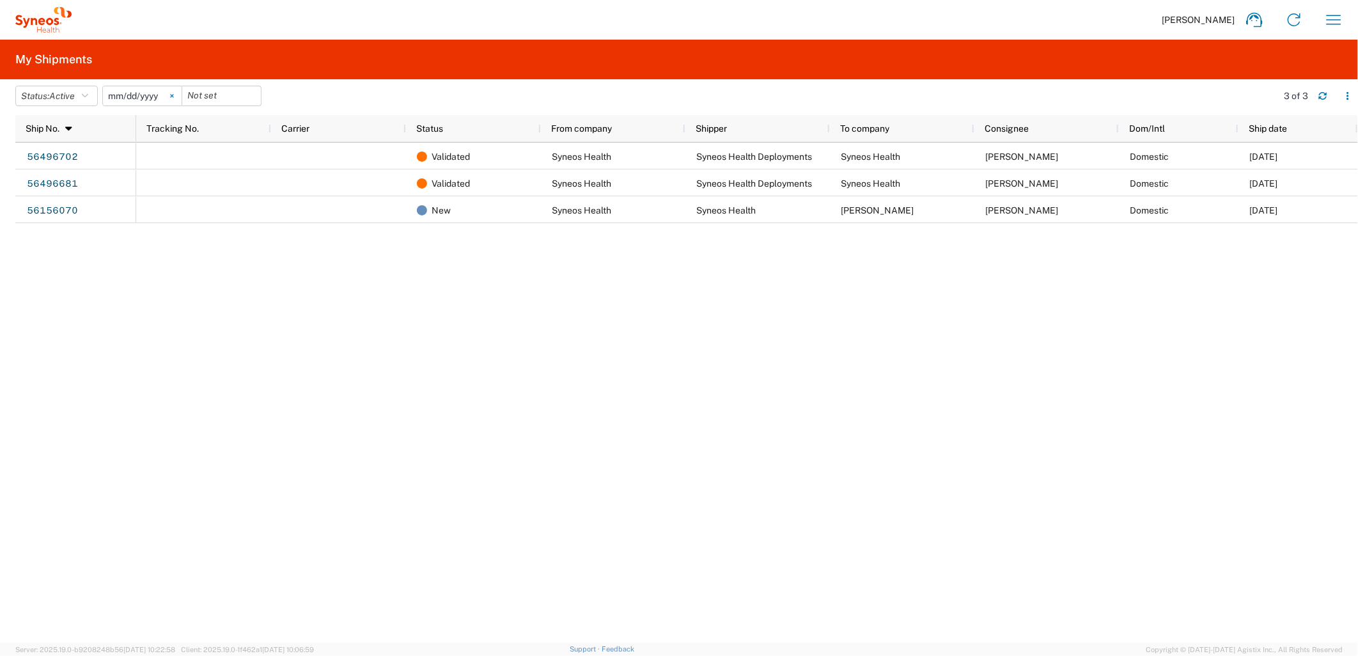
click at [179, 93] on svg-icon at bounding box center [171, 95] width 19 height 19
click at [95, 97] on button "Status: Active" at bounding box center [56, 96] width 82 height 20
click at [43, 162] on span "All" at bounding box center [90, 163] width 149 height 20
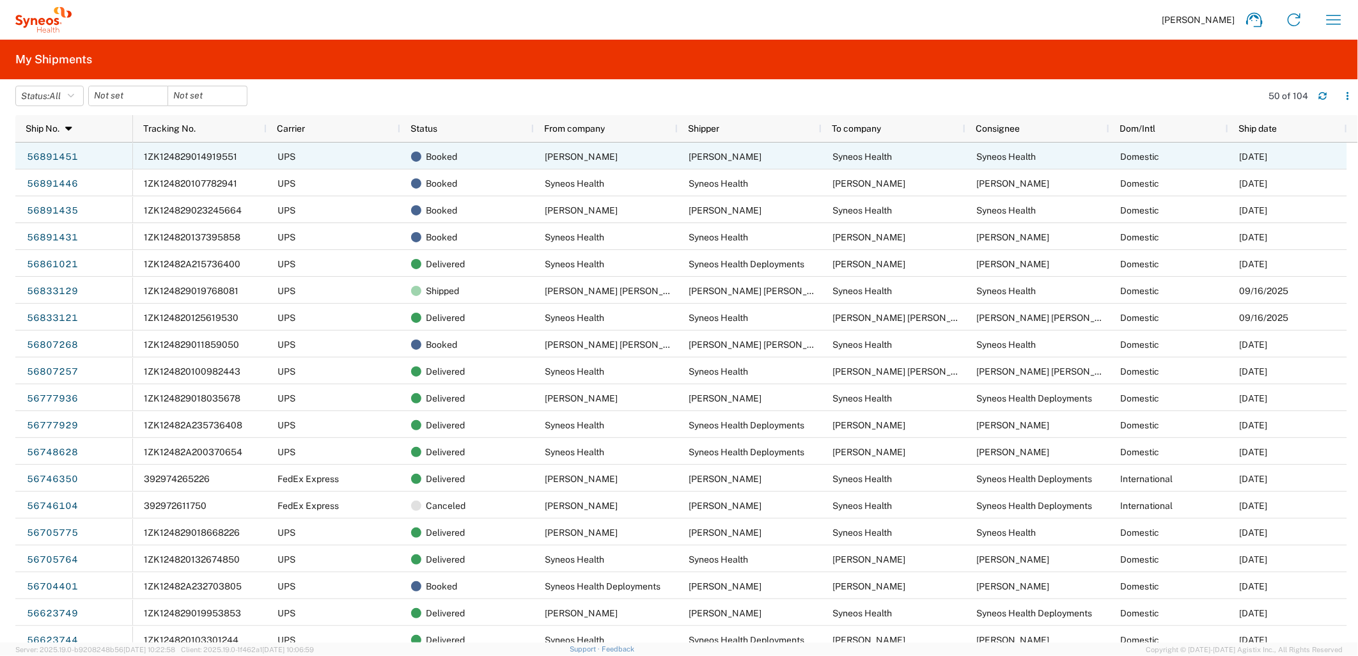
click at [227, 153] on span "1ZK124829014919551" at bounding box center [190, 157] width 93 height 10
drag, startPoint x: 241, startPoint y: 155, endPoint x: 175, endPoint y: 156, distance: 65.9
click at [175, 156] on div "1ZK124829014919551" at bounding box center [200, 156] width 134 height 27
click at [175, 156] on span "1ZK124829014919551" at bounding box center [190, 157] width 93 height 10
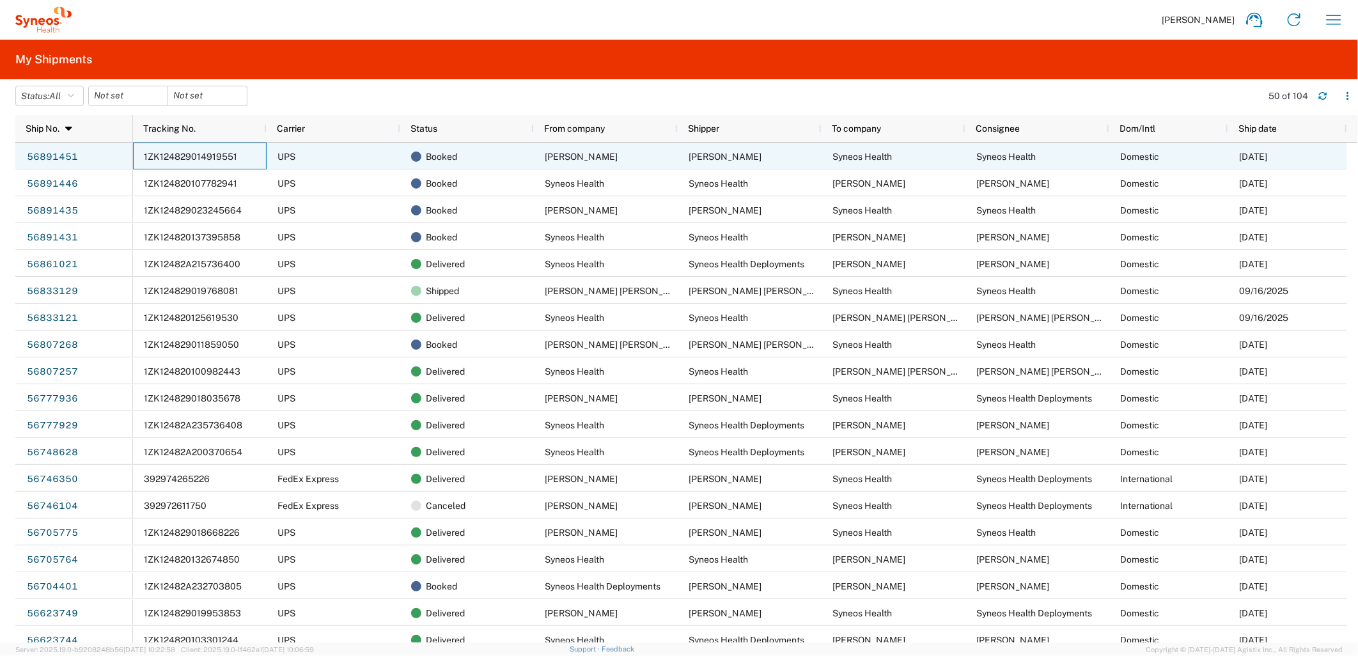
click at [175, 156] on span "1ZK124829014919551" at bounding box center [190, 157] width 93 height 10
click at [175, 155] on span "1ZK124829014919551" at bounding box center [190, 157] width 93 height 10
drag, startPoint x: 137, startPoint y: 157, endPoint x: 233, endPoint y: 155, distance: 96.6
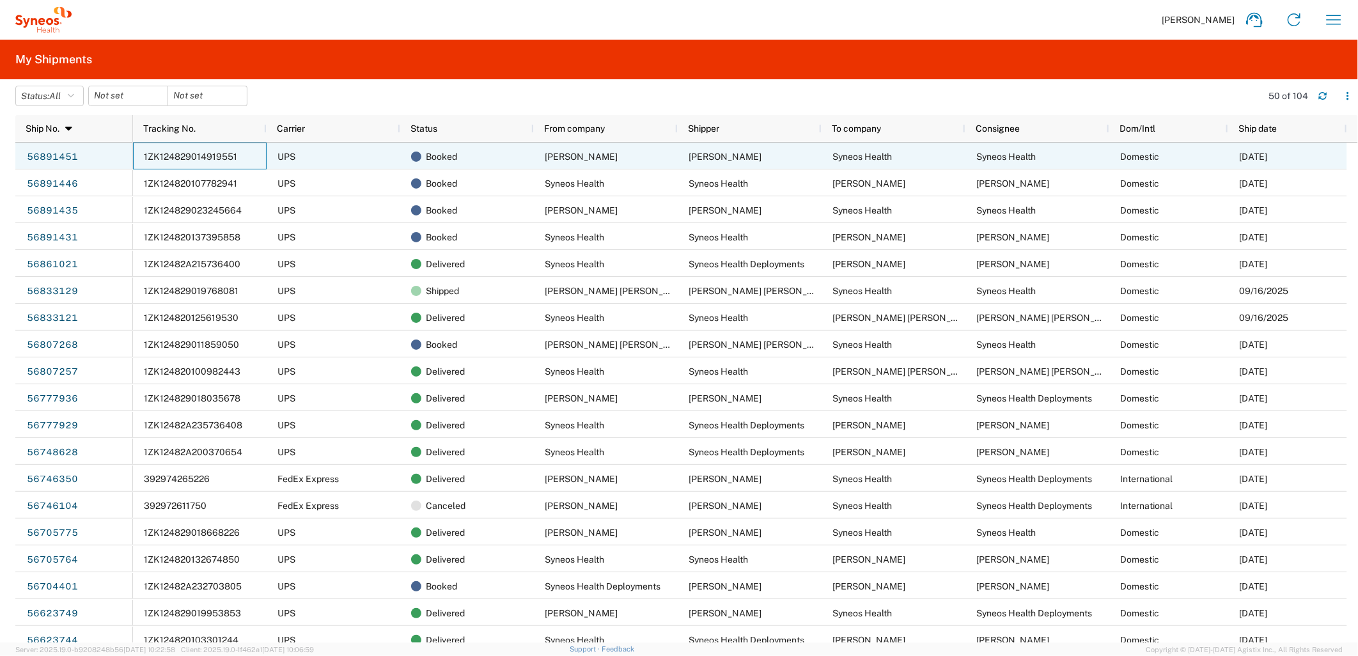
click at [231, 157] on div "1ZK124829014919551" at bounding box center [200, 156] width 134 height 27
click at [54, 160] on link "56891451" at bounding box center [52, 157] width 52 height 20
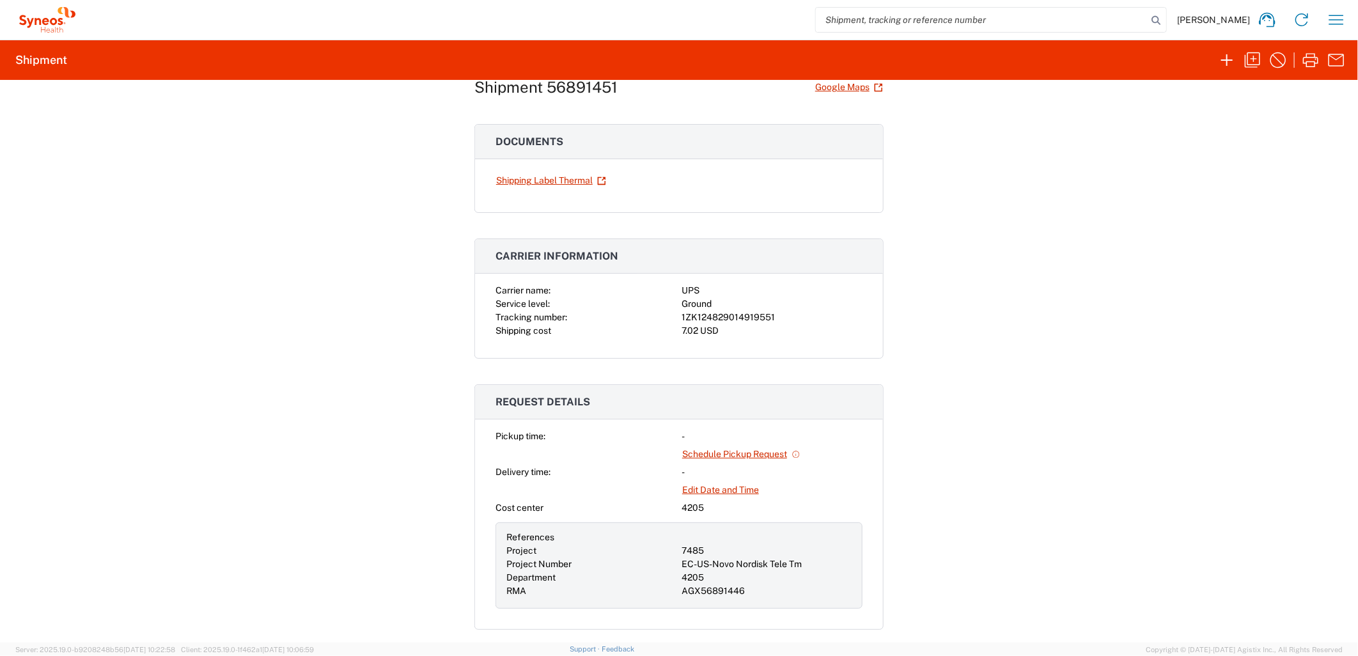
scroll to position [17, 0]
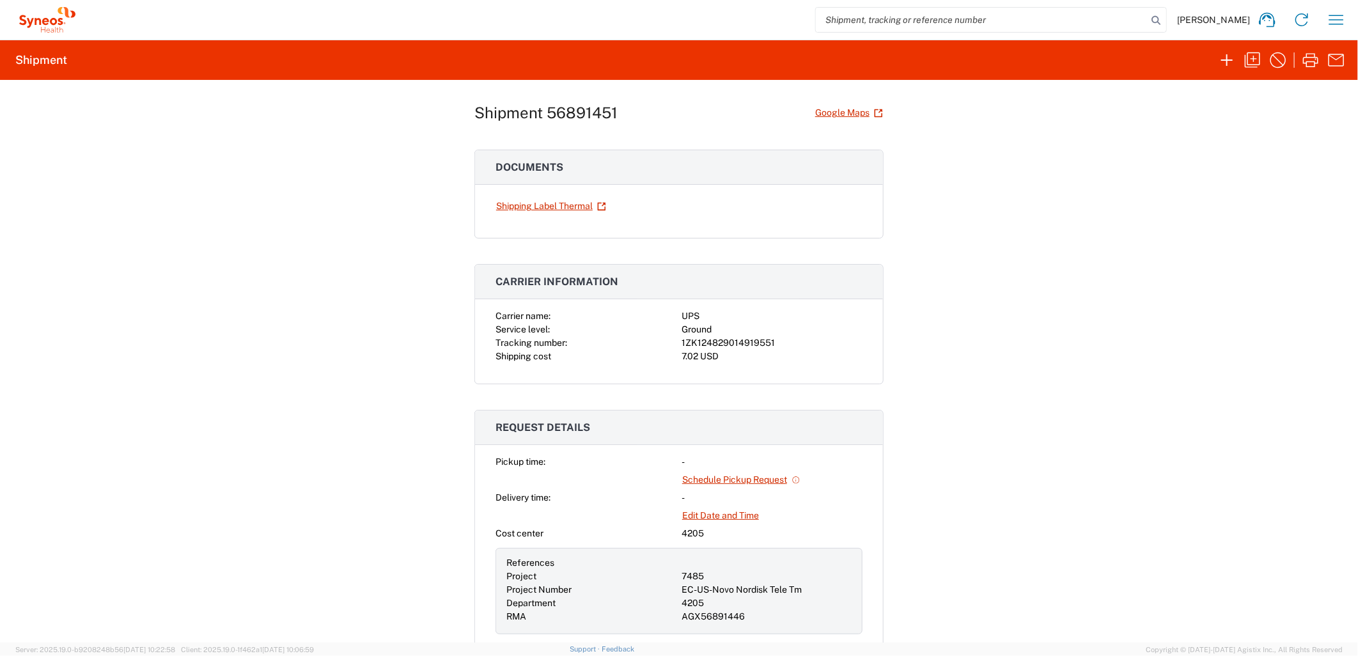
click at [738, 346] on div "1ZK124829014919551" at bounding box center [771, 342] width 181 height 13
copy div "1ZK124829014919551"
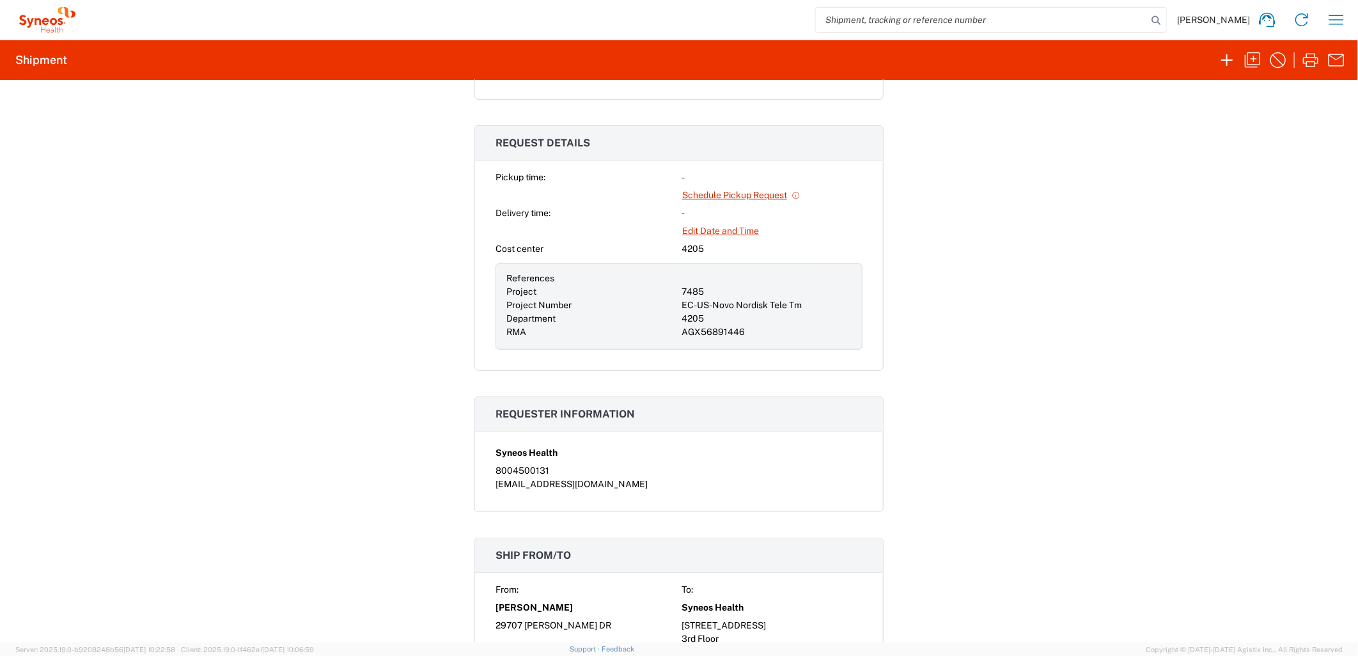
scroll to position [284, 0]
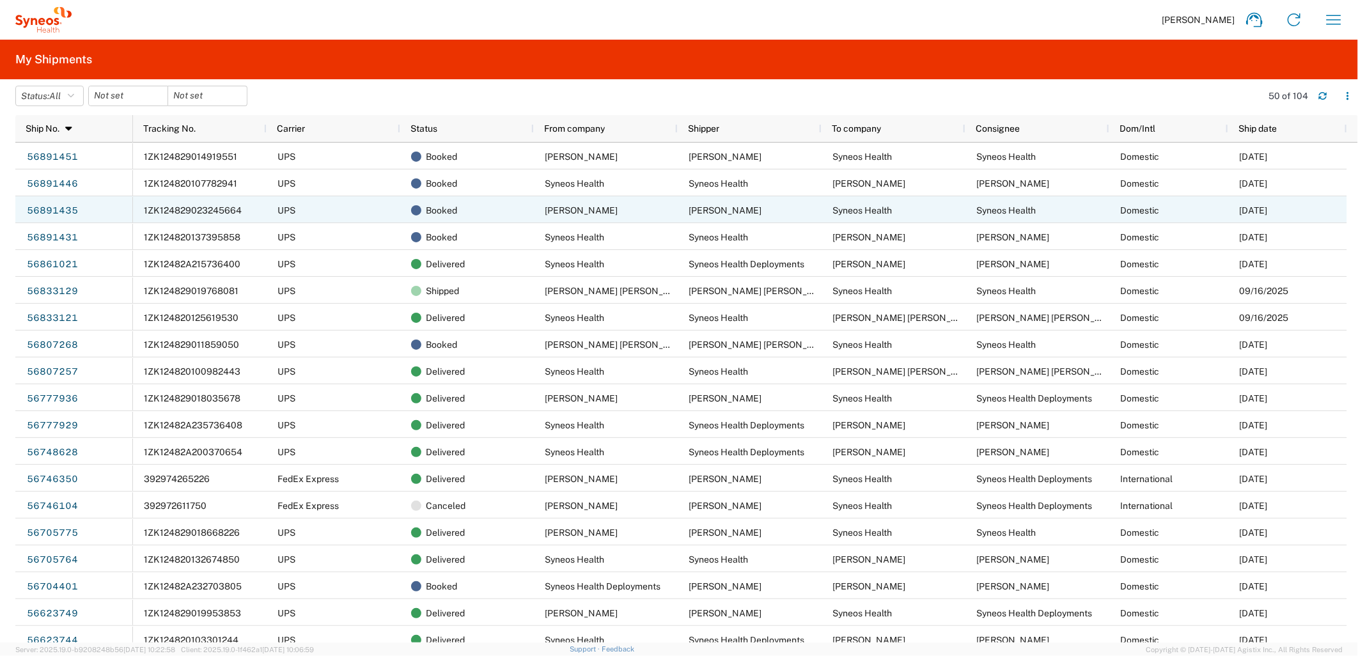
click at [213, 213] on span "1ZK124829023245664" at bounding box center [193, 210] width 98 height 10
click at [194, 208] on span "1ZK124829023245664" at bounding box center [193, 210] width 98 height 10
click at [64, 212] on link "56891435" at bounding box center [52, 211] width 52 height 20
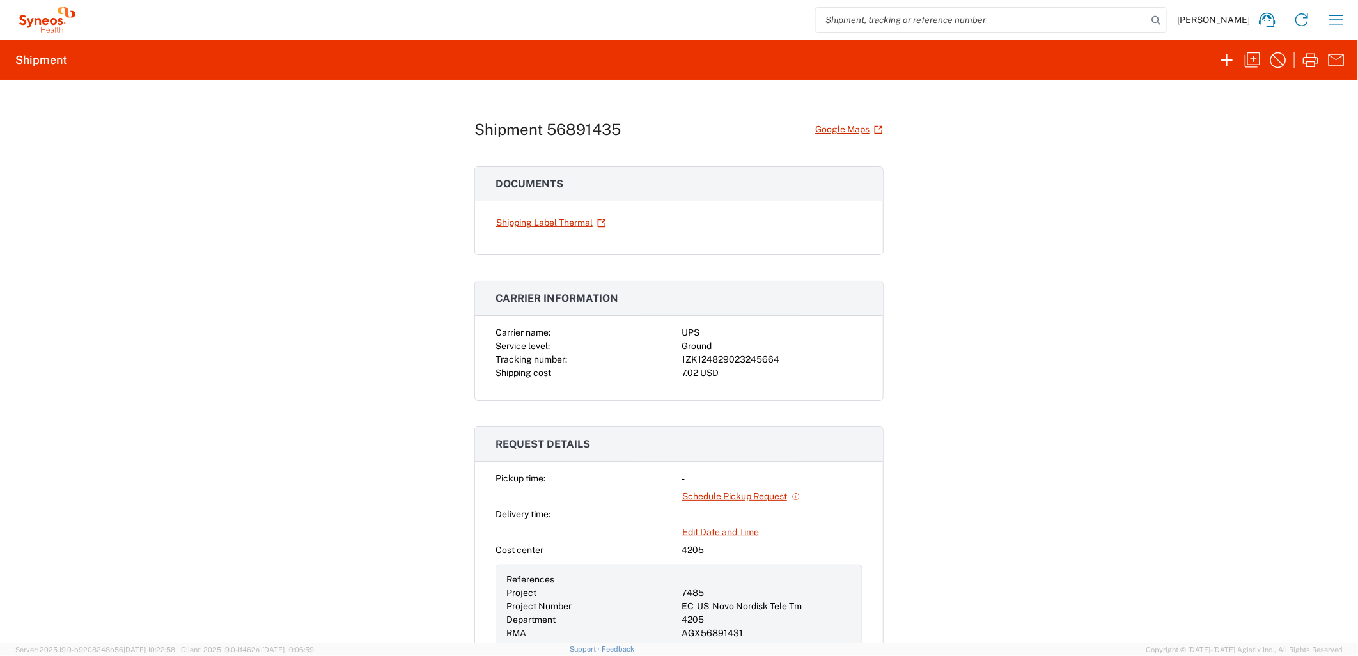
click at [745, 362] on div "1ZK124829023245664" at bounding box center [771, 359] width 181 height 13
copy div "1ZK124829023245664"
click at [537, 219] on link "Shipping Label Thermal" at bounding box center [550, 223] width 111 height 22
click at [1339, 24] on icon "button" at bounding box center [1336, 20] width 15 height 10
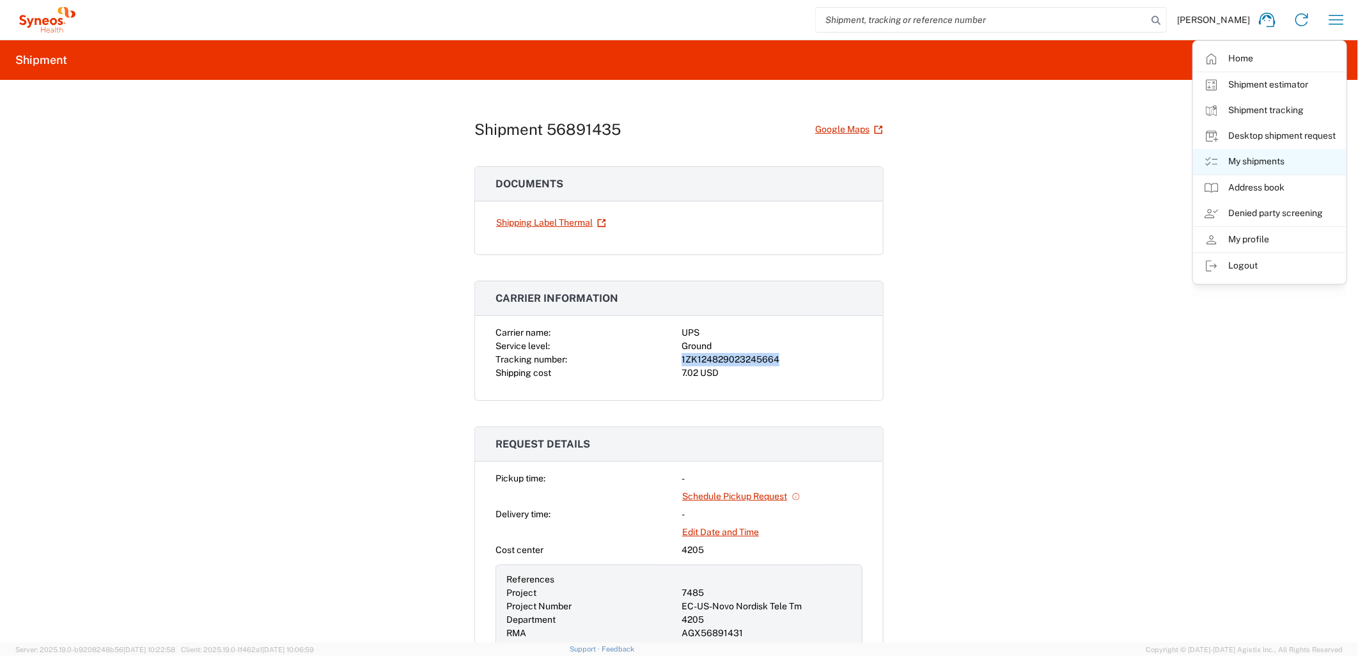
click at [1256, 164] on link "My shipments" at bounding box center [1270, 162] width 152 height 26
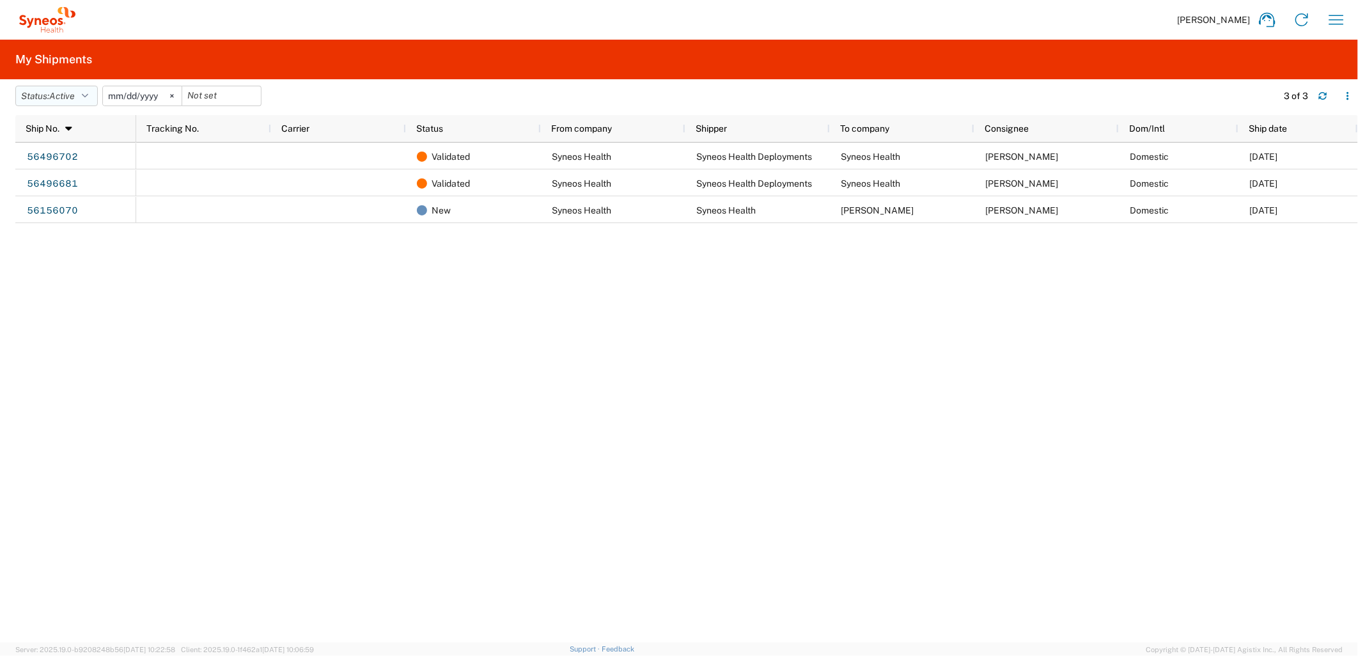
click at [88, 99] on icon "button" at bounding box center [85, 95] width 6 height 9
click at [24, 169] on span "All" at bounding box center [90, 163] width 149 height 20
